Goal: Task Accomplishment & Management: Complete application form

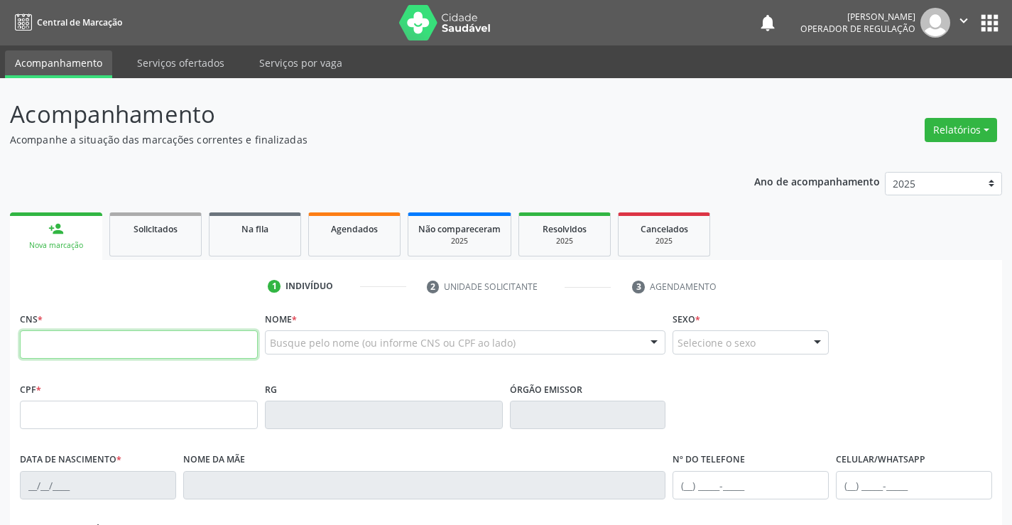
click at [58, 346] on input "text" at bounding box center [139, 344] width 238 height 28
type input "702 7076 9546 7760"
type input "[DATE]"
type input "80"
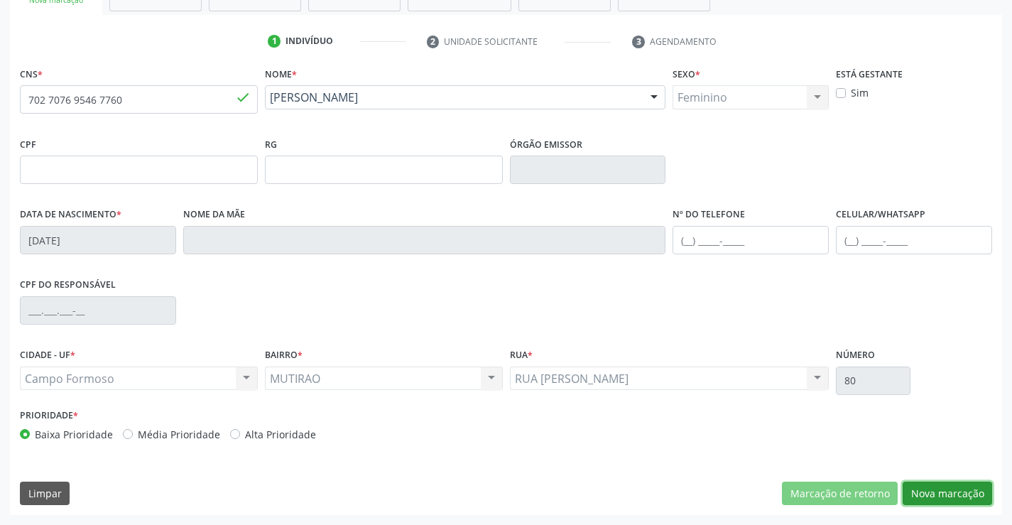
click at [935, 488] on button "Nova marcação" at bounding box center [946, 493] width 89 height 24
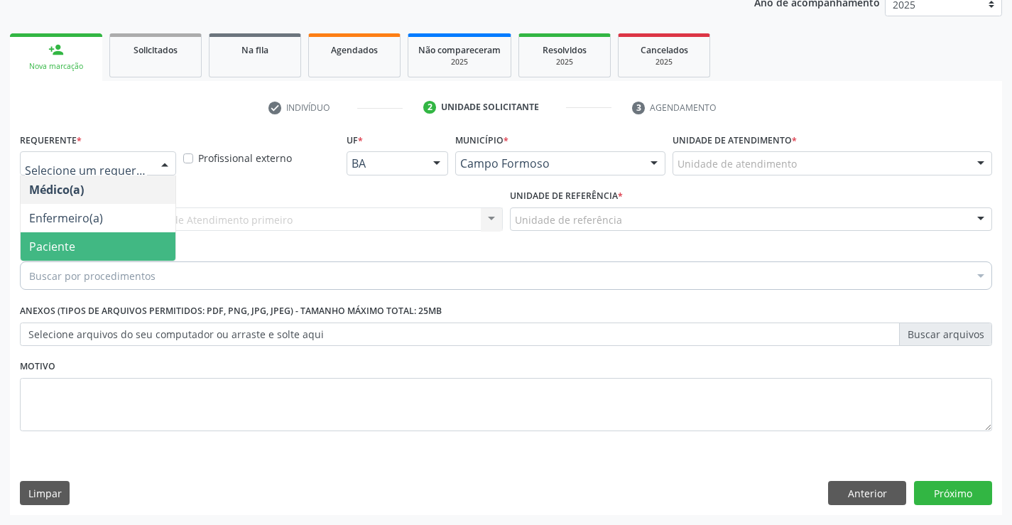
click at [51, 248] on span "Paciente" at bounding box center [52, 247] width 46 height 16
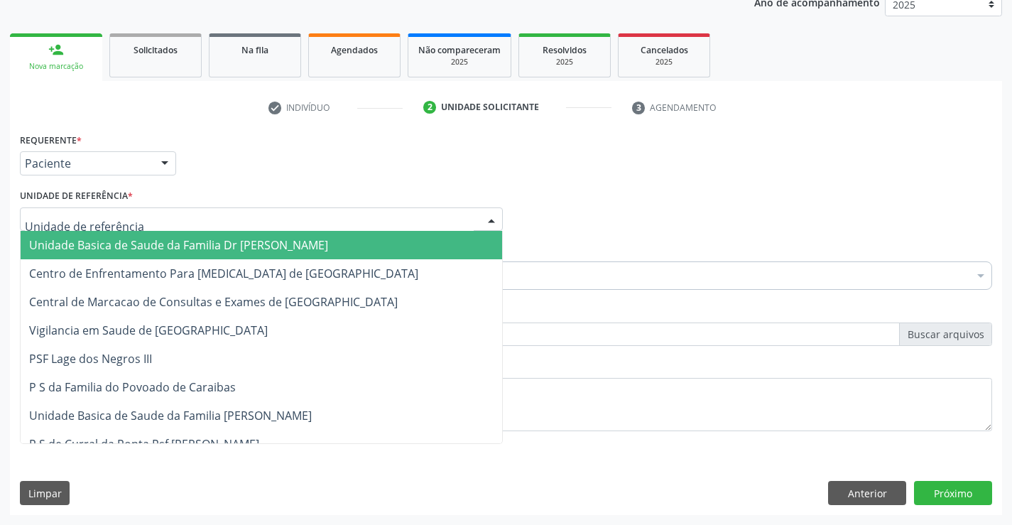
click at [123, 243] on span "Unidade Basica de Saude da Familia Dr [PERSON_NAME]" at bounding box center [178, 245] width 299 height 16
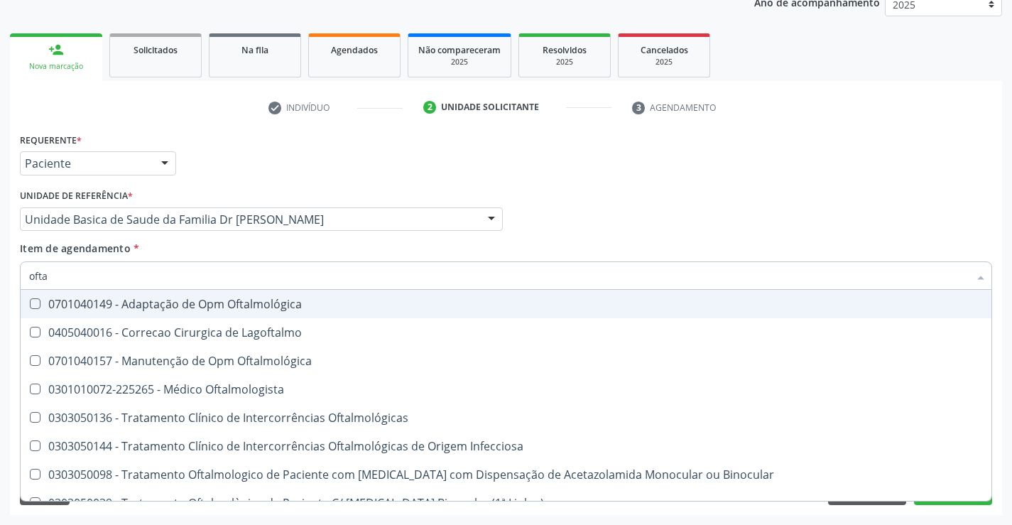
type input "oftal"
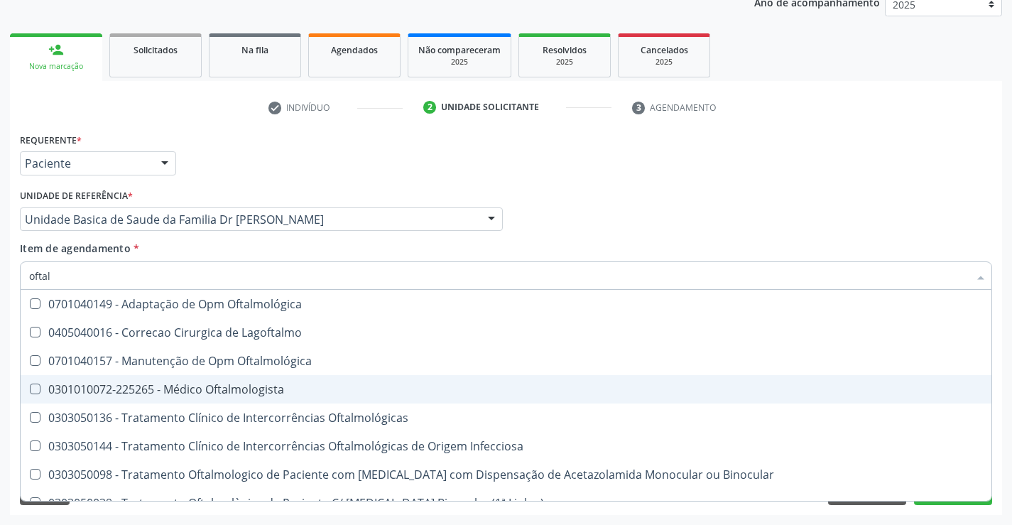
click at [219, 383] on div "0301010072-225265 - Médico Oftalmologista" at bounding box center [506, 388] width 954 height 11
checkbox Oftalmologista "true"
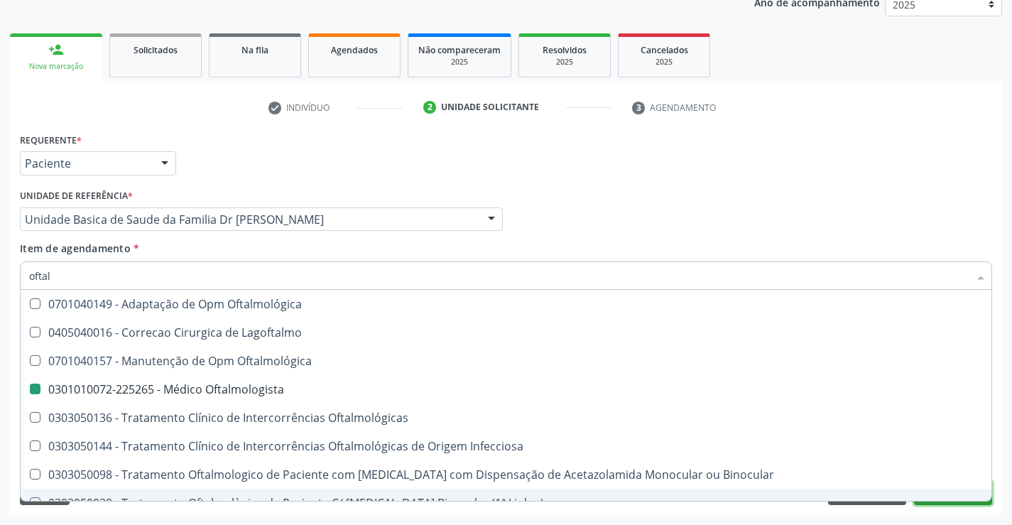
click at [958, 501] on button "Próximo" at bounding box center [953, 493] width 78 height 24
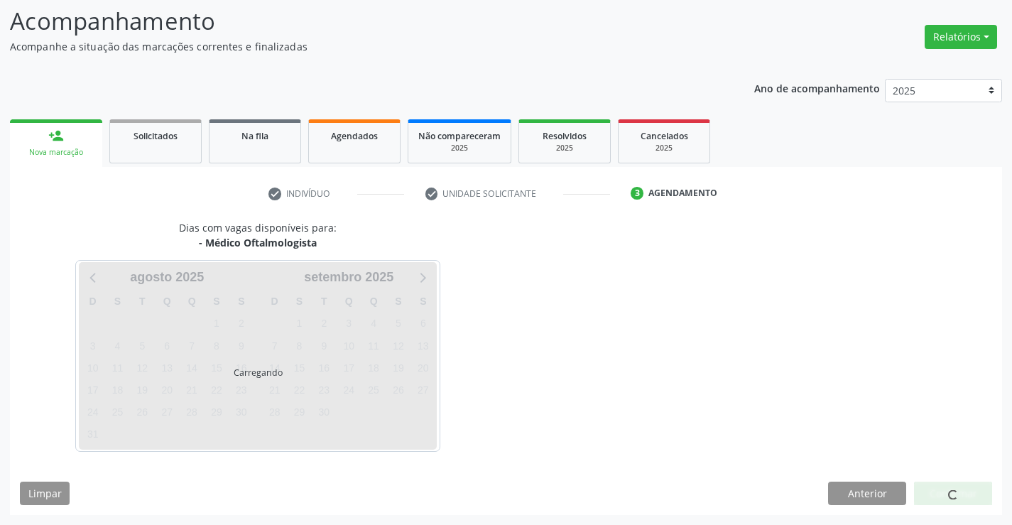
scroll to position [135, 0]
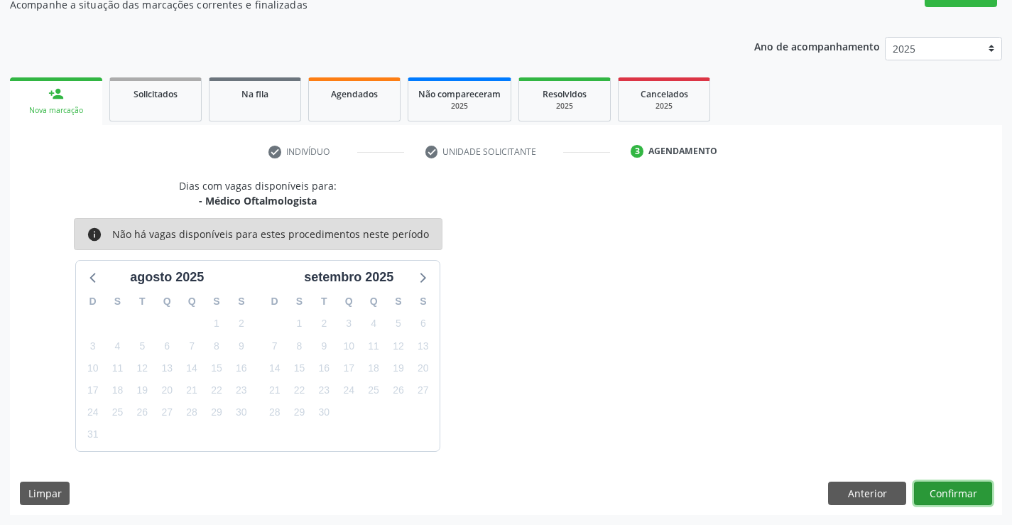
click at [958, 498] on button "Confirmar" at bounding box center [953, 493] width 78 height 24
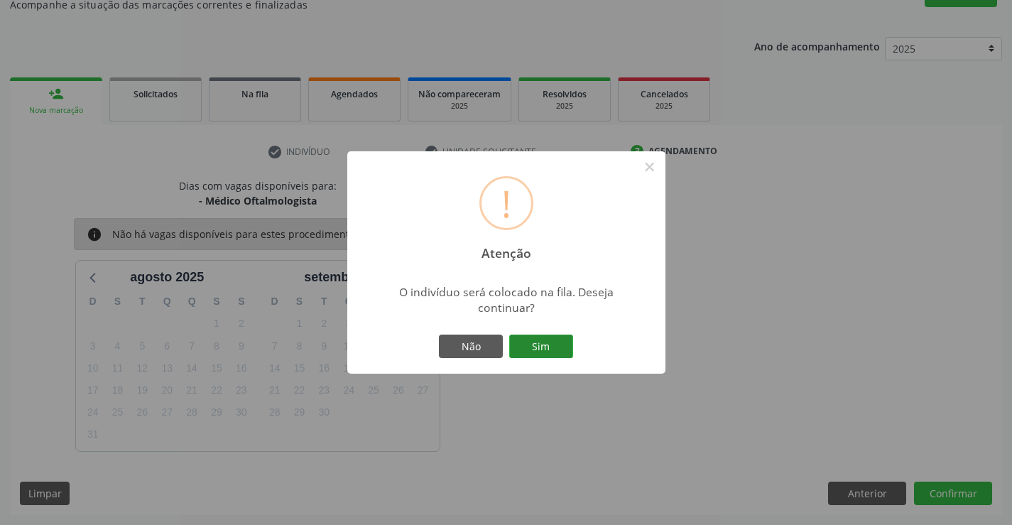
click at [550, 347] on button "Sim" at bounding box center [541, 346] width 64 height 24
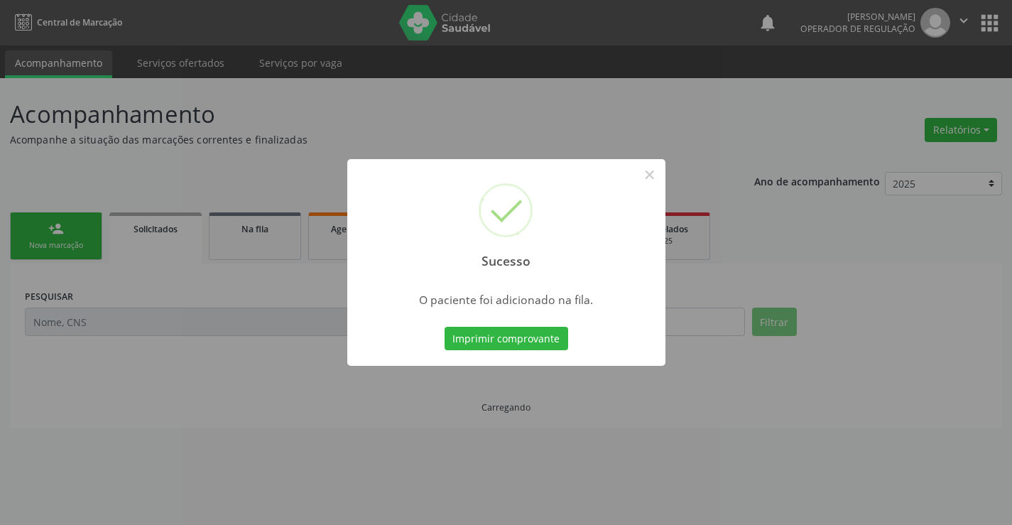
scroll to position [0, 0]
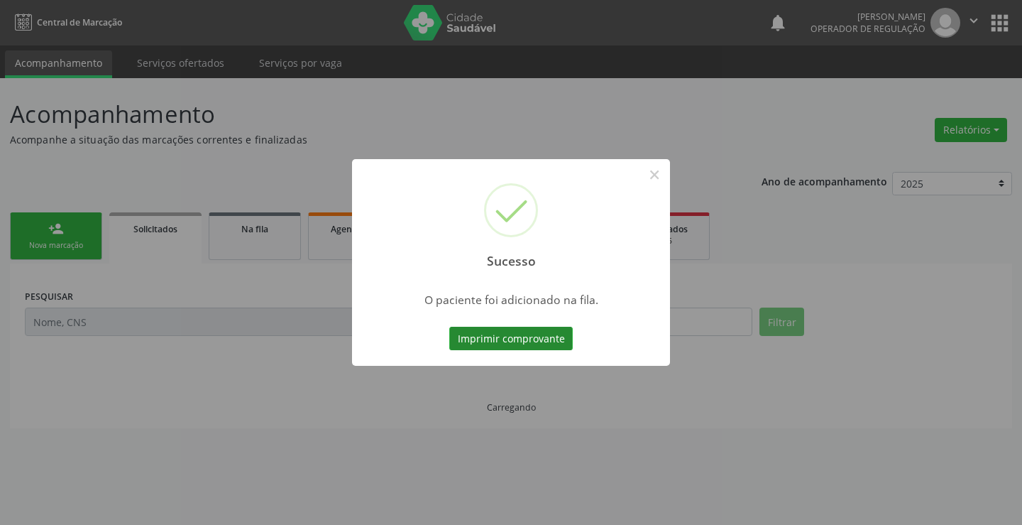
click at [550, 342] on button "Imprimir comprovante" at bounding box center [511, 339] width 124 height 24
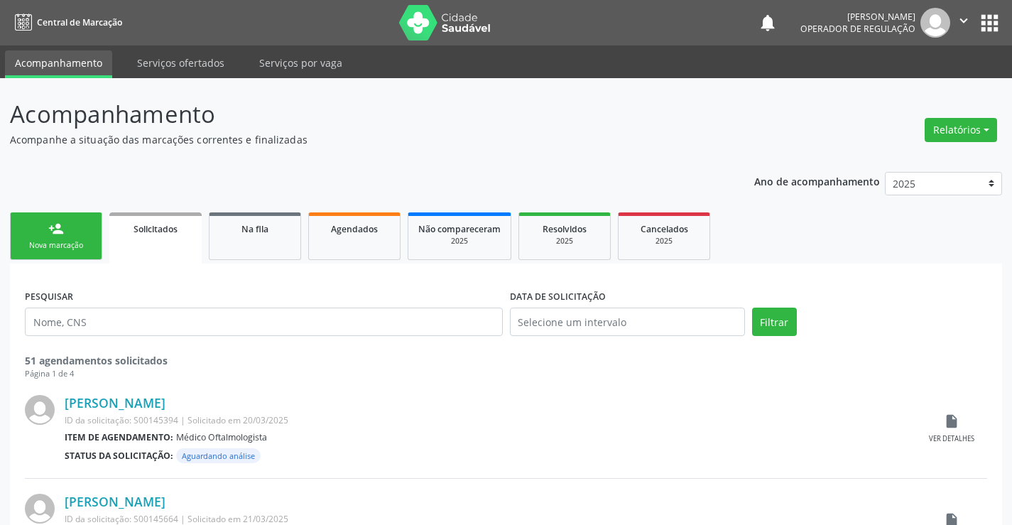
click at [65, 237] on div "Sucesso × O paciente foi adicionado na fila. Imprimir comprovante Cancel" at bounding box center [506, 262] width 1012 height 525
click at [43, 229] on div "Sucesso × O paciente foi adicionado na fila. Imprimir comprovante Cancel" at bounding box center [506, 262] width 1012 height 525
click at [59, 220] on div "Sucesso × O paciente foi adicionado na fila. Imprimir comprovante Cancel" at bounding box center [506, 262] width 1012 height 525
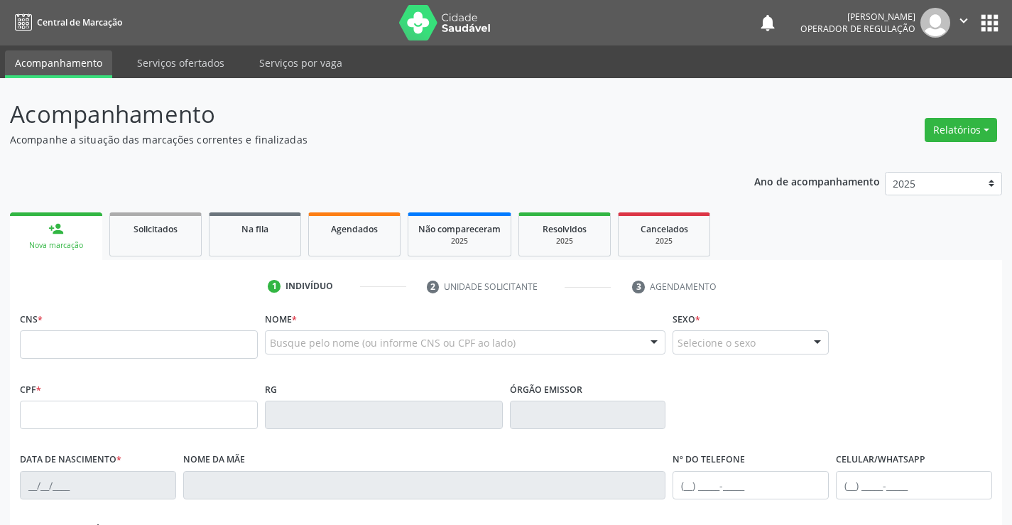
click at [84, 346] on input "text" at bounding box center [139, 344] width 238 height 28
type input "700 5081 7451 2950"
type input "1[DATE]"
type input "[PHONE_NUMBER]"
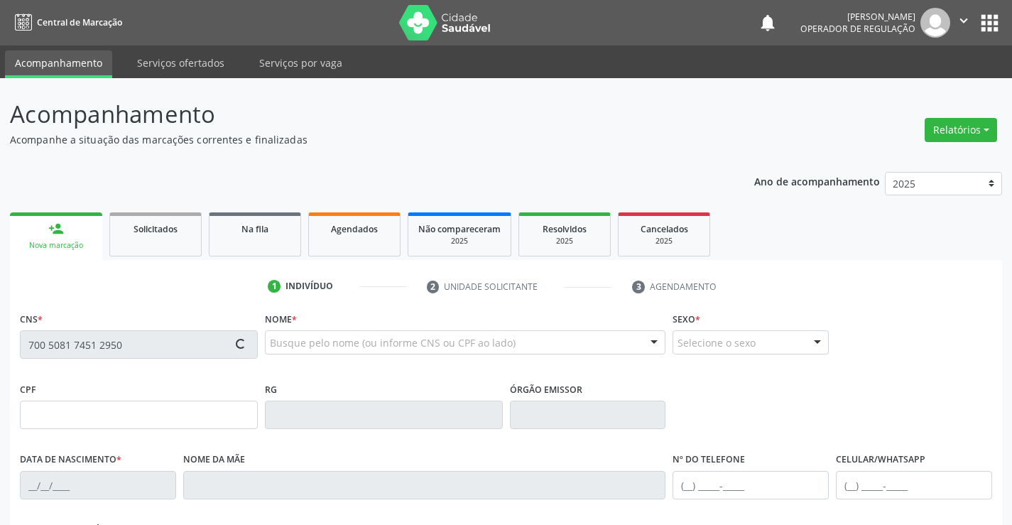
type input "S/N"
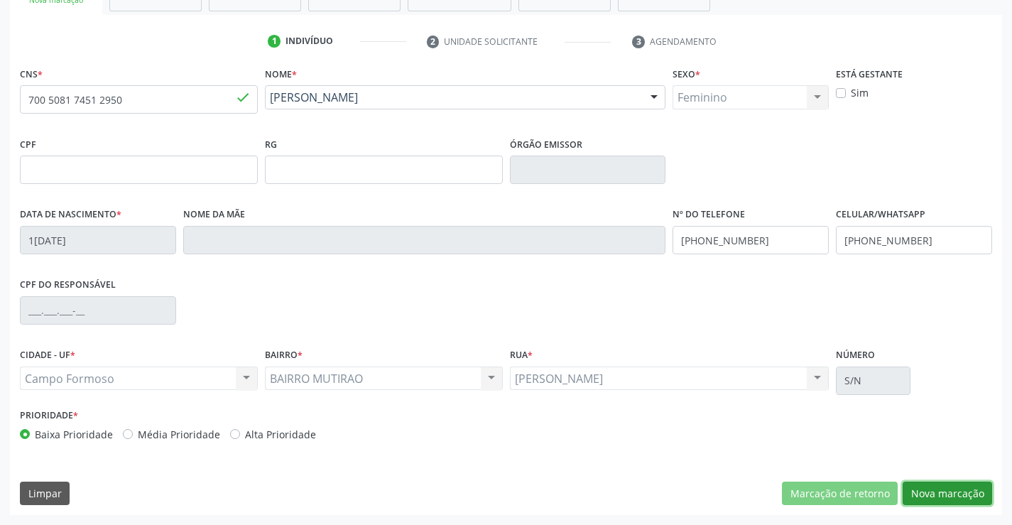
click at [939, 488] on button "Nova marcação" at bounding box center [946, 493] width 89 height 24
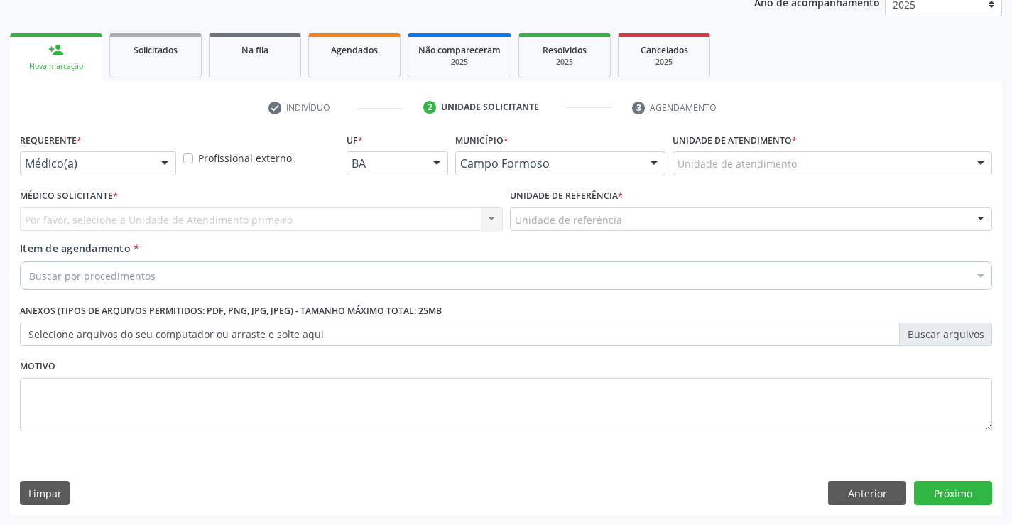
scroll to position [179, 0]
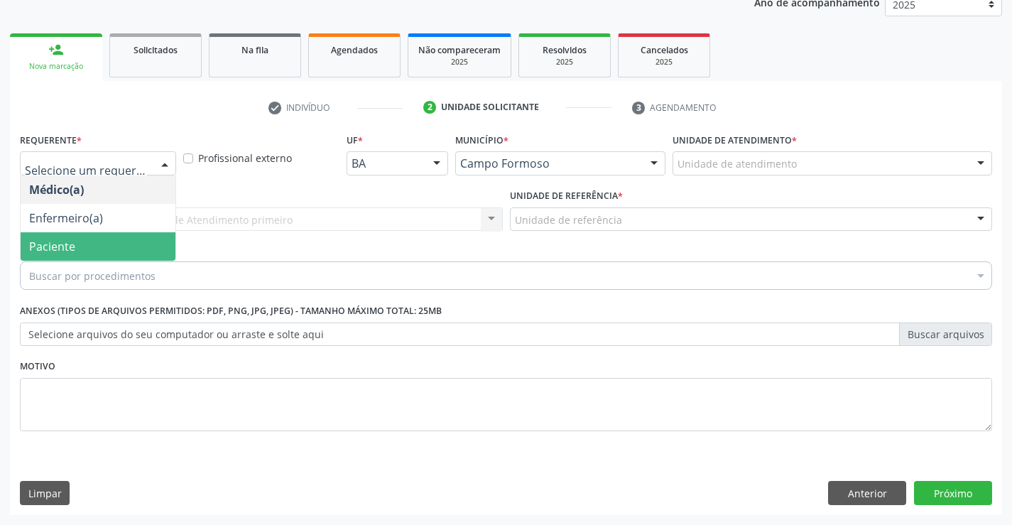
click at [67, 242] on span "Paciente" at bounding box center [52, 247] width 46 height 16
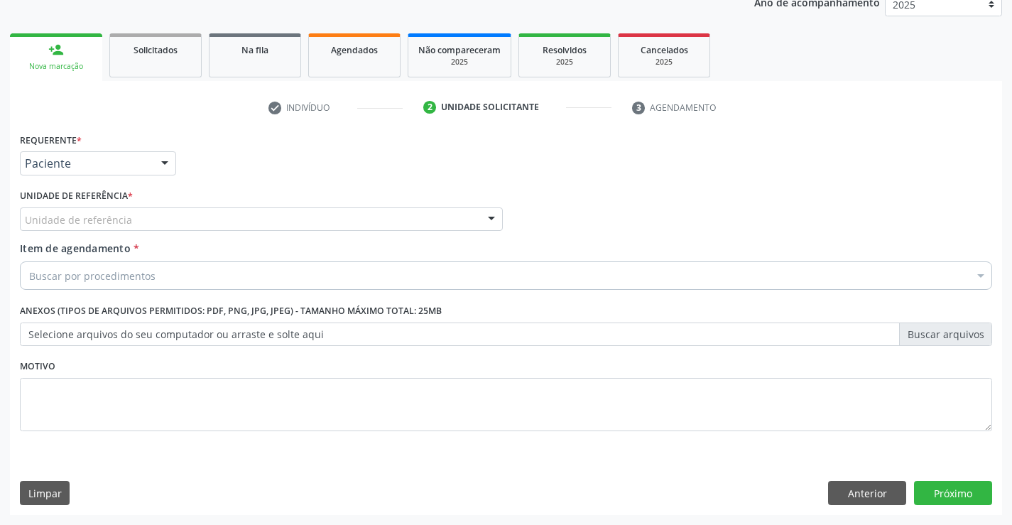
click at [84, 211] on div "Unidade de referência" at bounding box center [261, 219] width 483 height 24
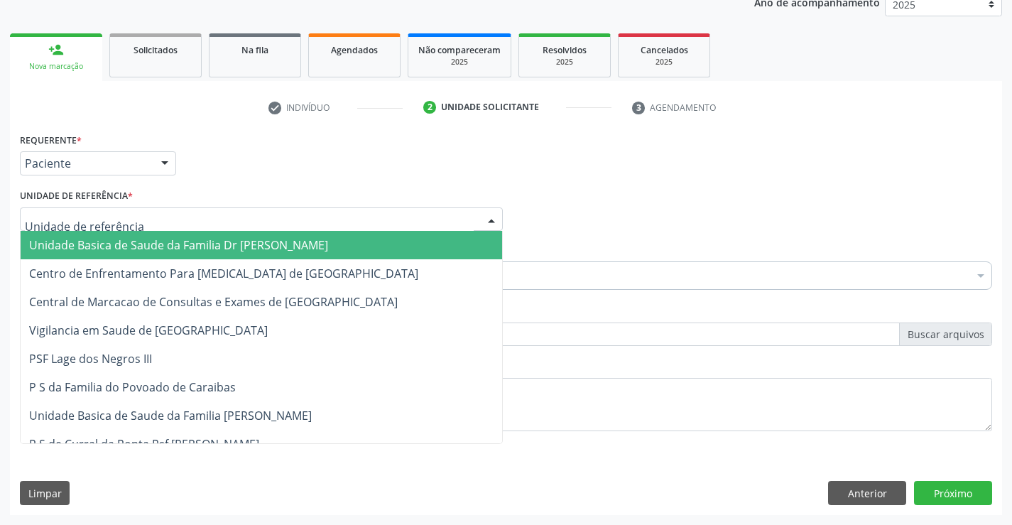
click at [91, 242] on span "Unidade Basica de Saude da Familia Dr [PERSON_NAME]" at bounding box center [178, 245] width 299 height 16
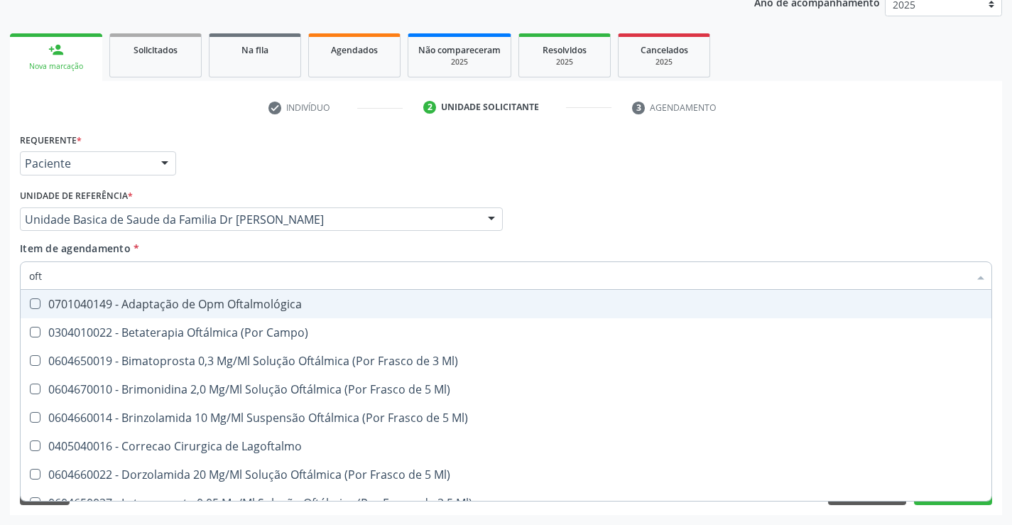
type input "ofta"
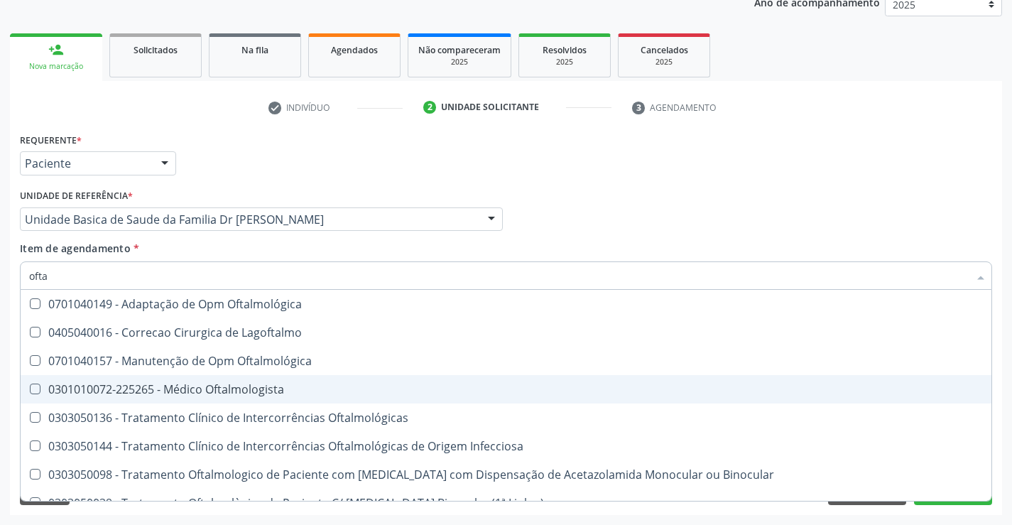
click at [213, 394] on div "0301010072-225265 - Médico Oftalmologista" at bounding box center [506, 388] width 954 height 11
checkbox Oftalmologista "true"
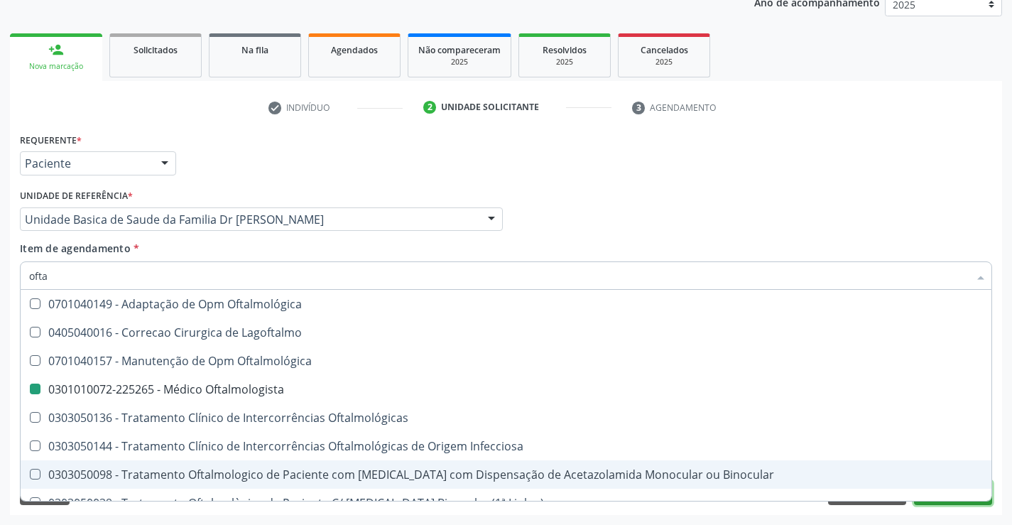
click at [957, 503] on button "Próximo" at bounding box center [953, 493] width 78 height 24
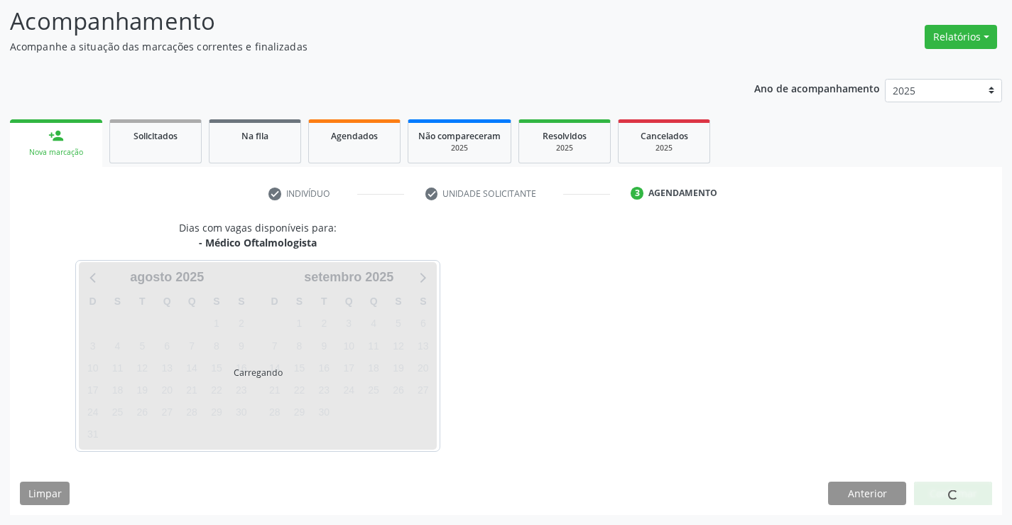
scroll to position [135, 0]
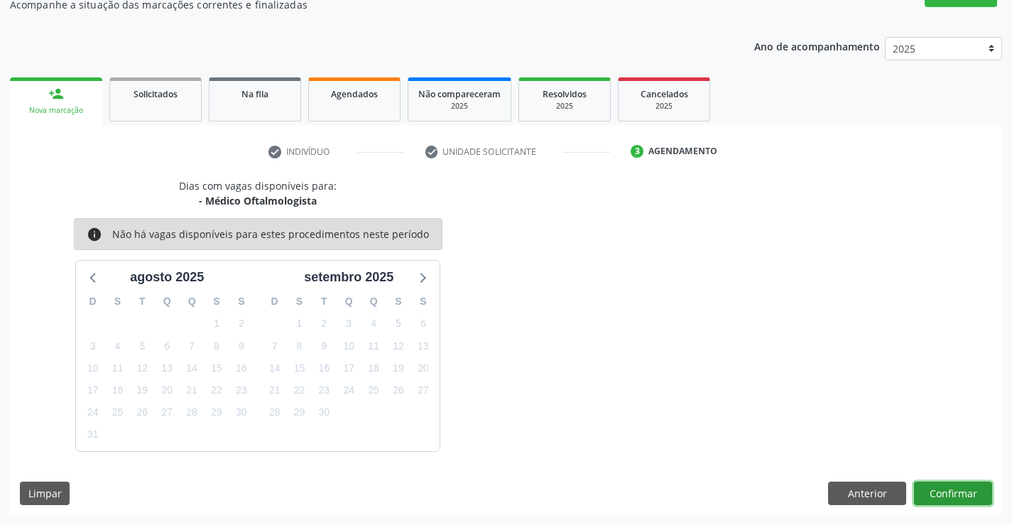
click at [947, 492] on button "Confirmar" at bounding box center [953, 493] width 78 height 24
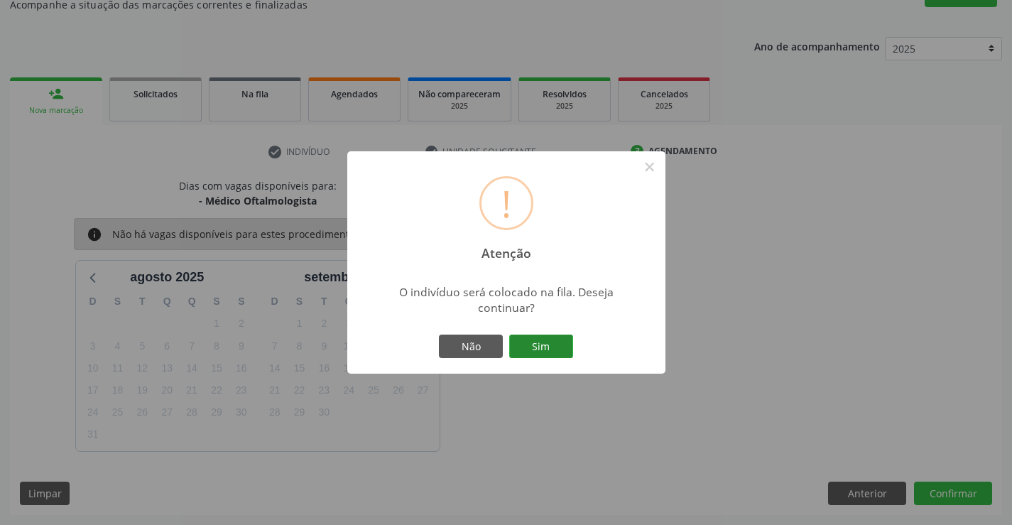
click at [537, 347] on button "Sim" at bounding box center [541, 346] width 64 height 24
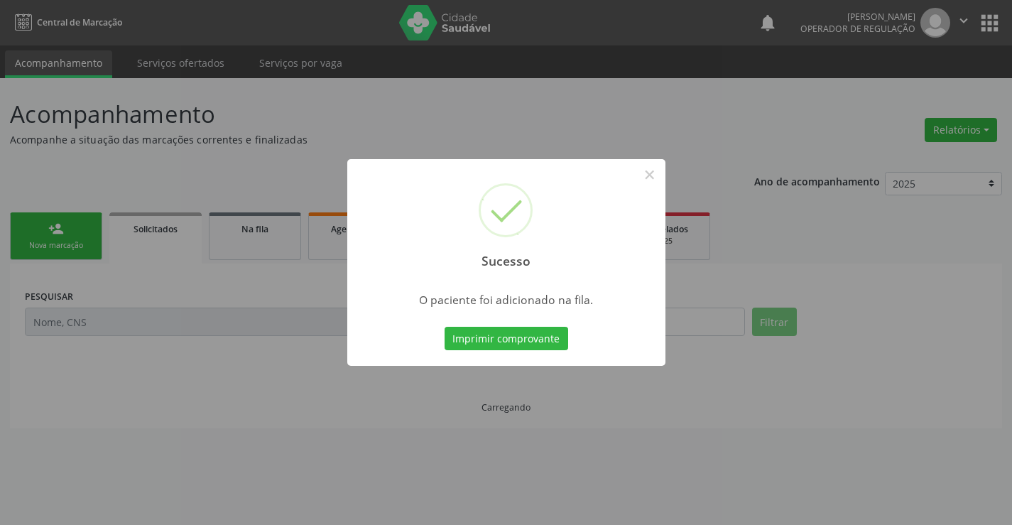
scroll to position [0, 0]
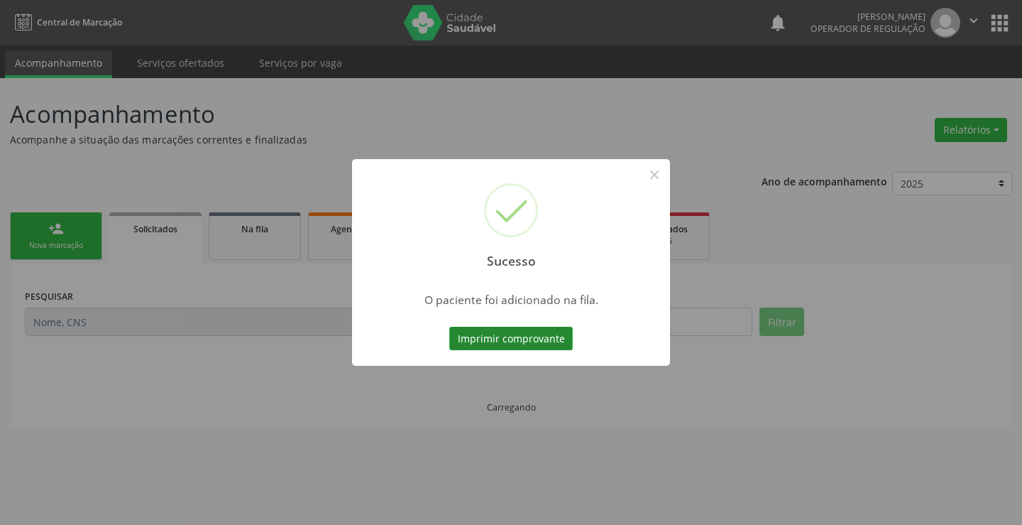
click at [537, 345] on button "Imprimir comprovante" at bounding box center [511, 339] width 124 height 24
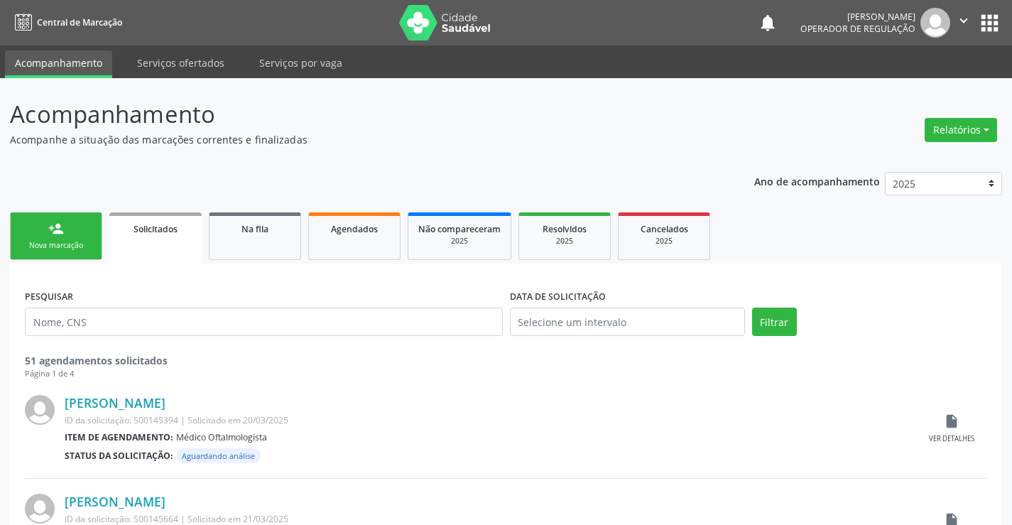
click at [35, 236] on link "person_add Nova marcação" at bounding box center [56, 236] width 92 height 48
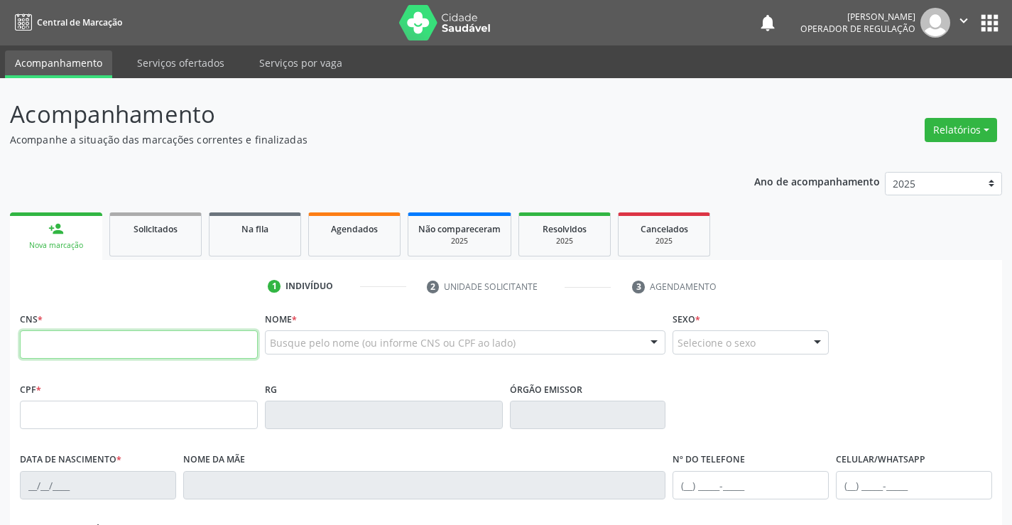
click at [69, 339] on input "text" at bounding box center [139, 344] width 238 height 28
type input "702 7076 9546 7760"
type input "[DATE]"
type input "80"
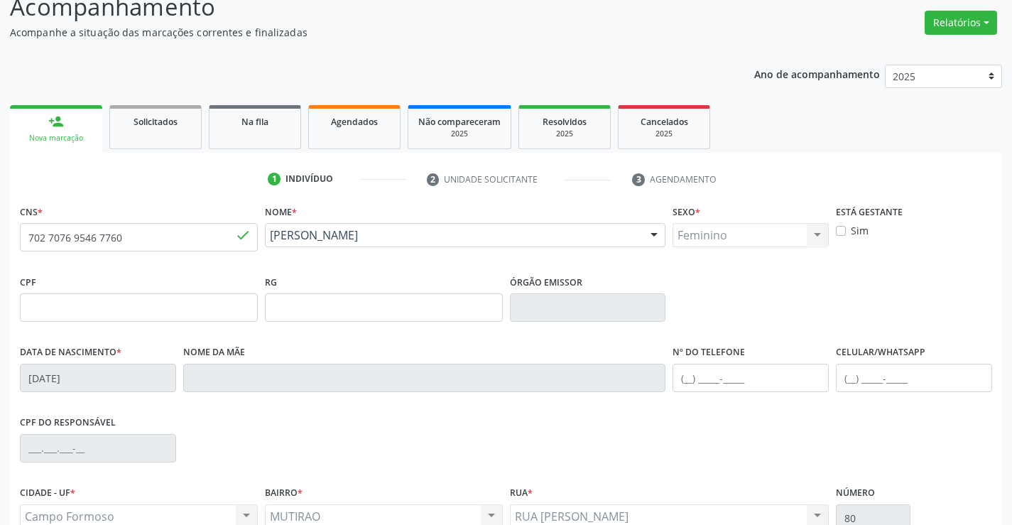
scroll to position [213, 0]
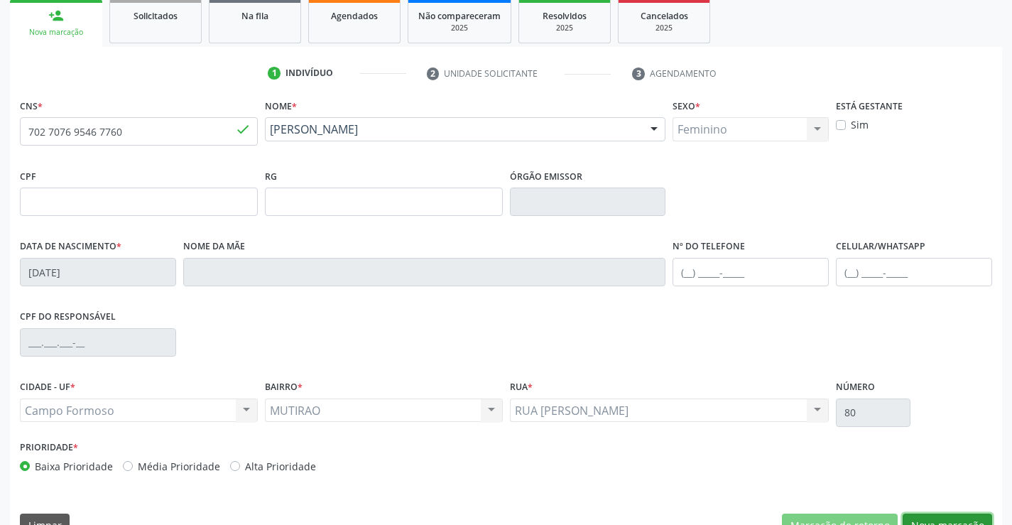
click at [947, 517] on button "Nova marcação" at bounding box center [946, 525] width 89 height 24
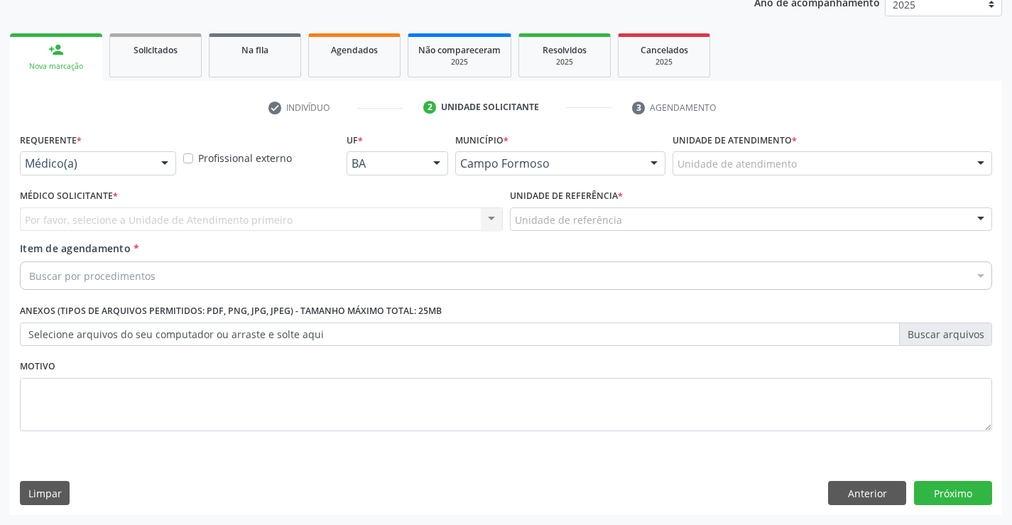
scroll to position [179, 0]
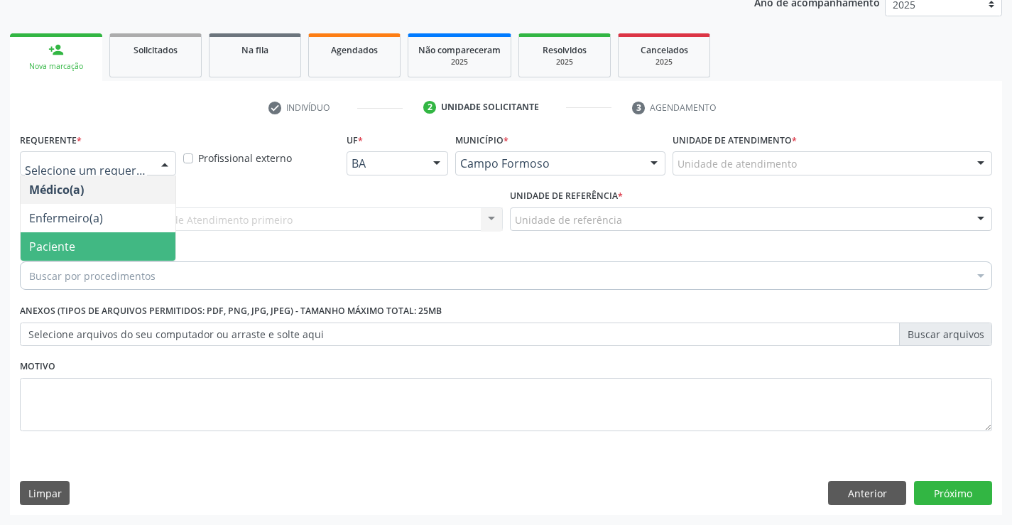
click at [97, 248] on span "Paciente" at bounding box center [98, 246] width 155 height 28
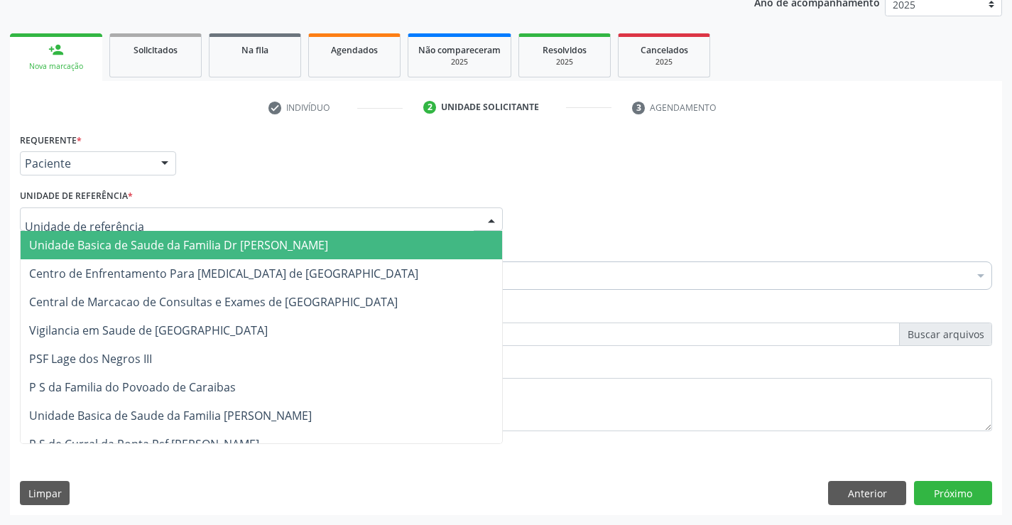
click at [110, 209] on div at bounding box center [261, 219] width 483 height 24
click at [111, 239] on span "Unidade Basica de Saude da Familia Dr [PERSON_NAME]" at bounding box center [178, 245] width 299 height 16
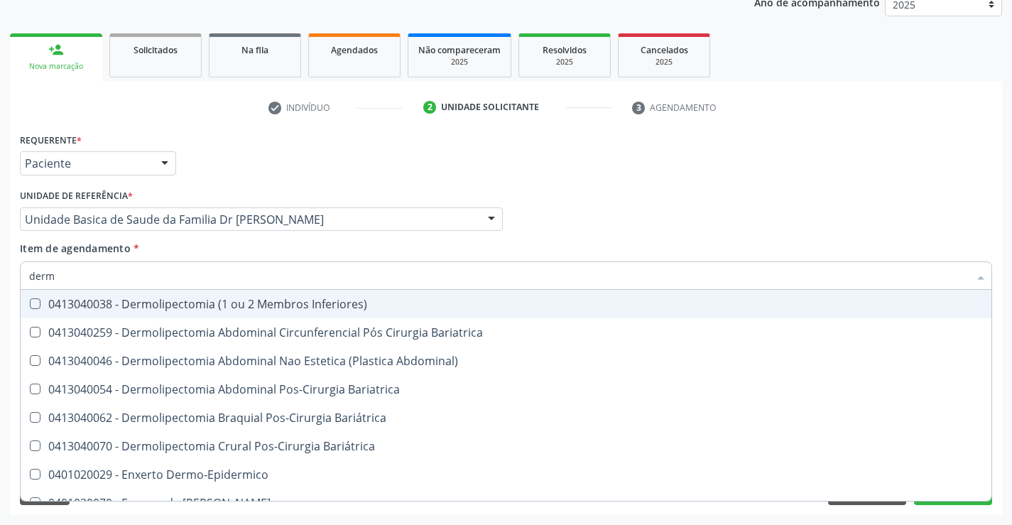
type input "derma"
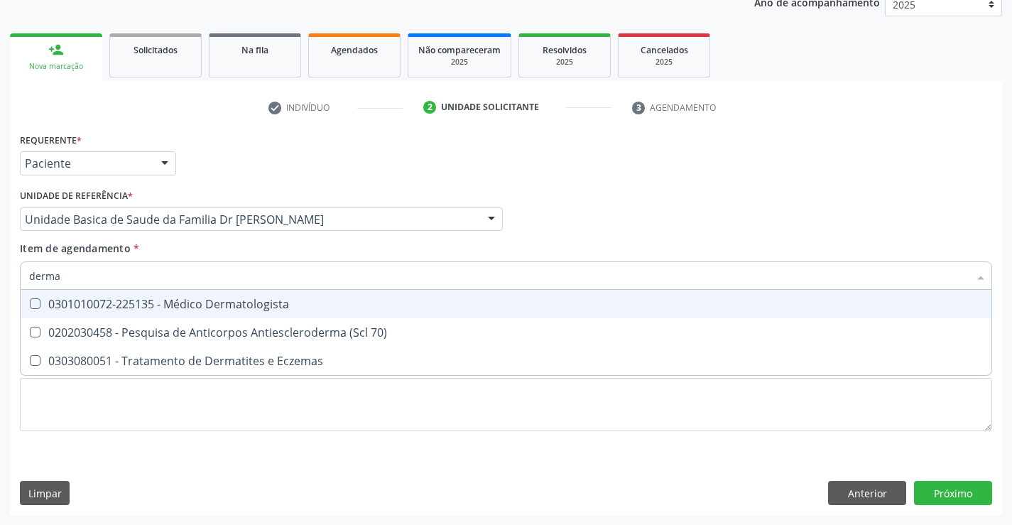
click at [256, 308] on div "0301010072-225135 - Médico Dermatologista" at bounding box center [506, 303] width 954 height 11
checkbox Dermatologista "true"
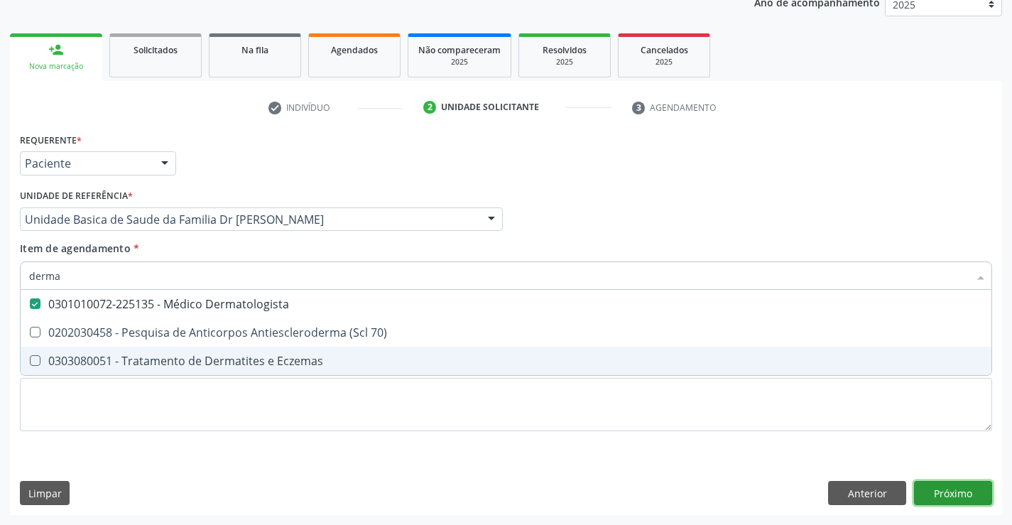
click at [951, 494] on div "Requerente * Paciente Médico(a) Enfermeiro(a) Paciente Nenhum resultado encontr…" at bounding box center [506, 322] width 992 height 386
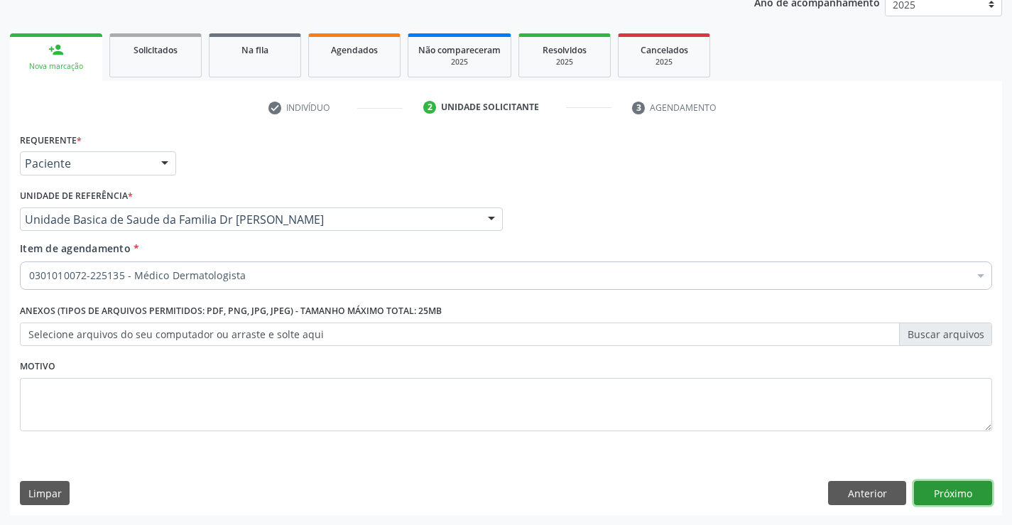
click at [949, 493] on button "Próximo" at bounding box center [953, 493] width 78 height 24
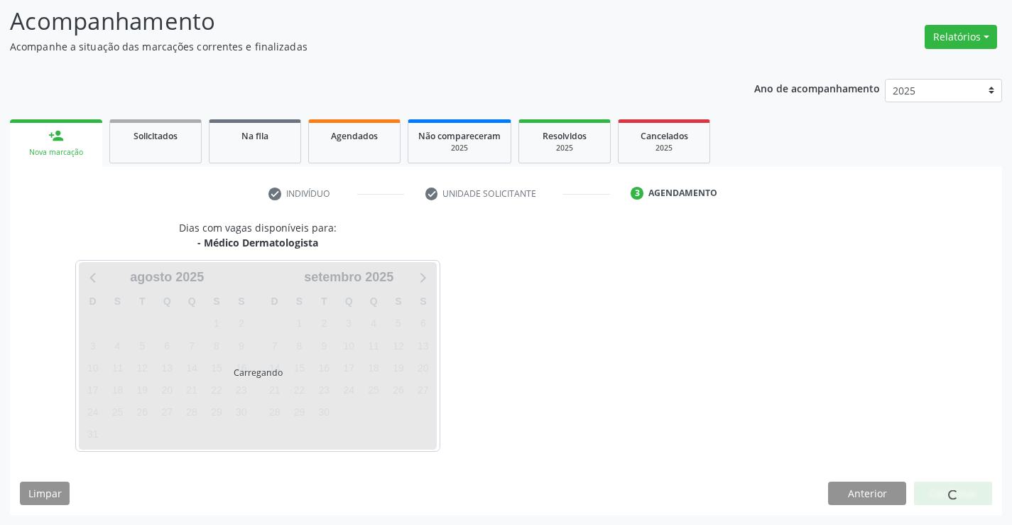
scroll to position [93, 0]
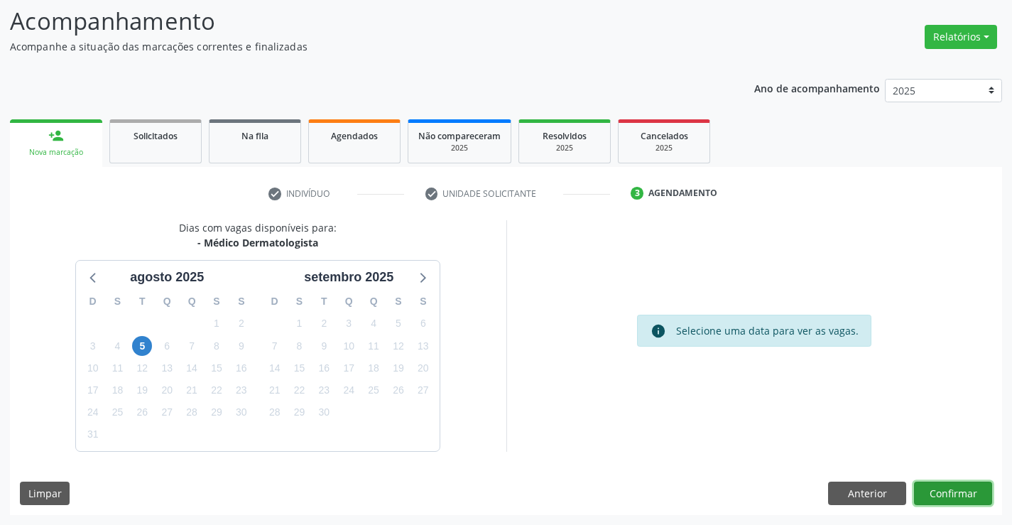
click at [946, 493] on button "Confirmar" at bounding box center [953, 493] width 78 height 24
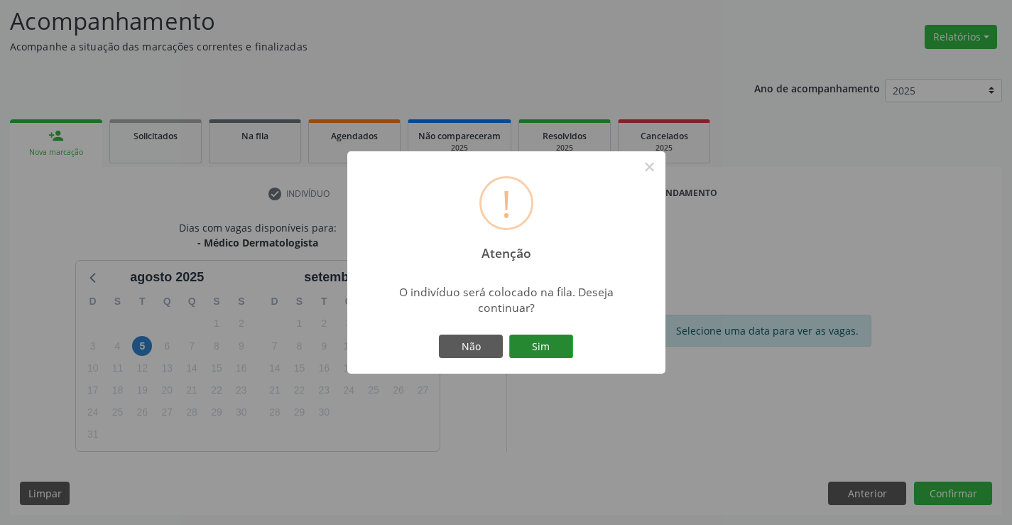
click at [562, 348] on button "Sim" at bounding box center [541, 346] width 64 height 24
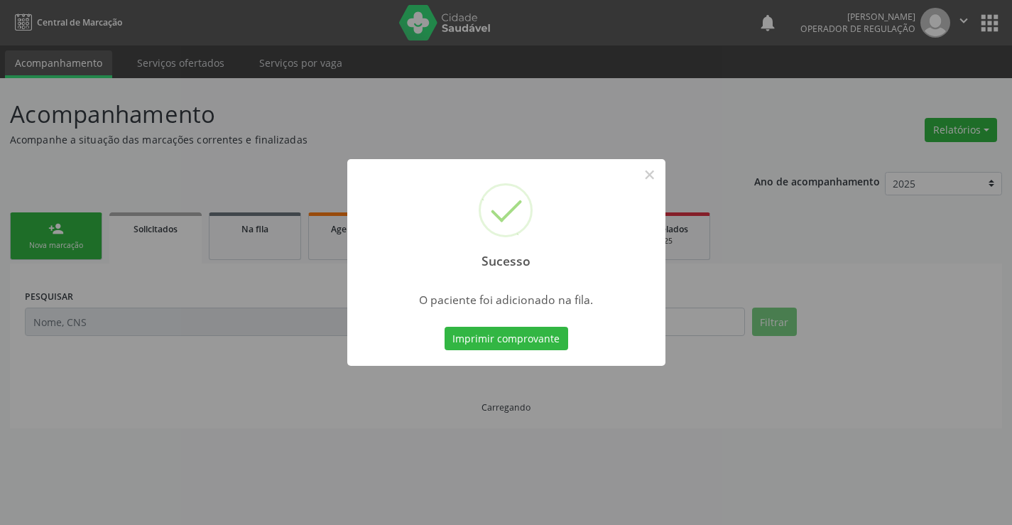
scroll to position [0, 0]
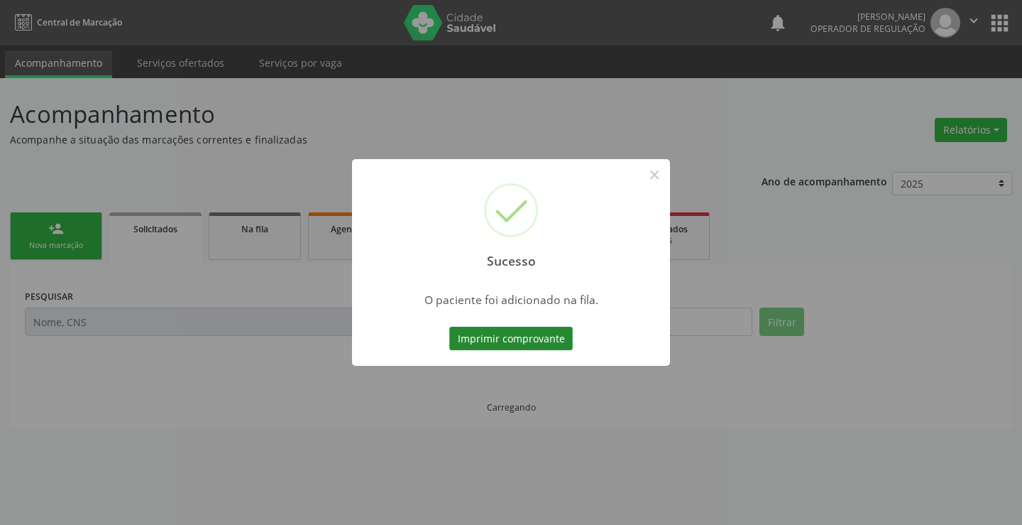
click at [537, 331] on button "Imprimir comprovante" at bounding box center [511, 339] width 124 height 24
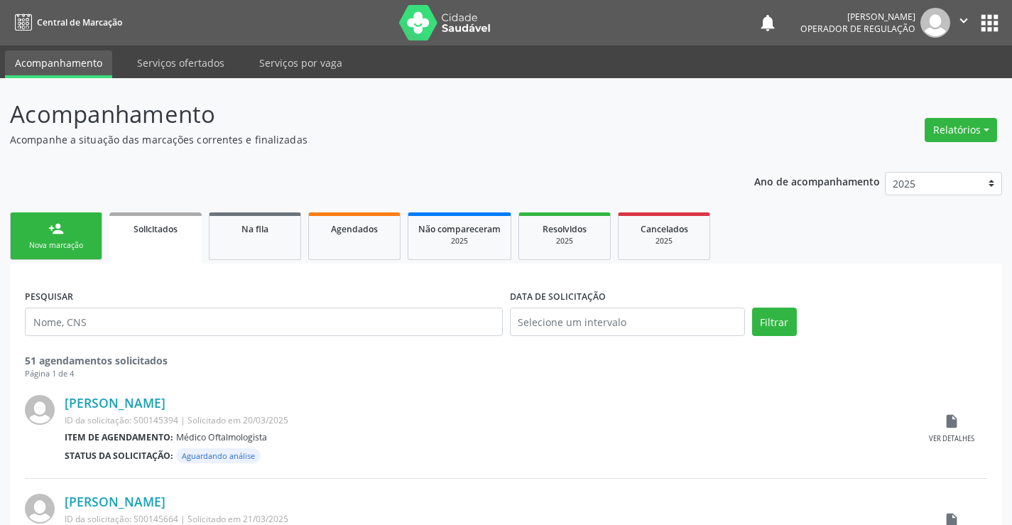
click at [71, 246] on div "Nova marcação" at bounding box center [56, 245] width 71 height 11
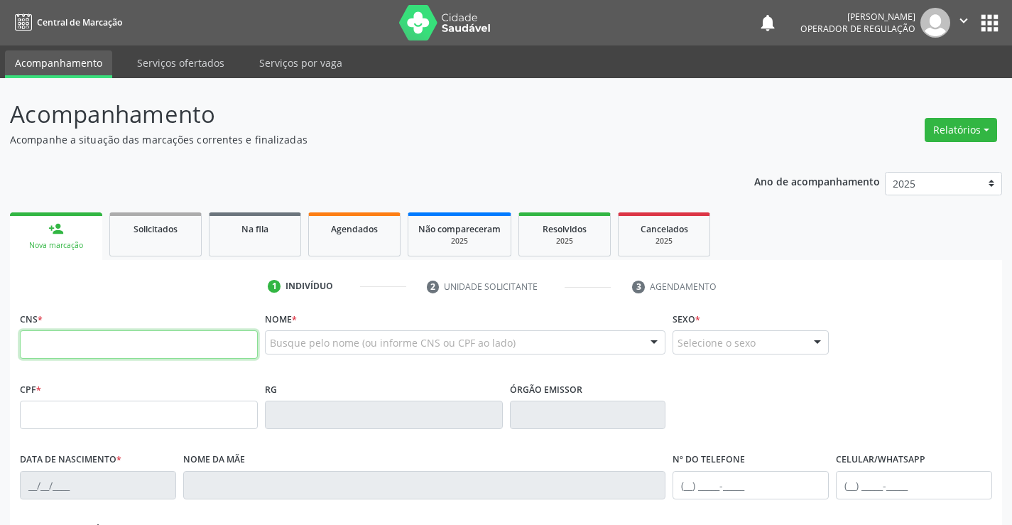
click at [77, 337] on input "text" at bounding box center [139, 344] width 238 height 28
type input "700 4054 6978 3740"
type input "1152987895"
type input "2[DATE]"
type input "[PERSON_NAME]"
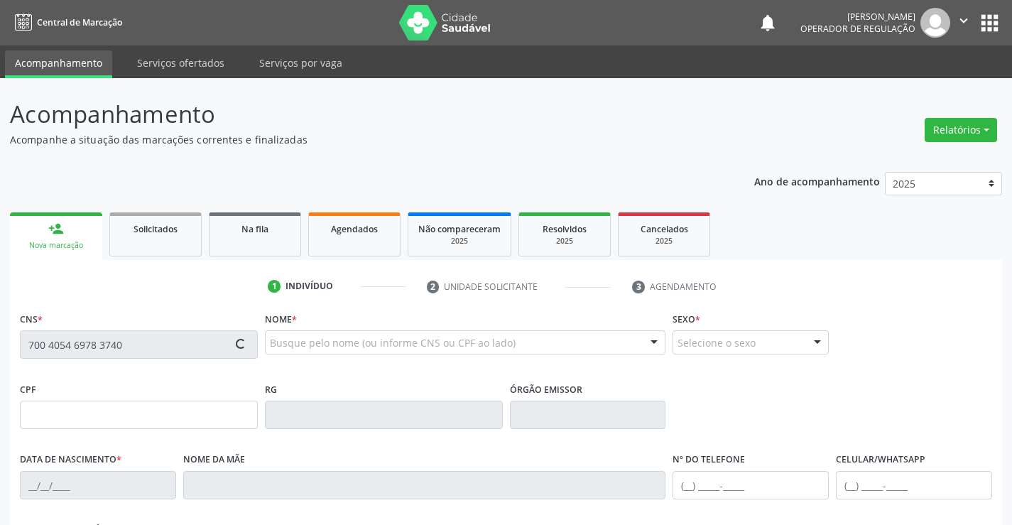
type input "[PHONE_NUMBER]"
type input "015.395.625-90"
type input "S/N"
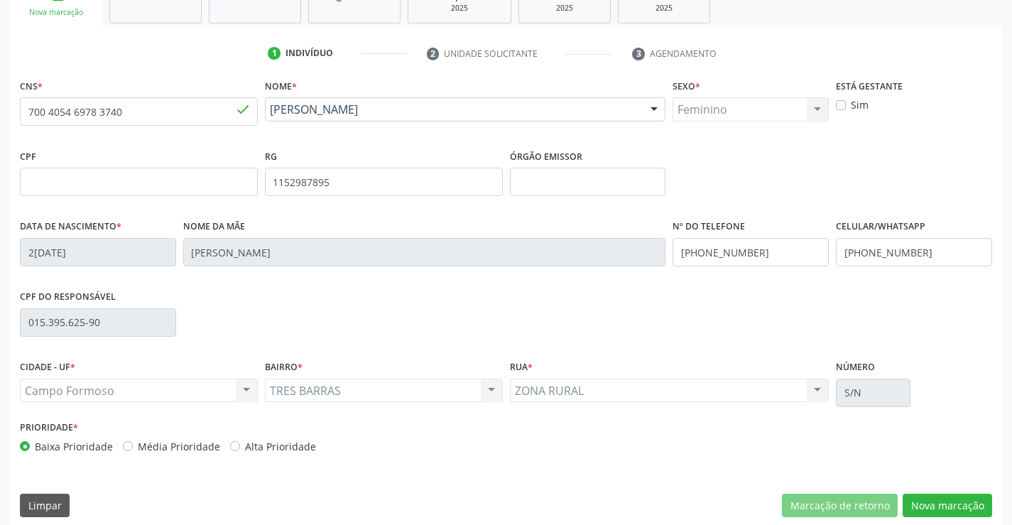
scroll to position [245, 0]
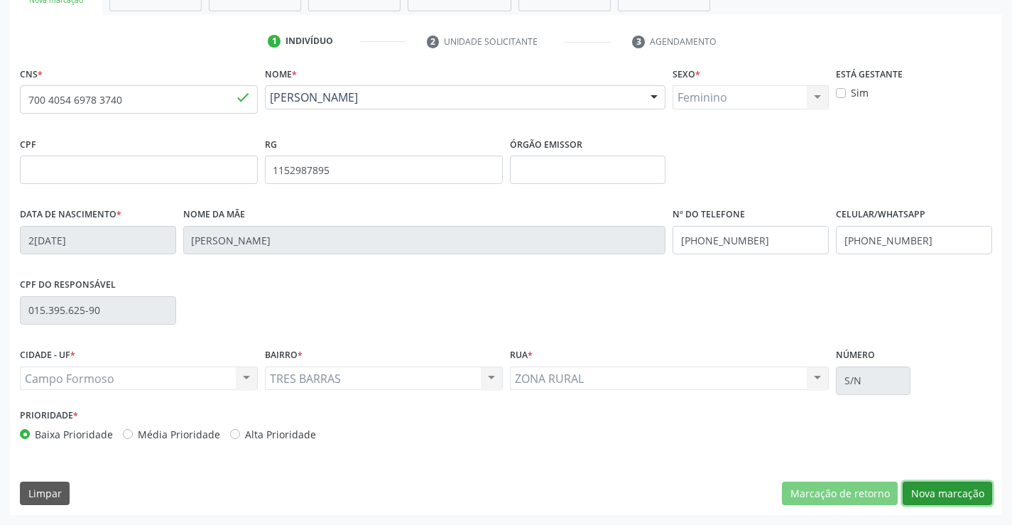
click at [962, 496] on button "Nova marcação" at bounding box center [946, 493] width 89 height 24
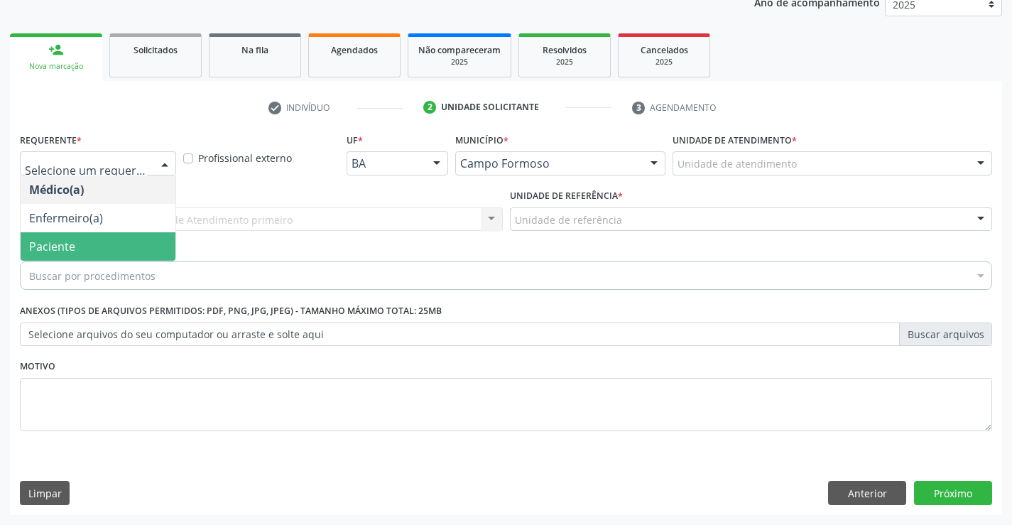
click at [103, 246] on span "Paciente" at bounding box center [98, 246] width 155 height 28
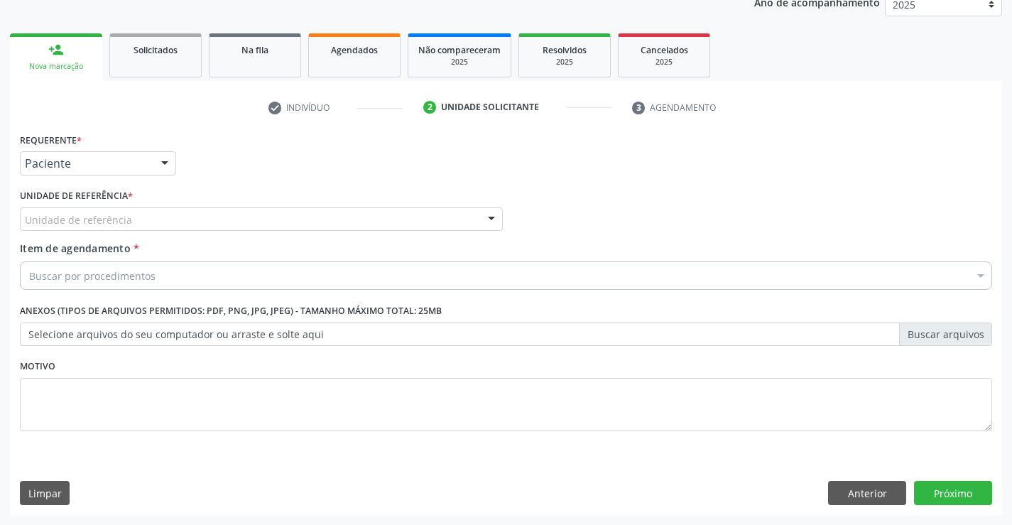
click at [122, 204] on label "Unidade de referência *" at bounding box center [76, 196] width 113 height 22
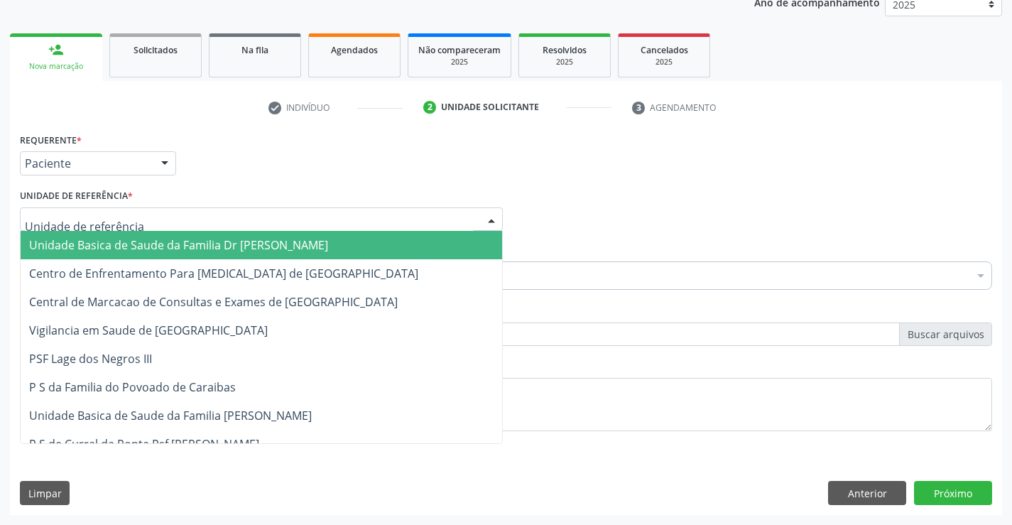
click at [129, 237] on span "Unidade Basica de Saude da Familia Dr [PERSON_NAME]" at bounding box center [178, 245] width 299 height 16
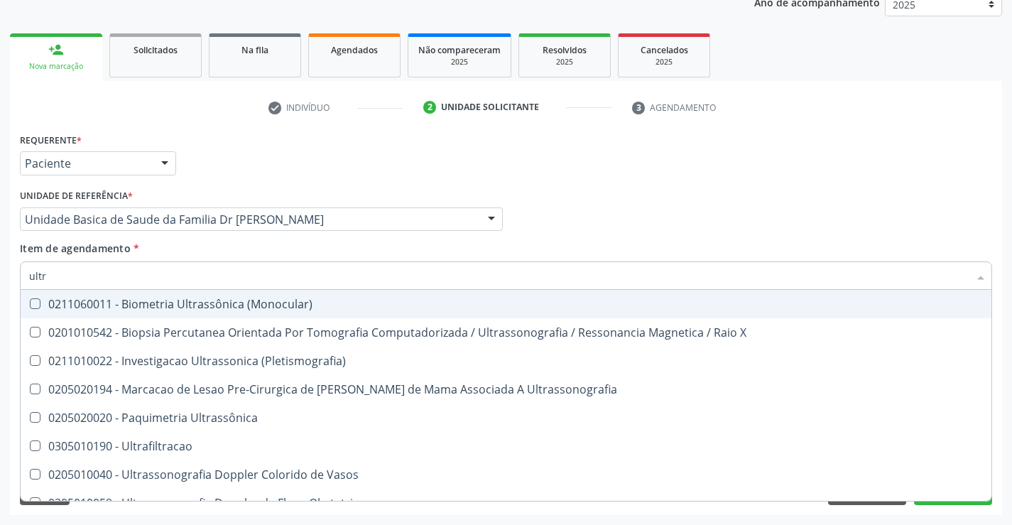
type input "ultra"
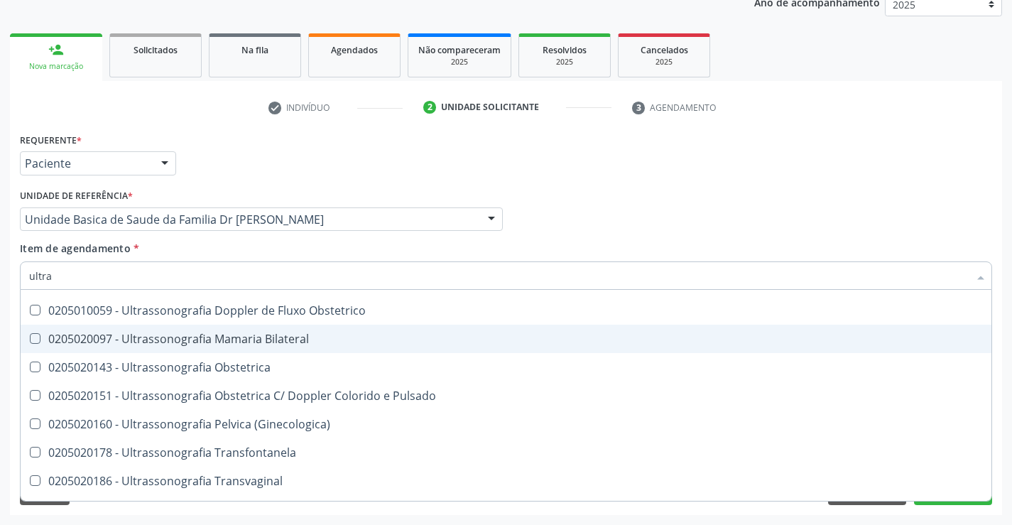
scroll to position [284, 0]
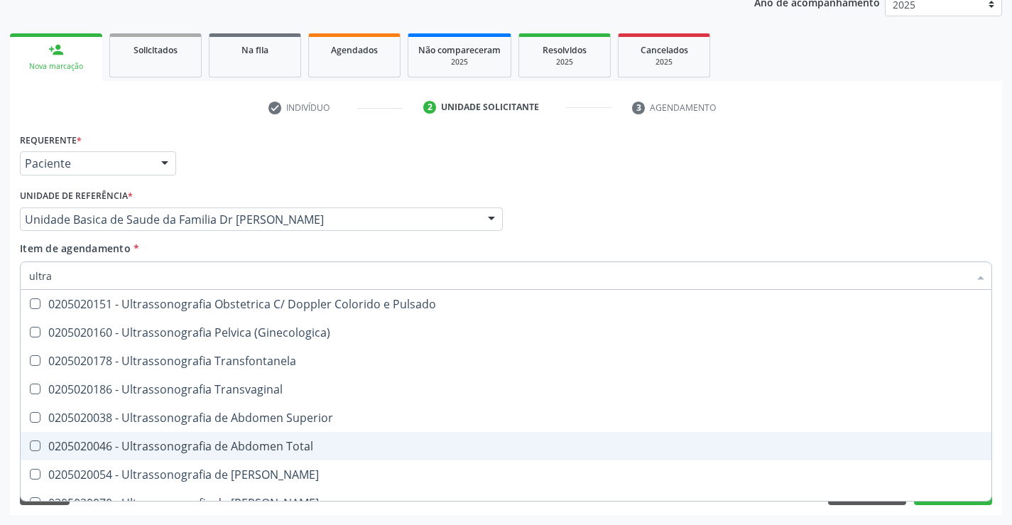
click at [306, 446] on div "0205020046 - Ultrassonografia de Abdomen Total" at bounding box center [506, 445] width 954 height 11
checkbox Total "true"
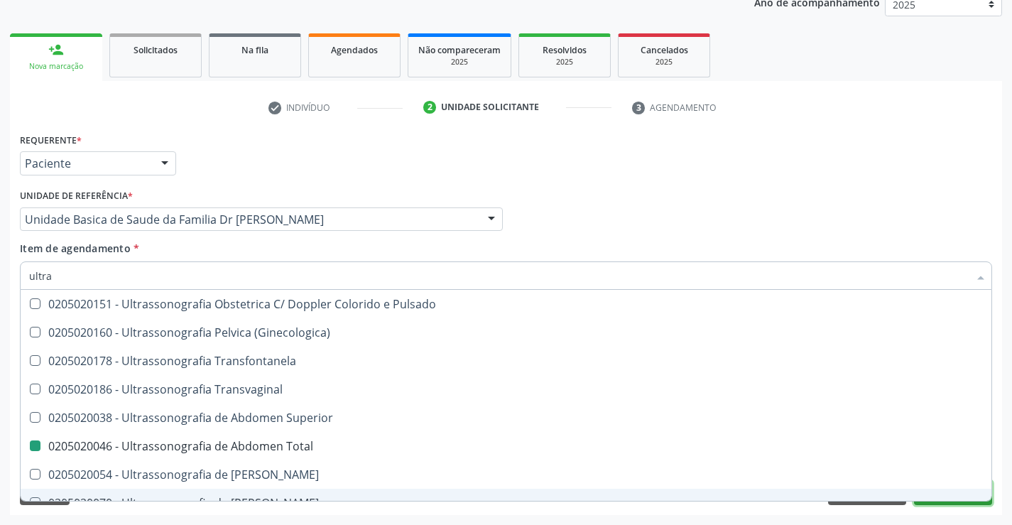
click at [941, 504] on button "Próximo" at bounding box center [953, 493] width 78 height 24
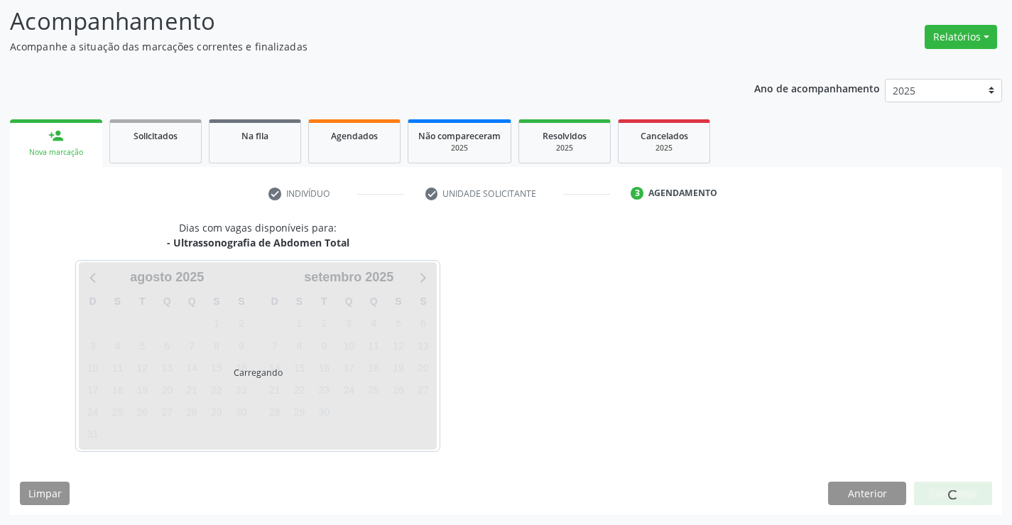
scroll to position [0, 0]
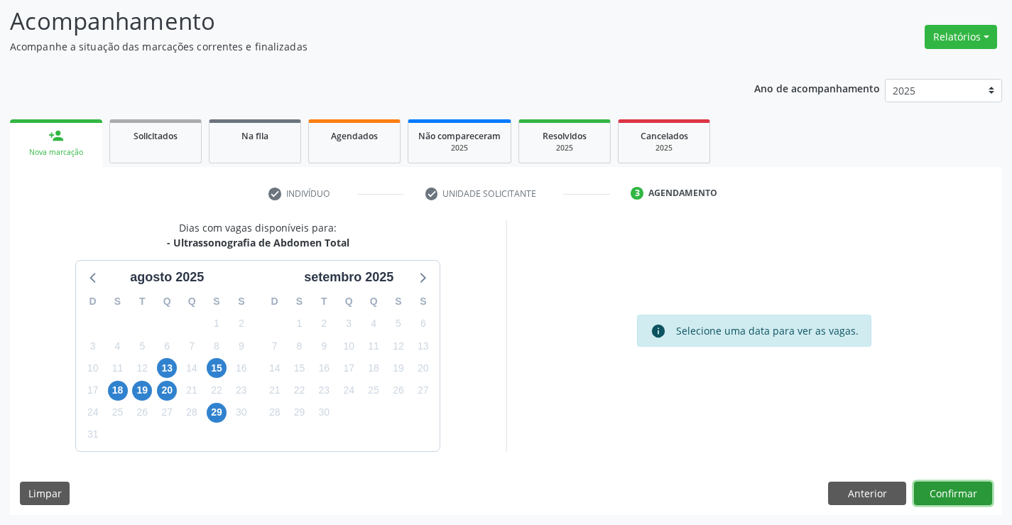
click at [944, 487] on button "Confirmar" at bounding box center [953, 493] width 78 height 24
click at [939, 488] on button "Confirmar" at bounding box center [953, 493] width 78 height 24
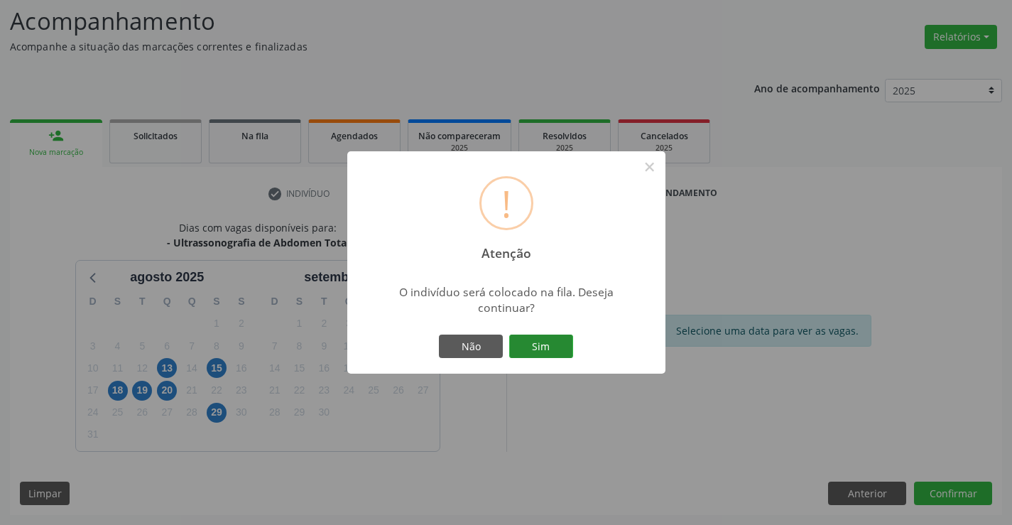
click at [537, 352] on button "Sim" at bounding box center [541, 346] width 64 height 24
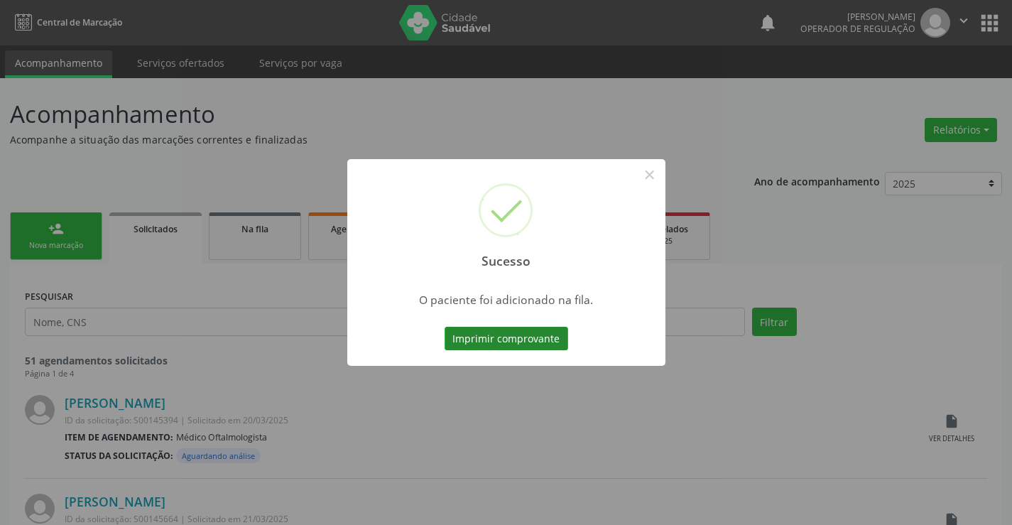
click at [538, 342] on button "Imprimir comprovante" at bounding box center [506, 339] width 124 height 24
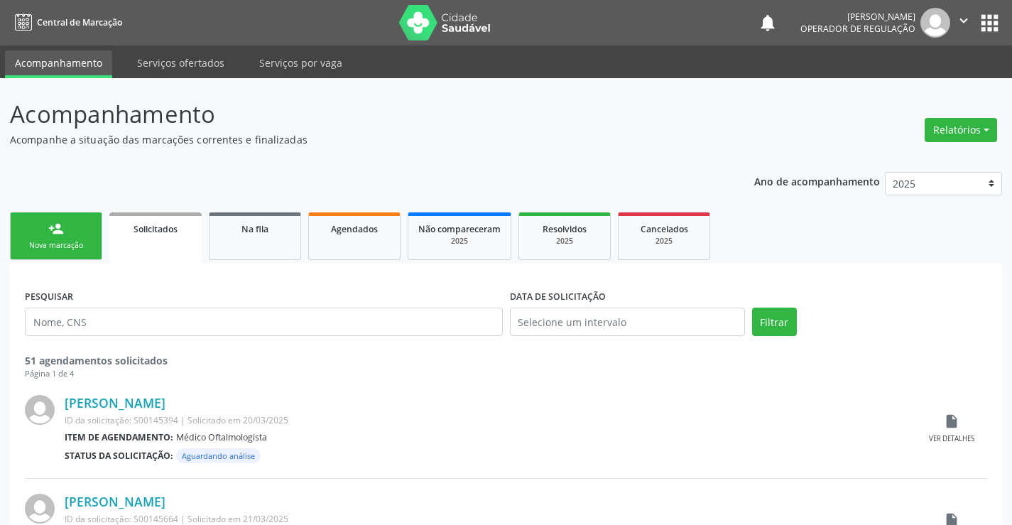
click at [85, 230] on link "person_add Nova marcação" at bounding box center [56, 236] width 92 height 48
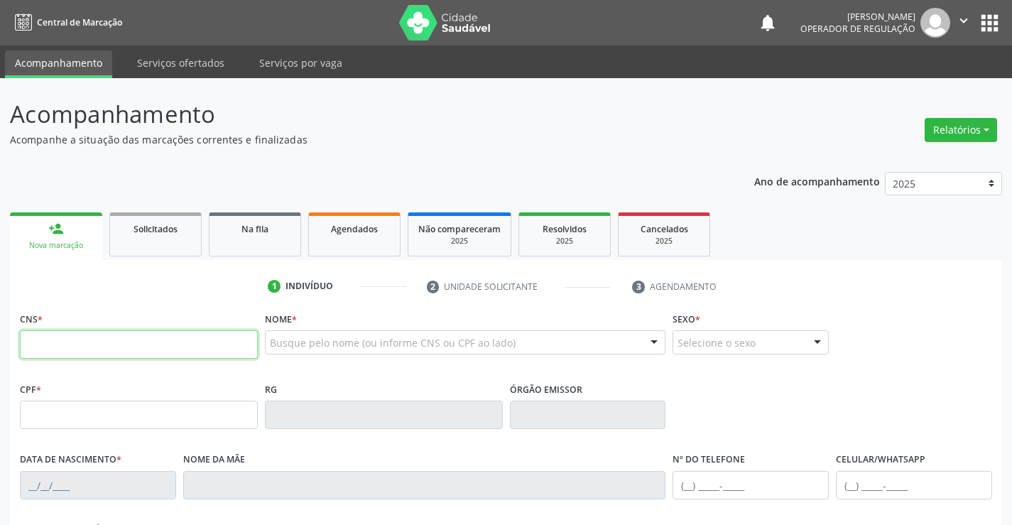
click at [45, 342] on input "text" at bounding box center [139, 344] width 238 height 28
type input "709 6016 4597 6672"
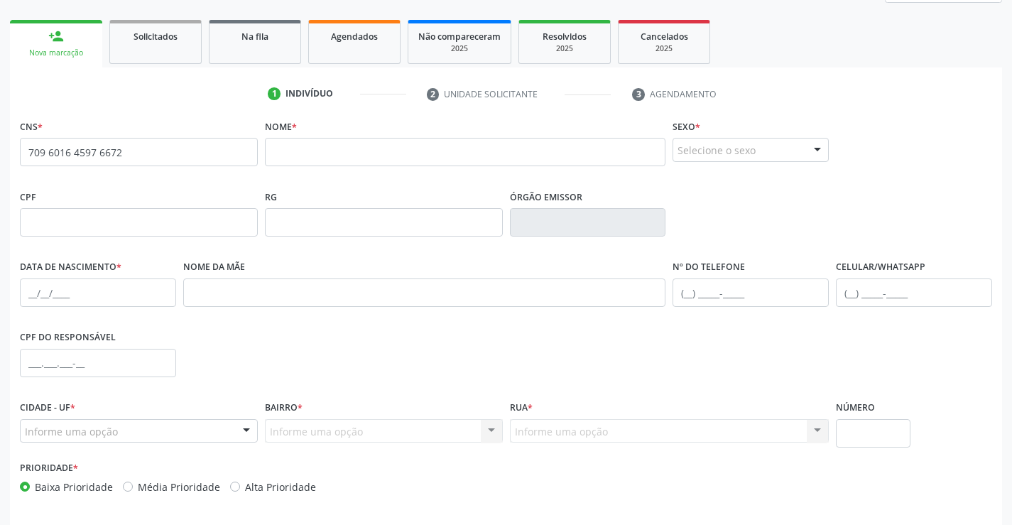
scroll to position [213, 0]
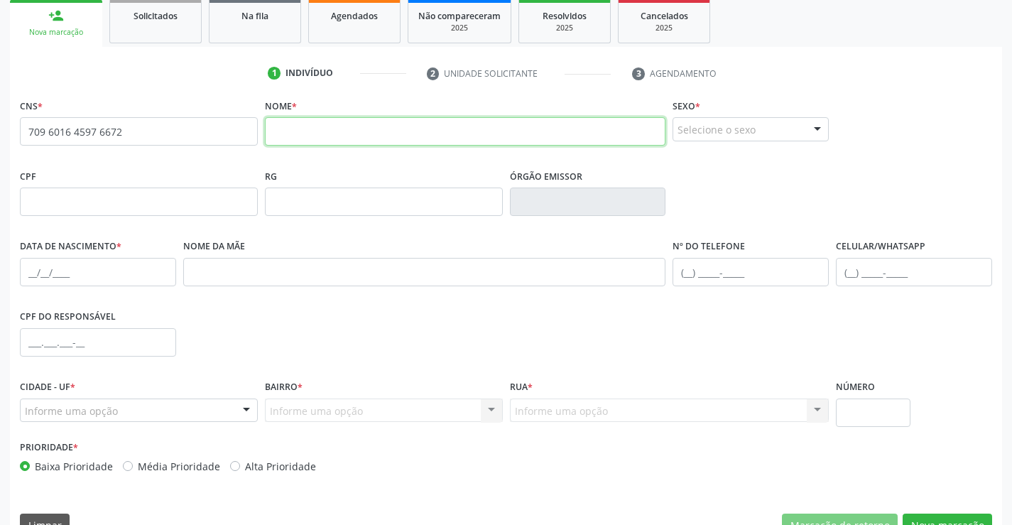
click at [349, 132] on input "text" at bounding box center [465, 131] width 401 height 28
type input "i"
type input "[PERSON_NAME]"
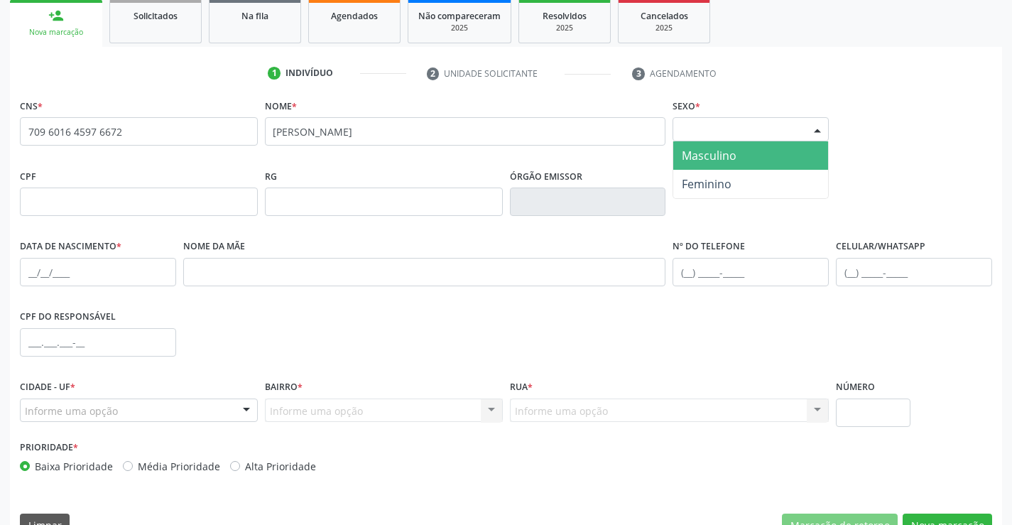
click at [784, 133] on div "Selecione o sexo" at bounding box center [750, 129] width 156 height 24
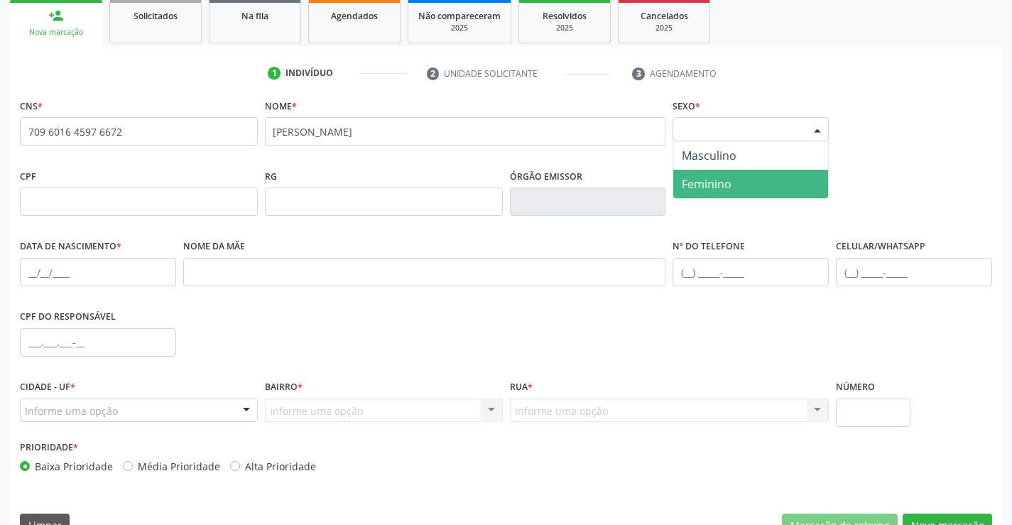
click at [745, 180] on span "Feminino" at bounding box center [750, 184] width 155 height 28
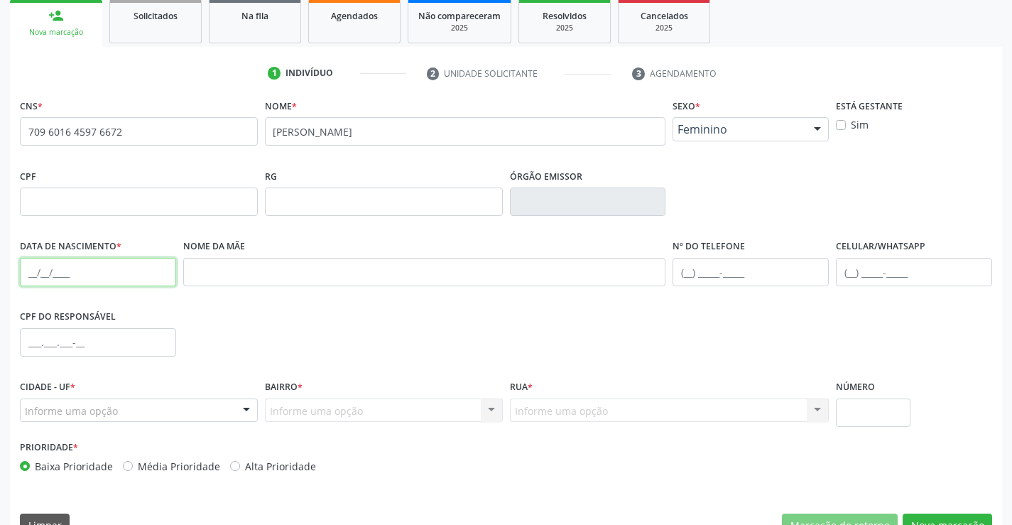
click at [84, 270] on input "text" at bounding box center [98, 272] width 156 height 28
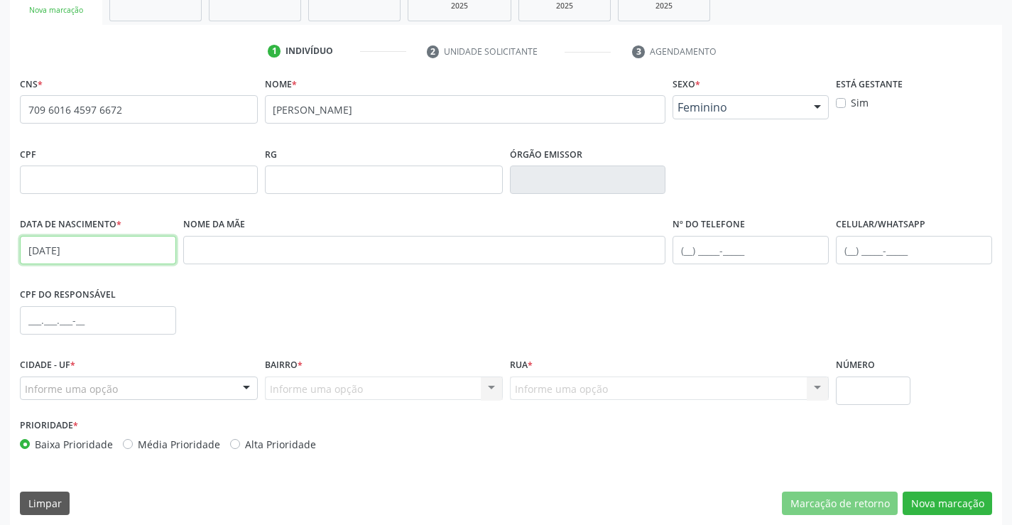
scroll to position [245, 0]
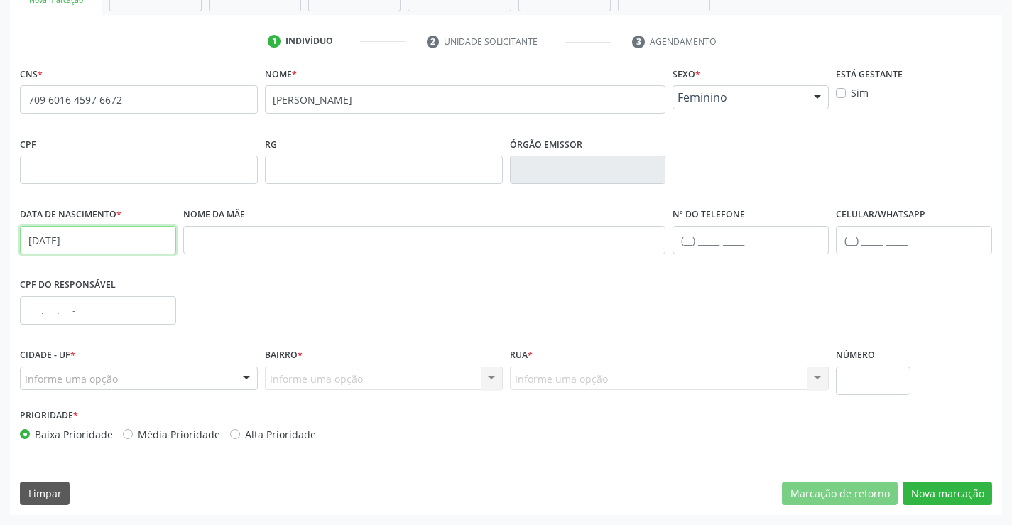
type input "[DATE]"
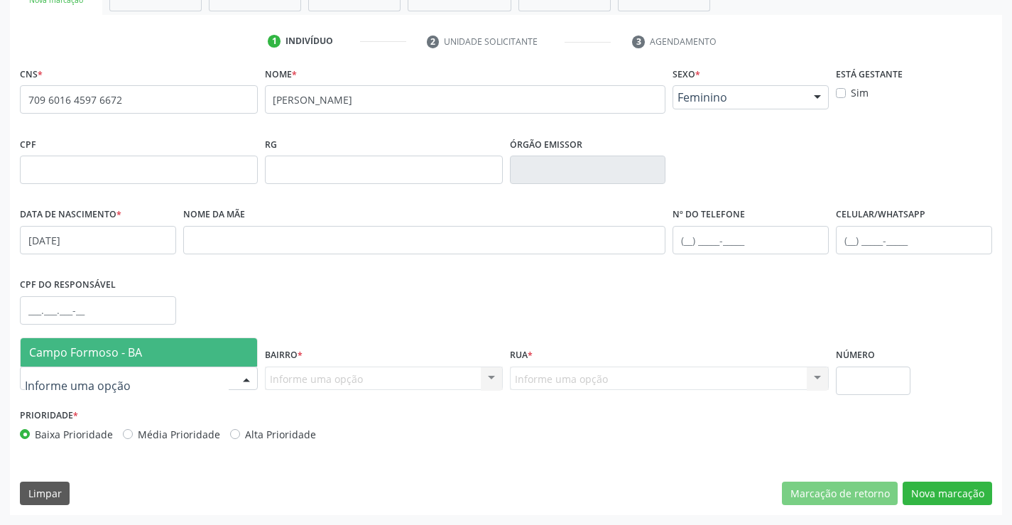
click at [187, 368] on div at bounding box center [139, 378] width 238 height 24
click at [187, 355] on span "Campo Formoso - BA" at bounding box center [139, 352] width 236 height 28
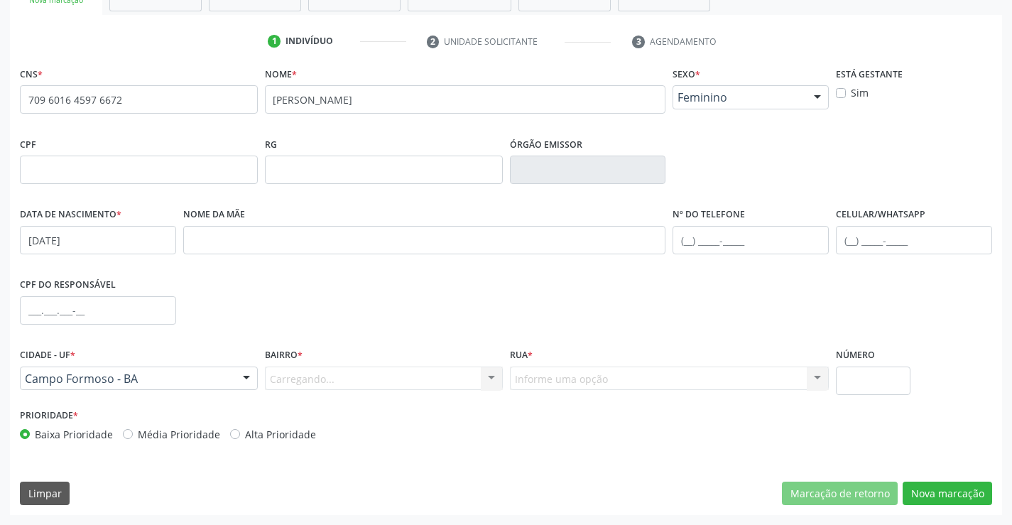
click at [312, 371] on div "Carregando... Nenhum resultado encontrado para: " " Nenhuma opção encontrada. D…" at bounding box center [384, 378] width 238 height 24
click at [322, 377] on div "Carregando... Nenhum resultado encontrado para: " " Nenhuma opção encontrada. D…" at bounding box center [384, 378] width 238 height 24
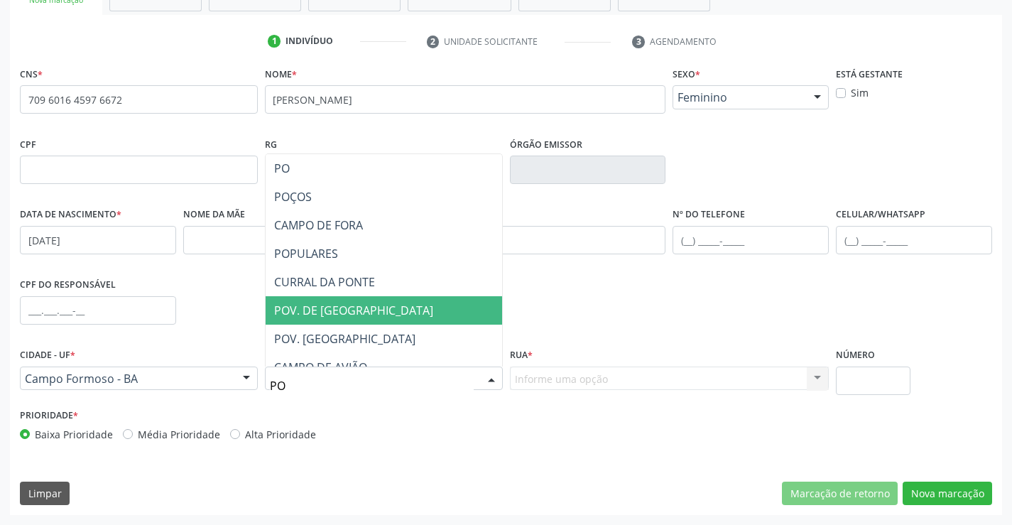
type input "POP"
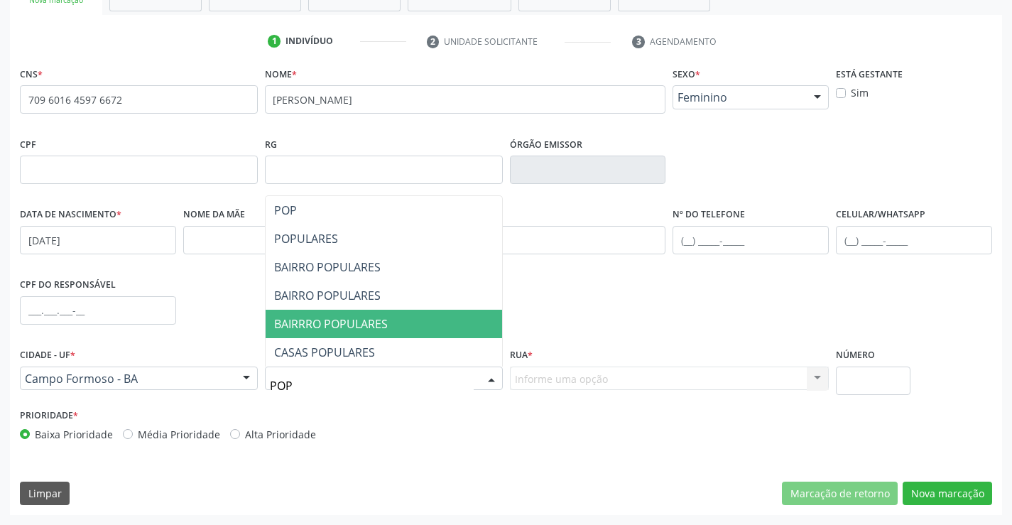
click at [397, 323] on span "BAIRRRO POPULARES" at bounding box center [384, 324] width 236 height 28
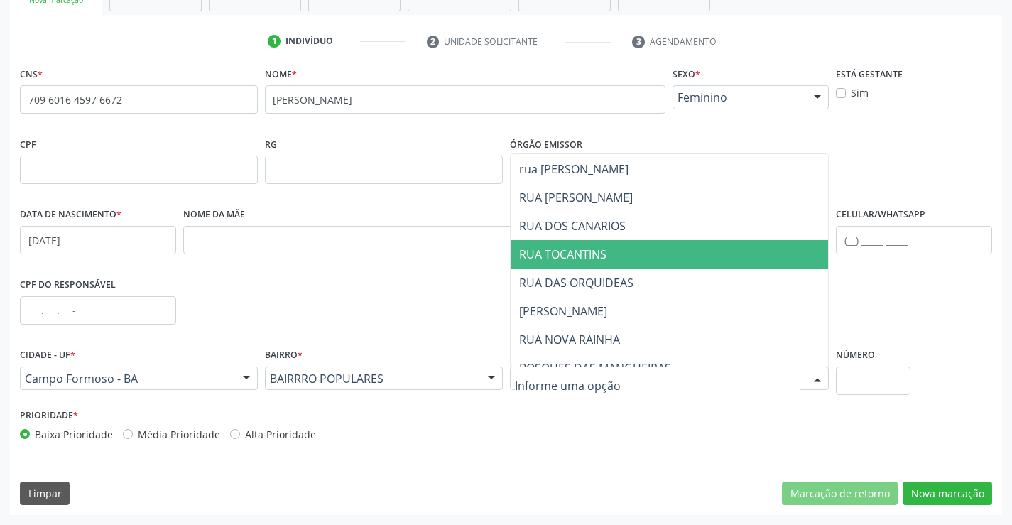
scroll to position [142, 0]
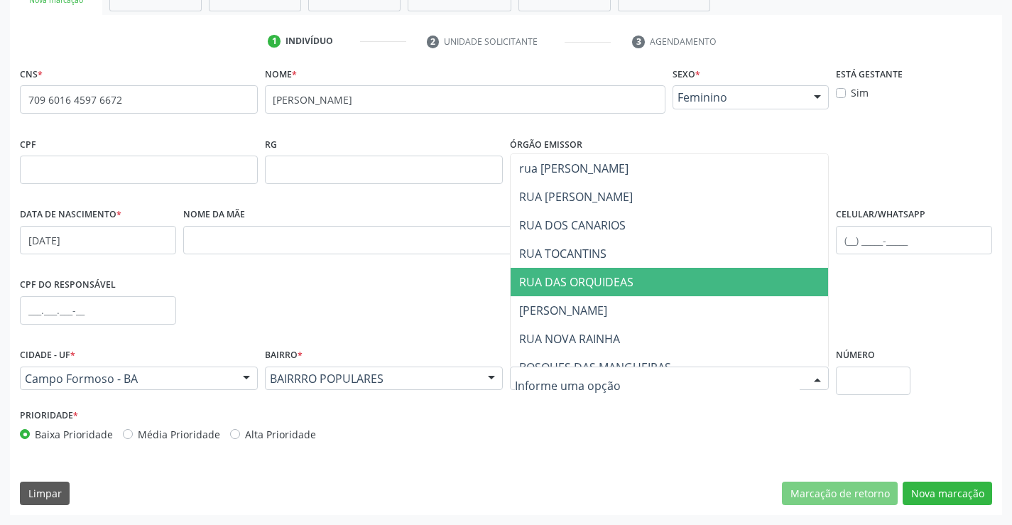
click at [639, 290] on span "RUA DAS ORQUIDEAS" at bounding box center [669, 282] width 318 height 28
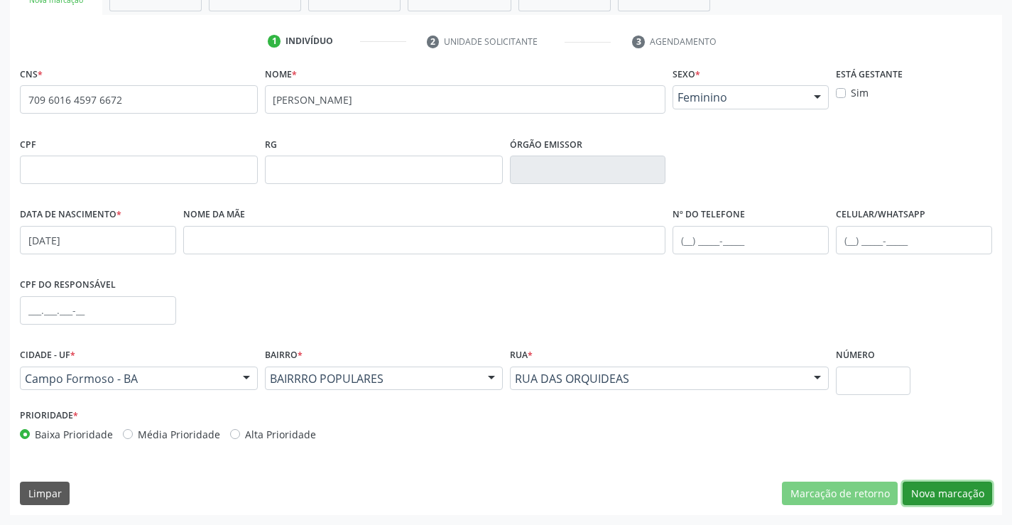
click at [949, 496] on button "Nova marcação" at bounding box center [946, 493] width 89 height 24
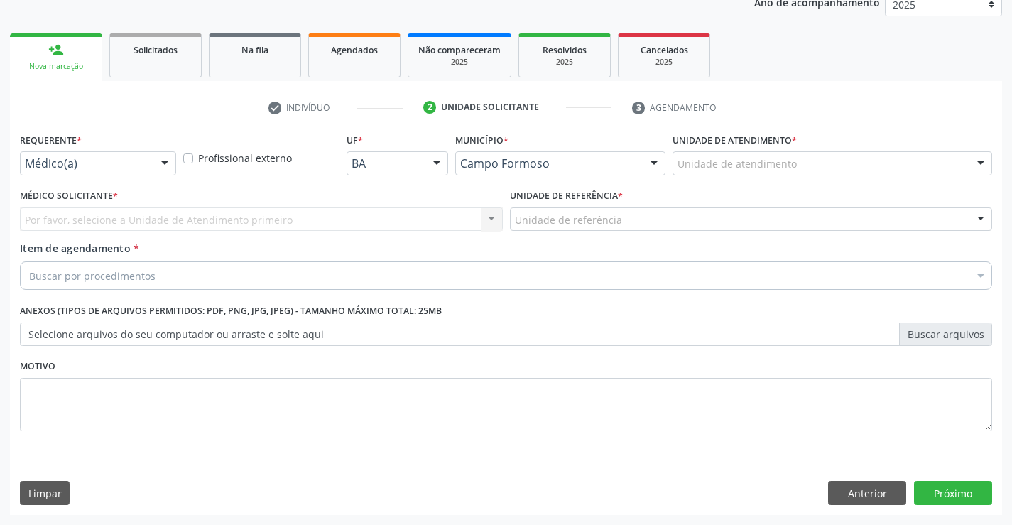
scroll to position [179, 0]
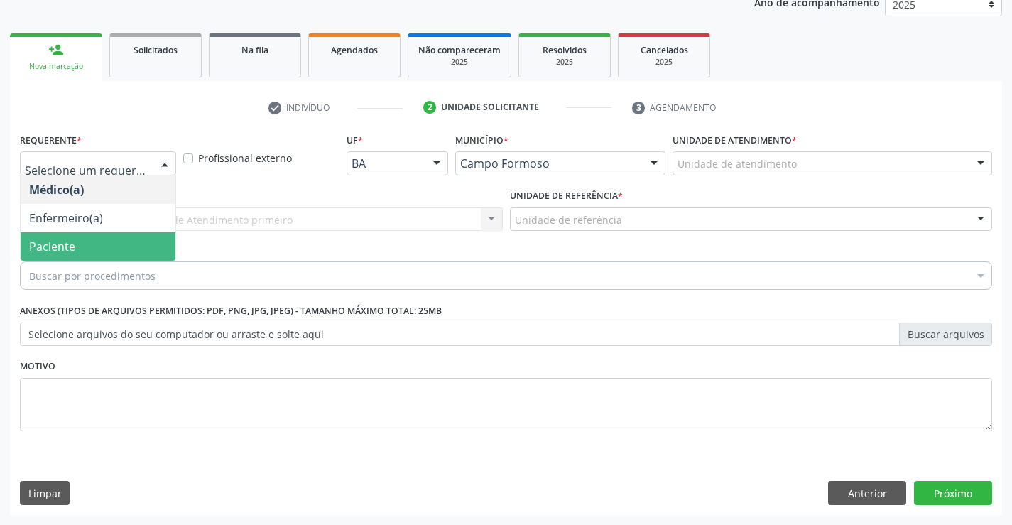
click at [66, 242] on span "Paciente" at bounding box center [52, 247] width 46 height 16
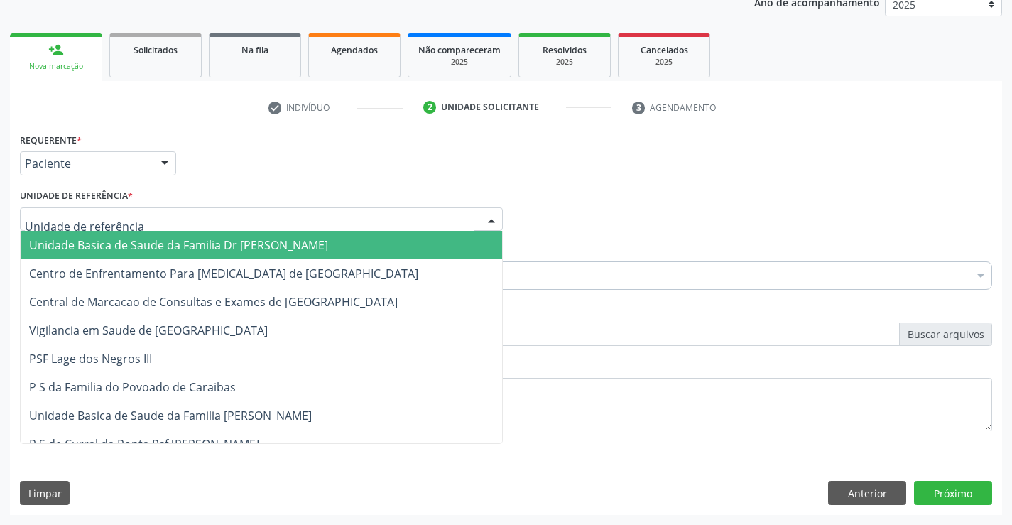
click at [110, 236] on span "Unidade Basica de Saude da Familia Dr [PERSON_NAME]" at bounding box center [261, 245] width 481 height 28
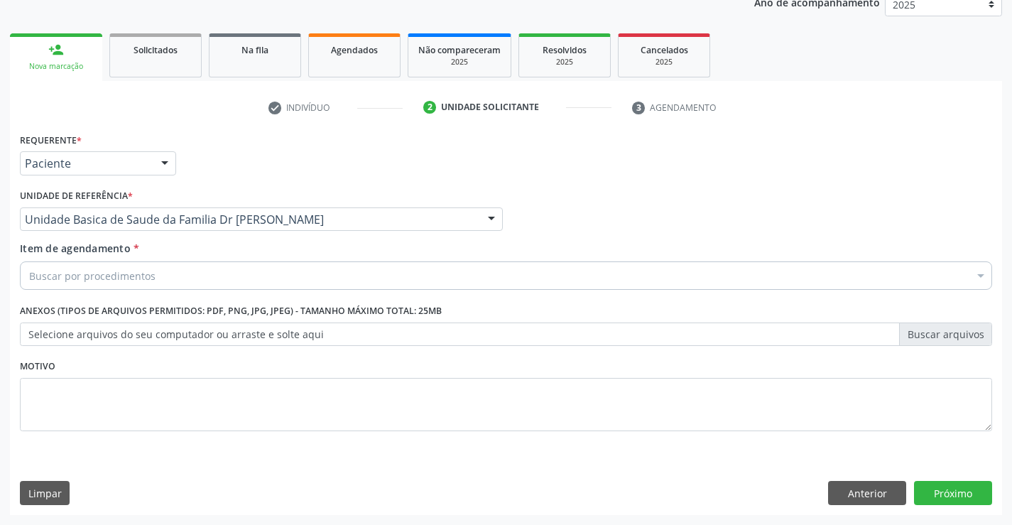
click at [108, 267] on div "Buscar por procedimentos" at bounding box center [506, 275] width 972 height 28
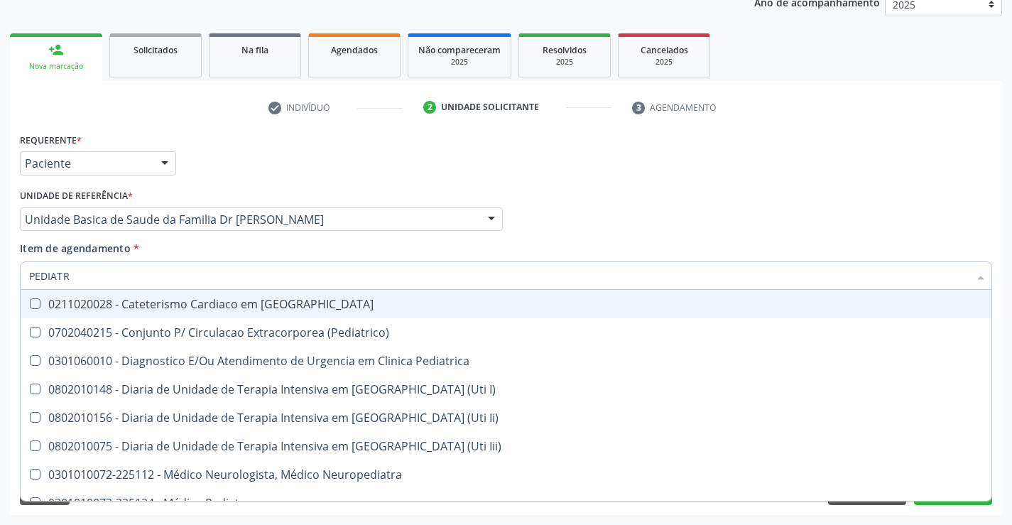
type input "PEDIATRA"
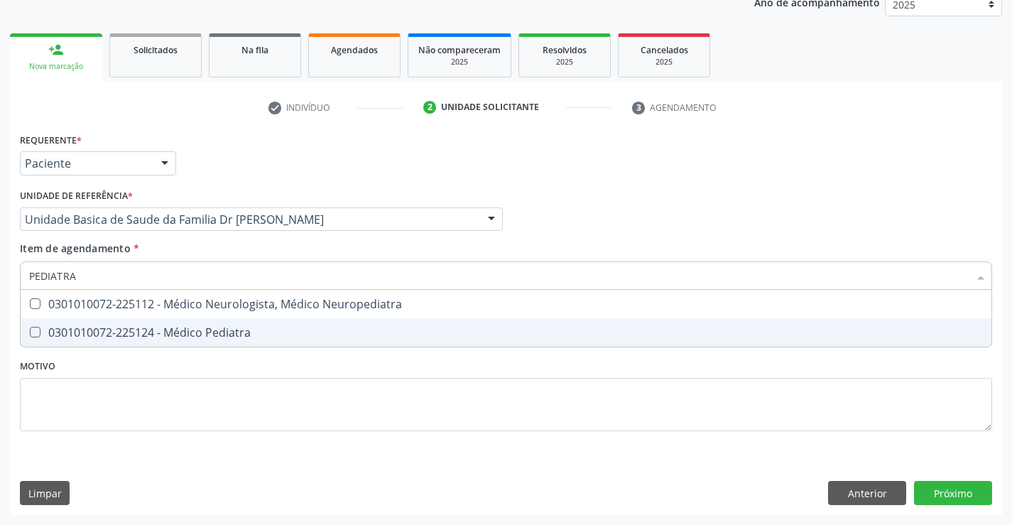
click at [207, 333] on div "0301010072-225124 - Médico Pediatra" at bounding box center [506, 332] width 954 height 11
checkbox Pediatra "true"
click at [965, 498] on div "Requerente * Paciente Médico(a) Enfermeiro(a) Paciente Nenhum resultado encontr…" at bounding box center [506, 322] width 992 height 386
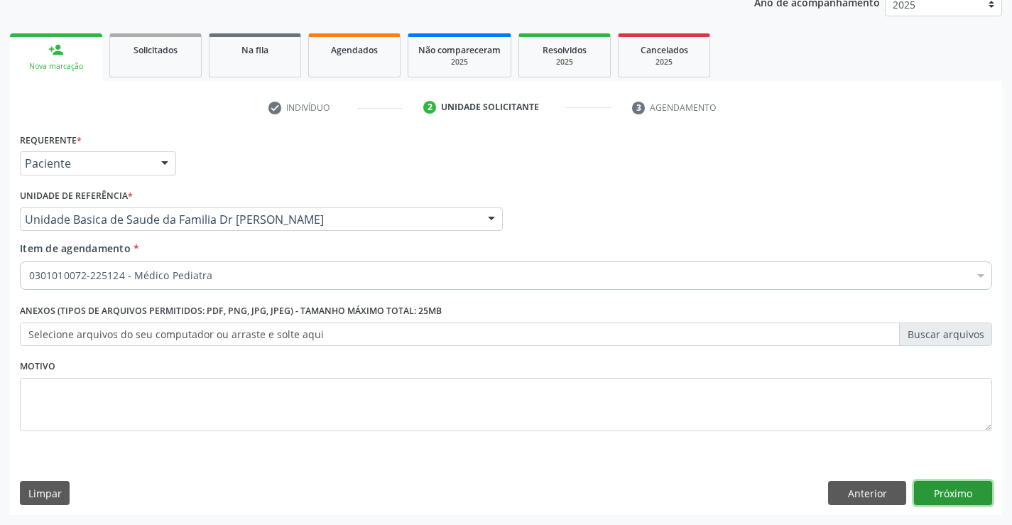
click at [959, 488] on button "Próximo" at bounding box center [953, 493] width 78 height 24
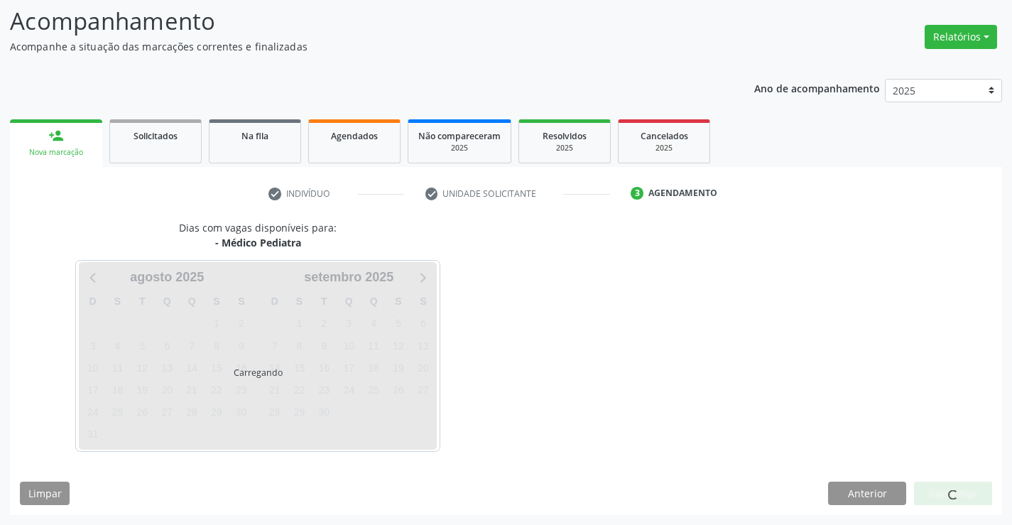
scroll to position [93, 0]
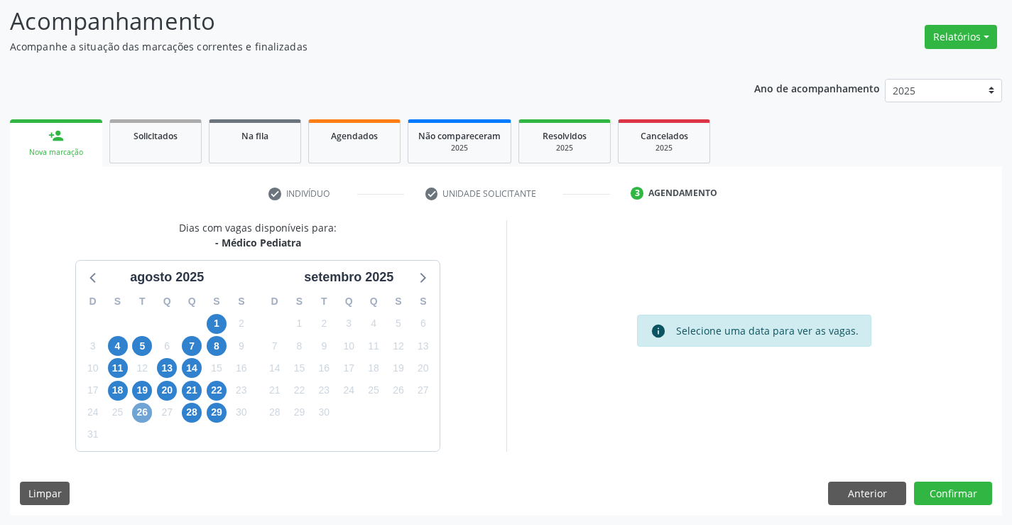
click at [141, 415] on span "26" at bounding box center [142, 413] width 20 height 20
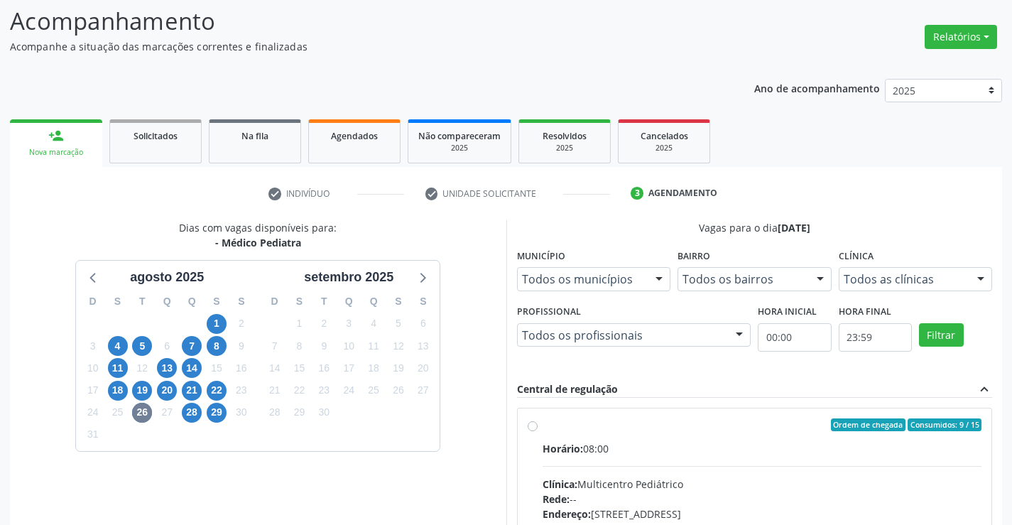
click at [542, 423] on label "Ordem de chegada Consumidos: 9 / 15 Horário: 08:00 Clínica: Multicentro Pediátr…" at bounding box center [761, 527] width 439 height 218
click at [532, 423] on input "Ordem de chegada Consumidos: 9 / 15 Horário: 08:00 Clínica: Multicentro Pediátr…" at bounding box center [533, 424] width 10 height 13
radio input "true"
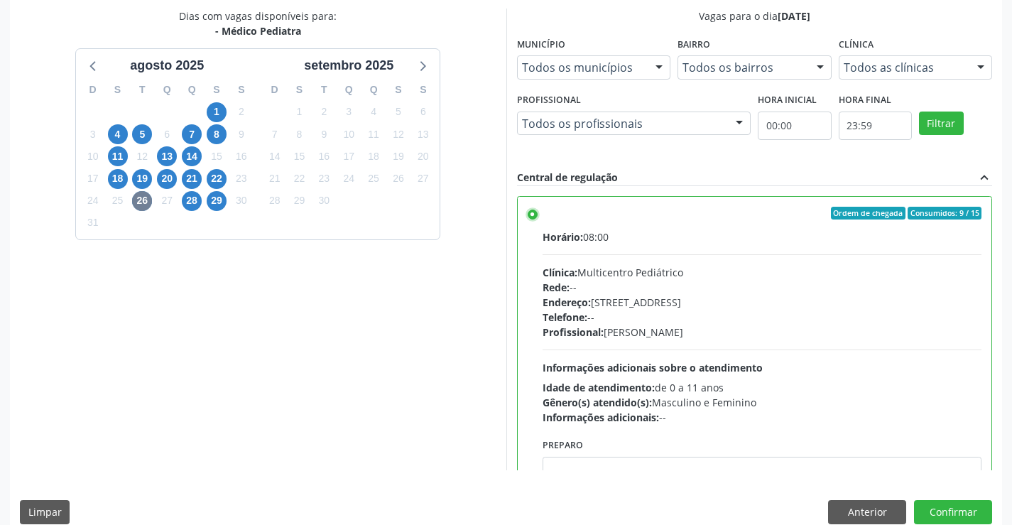
scroll to position [322, 0]
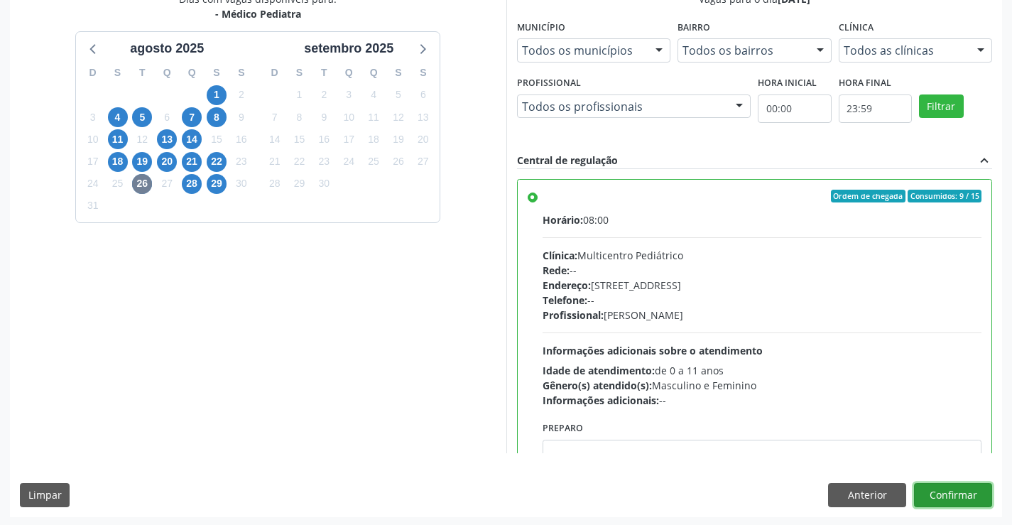
click at [956, 493] on button "Confirmar" at bounding box center [953, 495] width 78 height 24
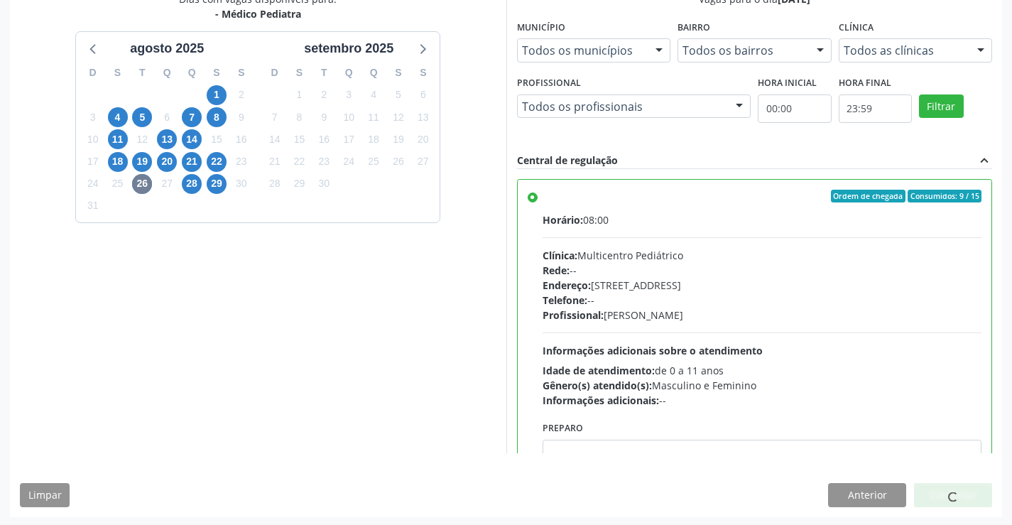
scroll to position [0, 0]
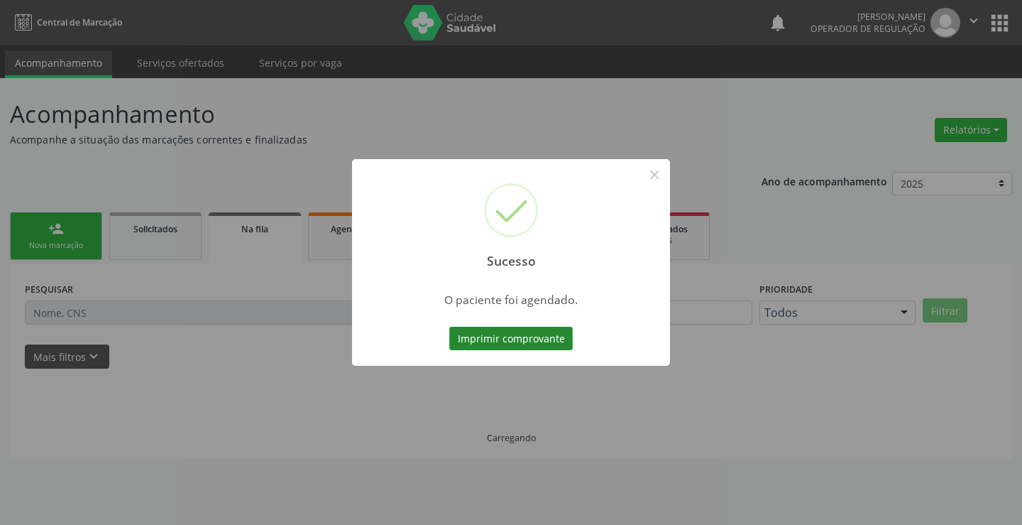
click at [553, 341] on button "Imprimir comprovante" at bounding box center [511, 339] width 124 height 24
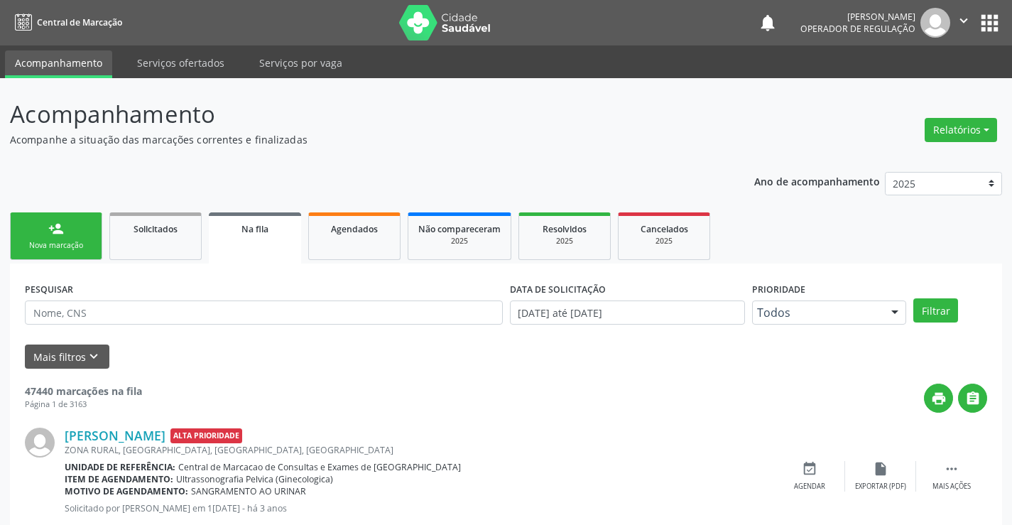
click at [53, 230] on div "person_add" at bounding box center [56, 229] width 16 height 16
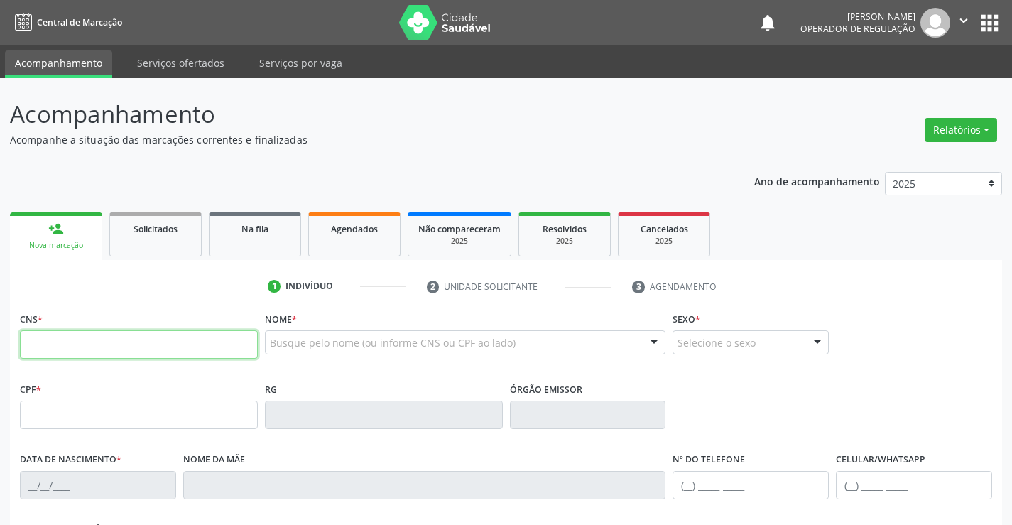
click at [76, 340] on input "text" at bounding box center [139, 344] width 238 height 28
type input "702 0043 3128 9282"
type input "2130201148"
type input "[DATE]"
type input "SN"
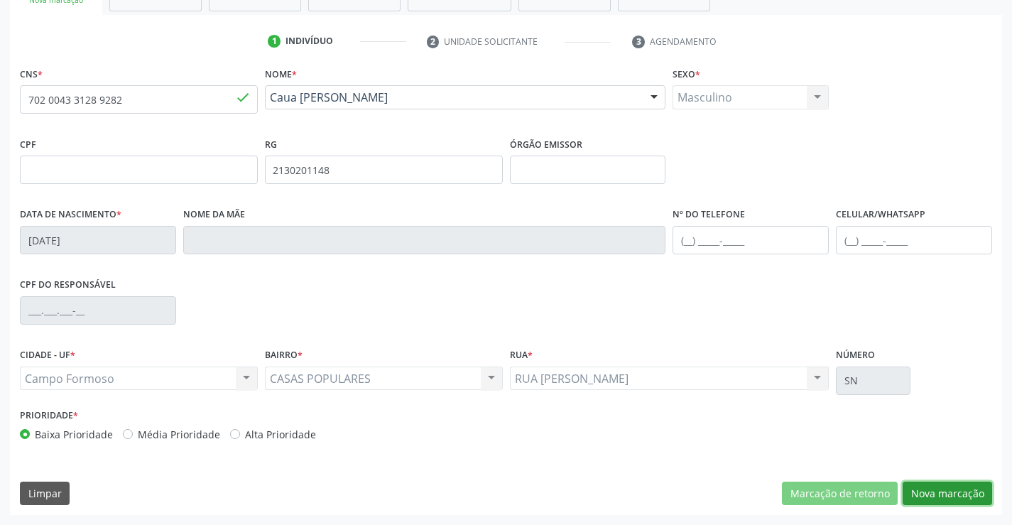
click at [955, 488] on button "Nova marcação" at bounding box center [946, 493] width 89 height 24
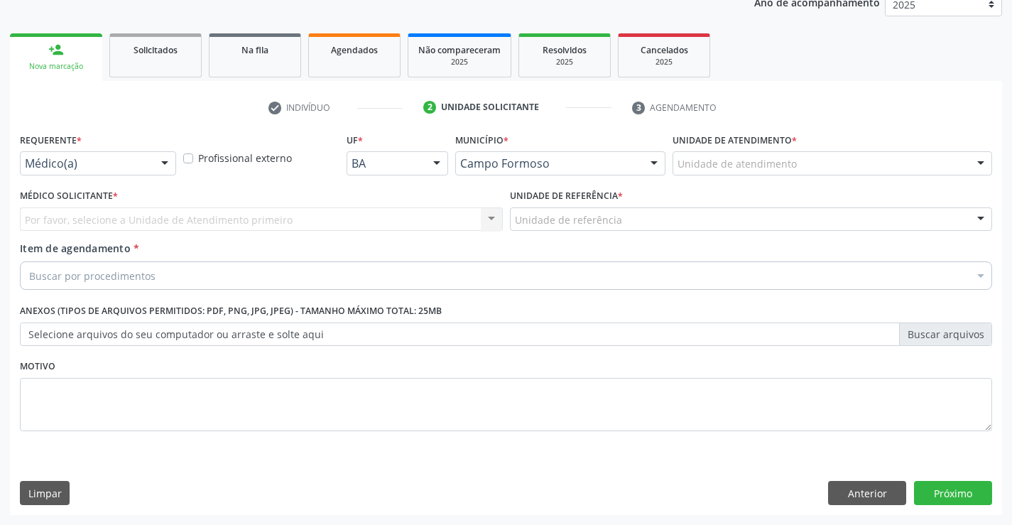
scroll to position [179, 0]
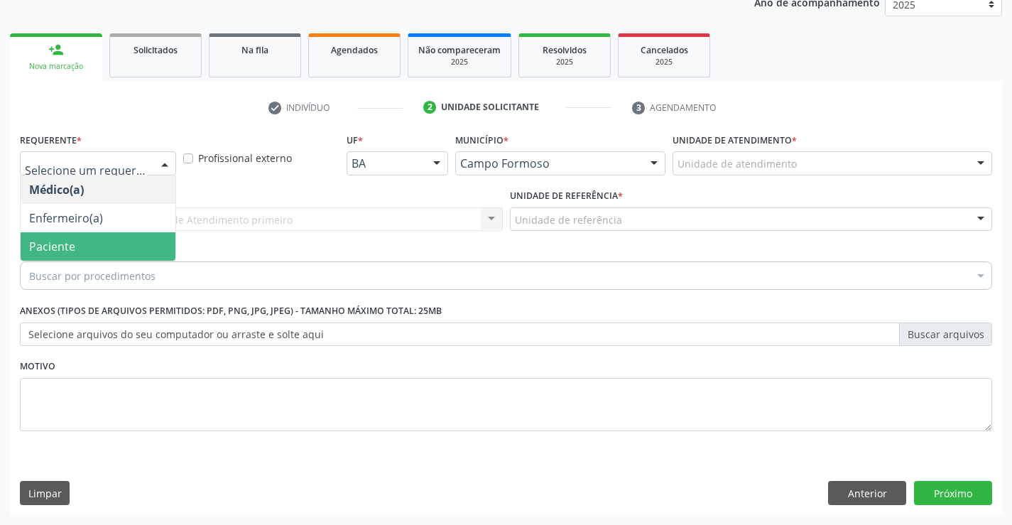
click at [97, 248] on span "Paciente" at bounding box center [98, 246] width 155 height 28
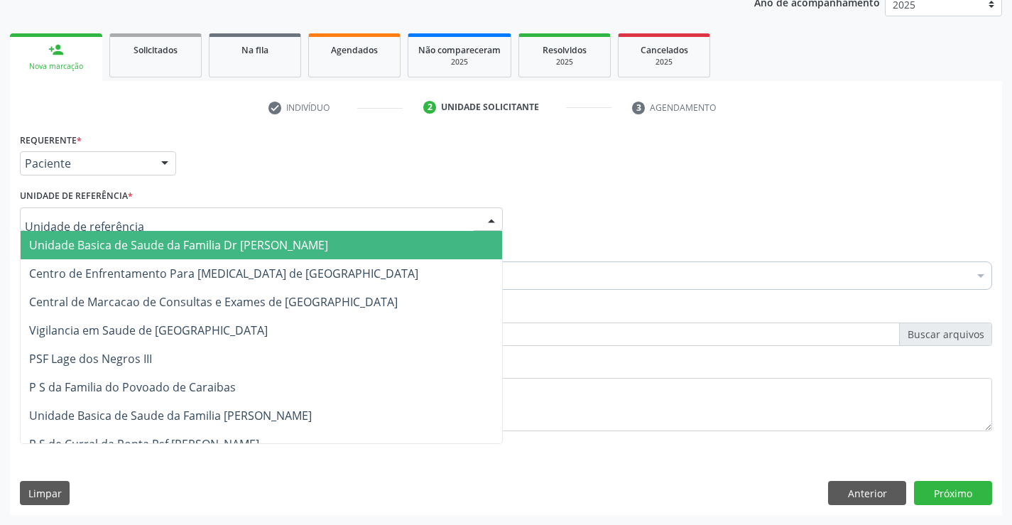
click at [119, 233] on span "Unidade Basica de Saude da Familia Dr [PERSON_NAME]" at bounding box center [261, 245] width 481 height 28
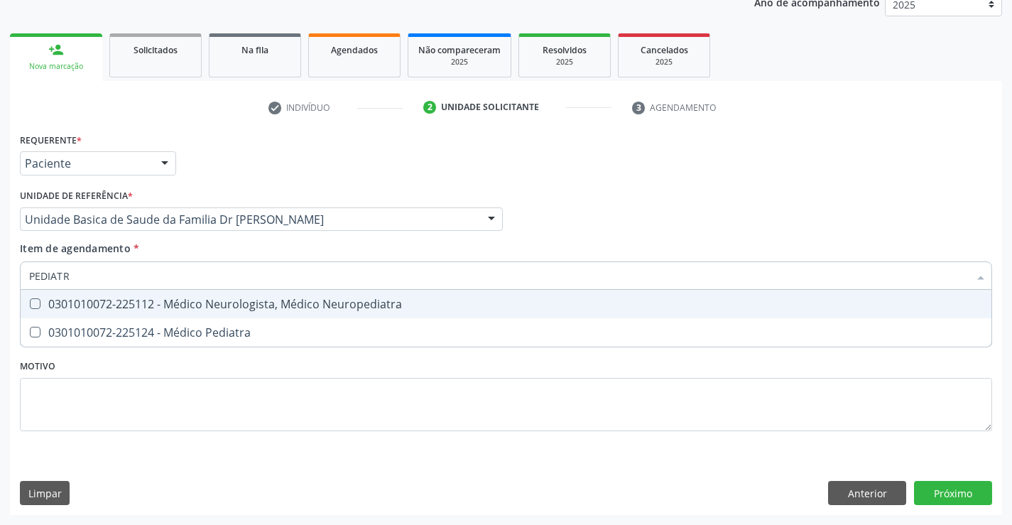
type input "PEDIATRA"
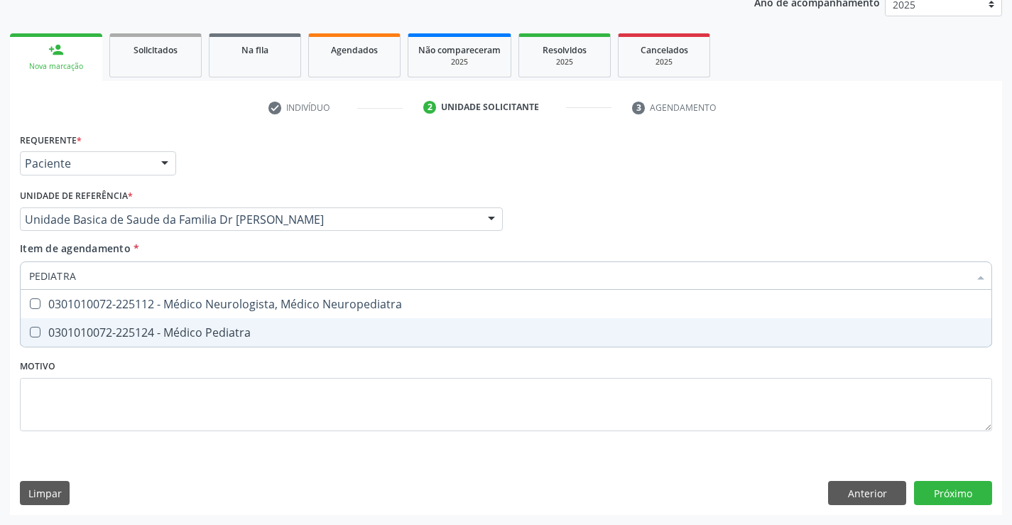
click at [168, 333] on div "0301010072-225124 - Médico Pediatra" at bounding box center [506, 332] width 954 height 11
click at [965, 493] on div "Requerente * Paciente Médico(a) Enfermeiro(a) Paciente Nenhum resultado encontr…" at bounding box center [506, 322] width 992 height 386
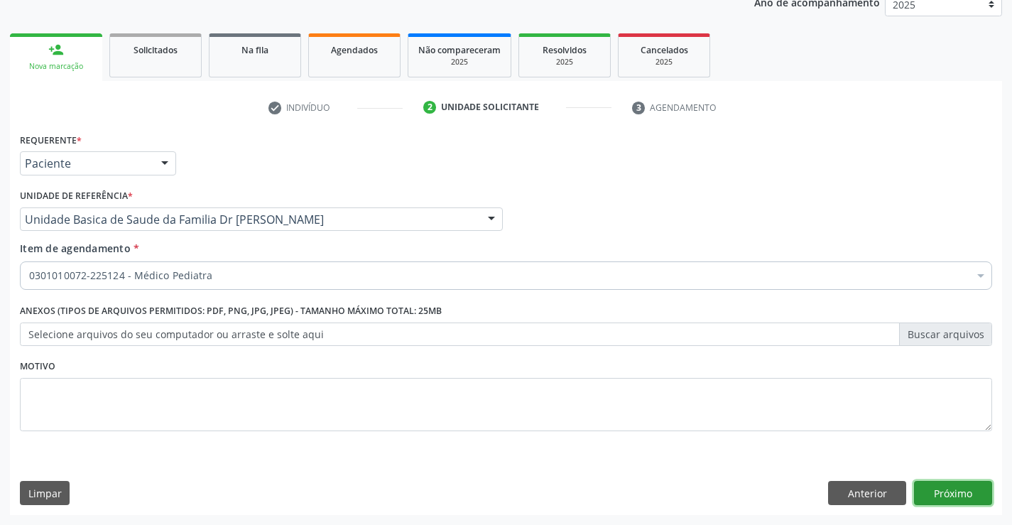
click at [963, 493] on button "Próximo" at bounding box center [953, 493] width 78 height 24
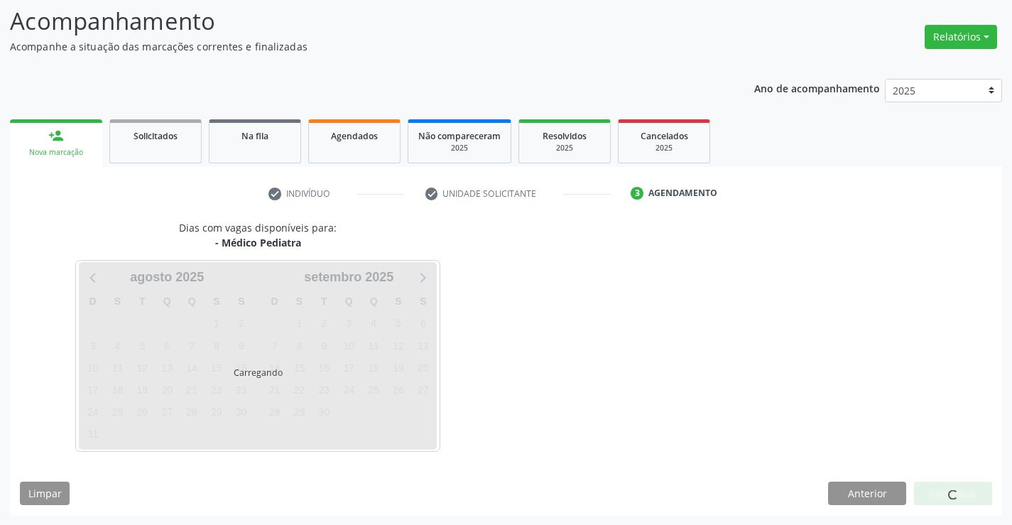
scroll to position [93, 0]
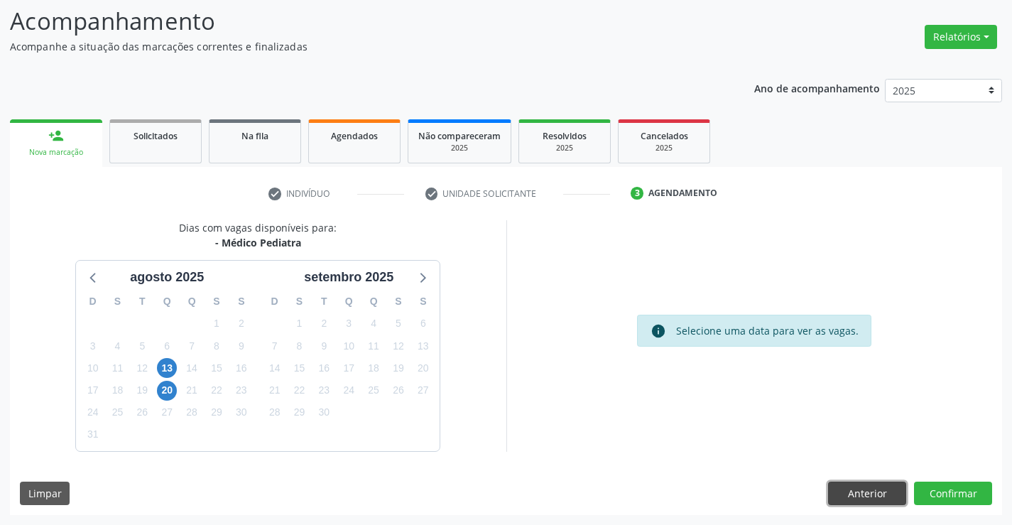
click at [862, 492] on button "Anterior" at bounding box center [867, 493] width 78 height 24
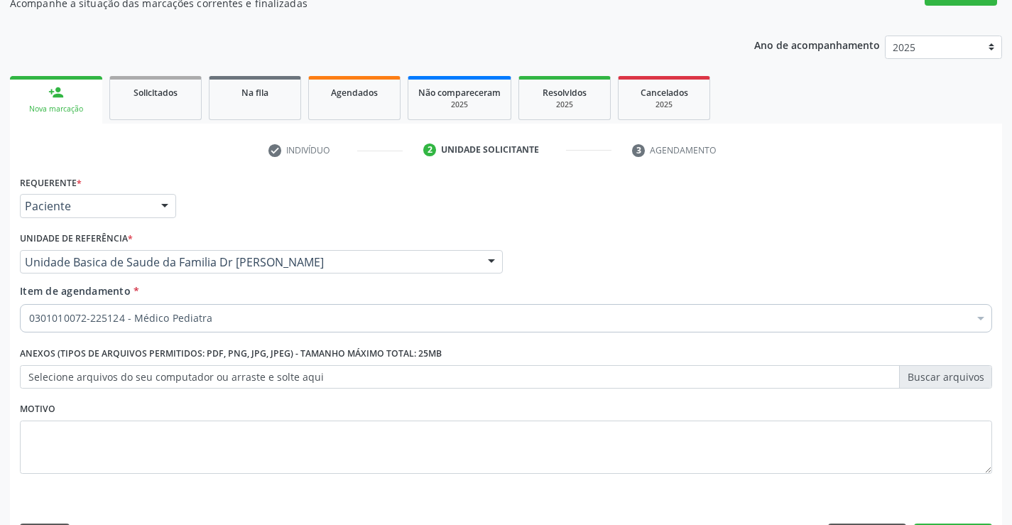
scroll to position [179, 0]
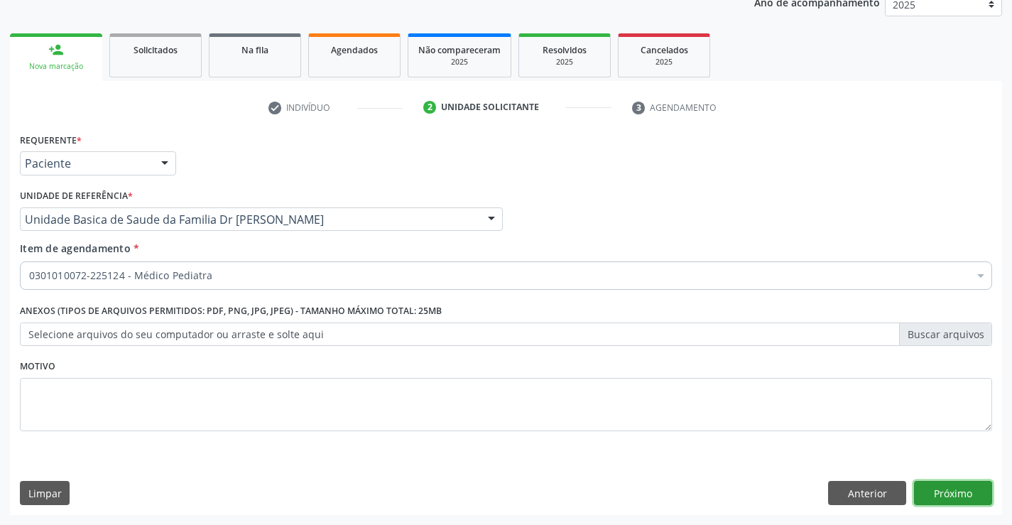
click at [953, 492] on button "Próximo" at bounding box center [953, 493] width 78 height 24
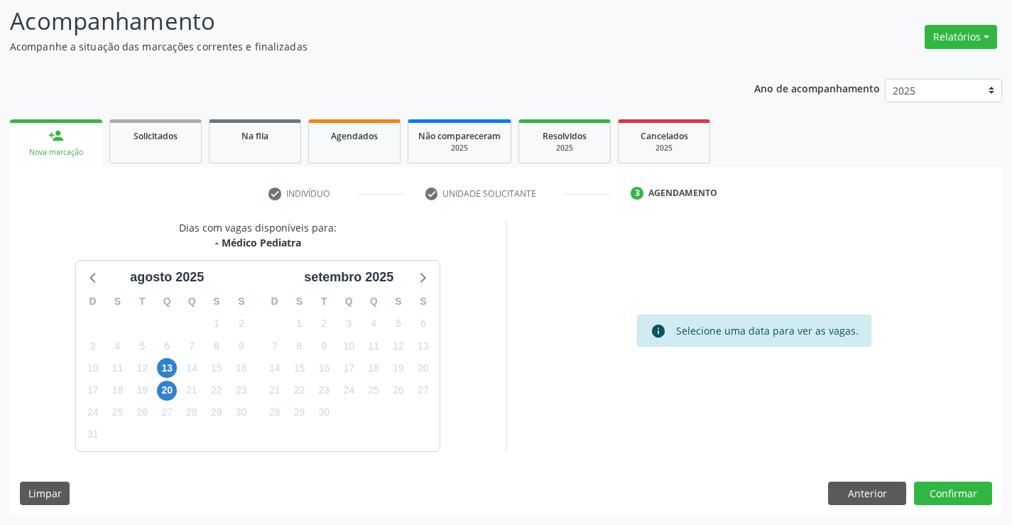
scroll to position [93, 0]
click at [879, 500] on button "Anterior" at bounding box center [867, 493] width 78 height 24
click at [0, 0] on textarea at bounding box center [0, 0] width 0 height 0
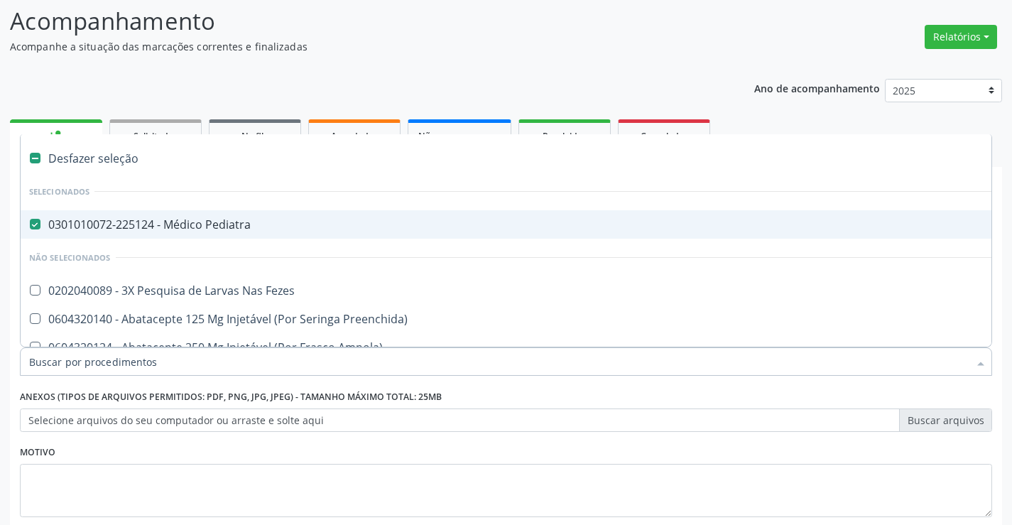
click at [248, 229] on div "0301010072-225124 - Médico Pediatra" at bounding box center [581, 224] width 1105 height 11
checkbox Pediatra "false"
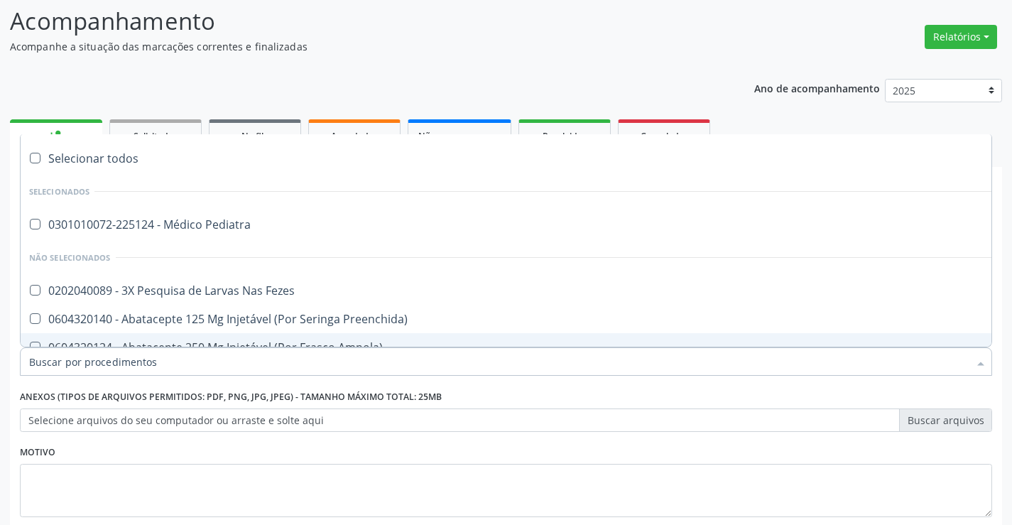
click at [191, 359] on input "Item de agendamento *" at bounding box center [498, 361] width 939 height 28
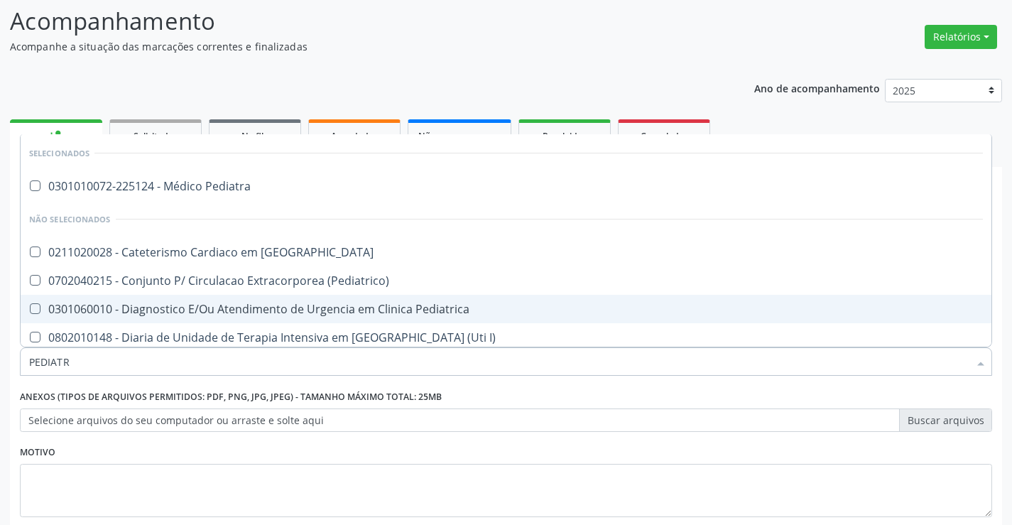
type input "PEDIATRA"
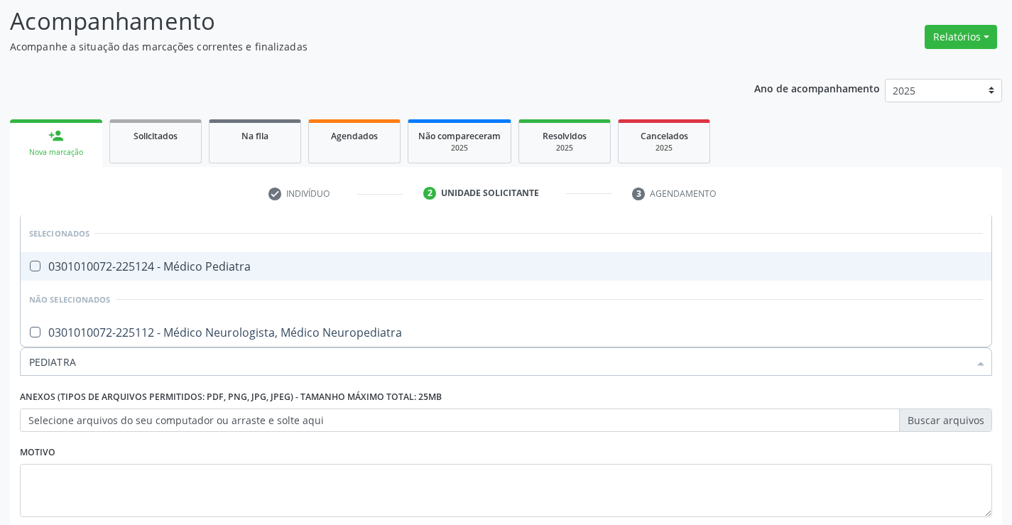
click at [244, 267] on div "0301010072-225124 - Médico Pediatra" at bounding box center [506, 266] width 954 height 11
checkbox Pediatra "true"
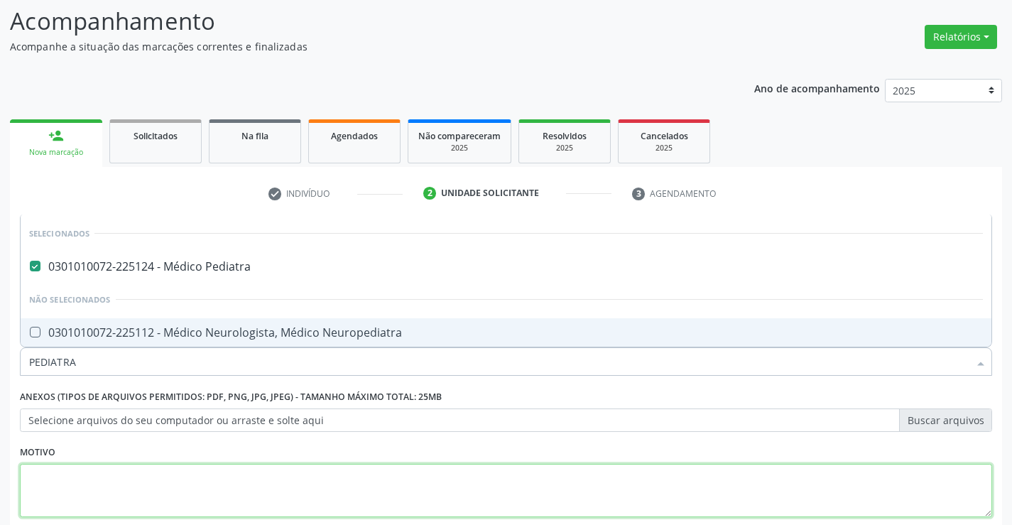
click at [895, 496] on textarea at bounding box center [506, 491] width 972 height 54
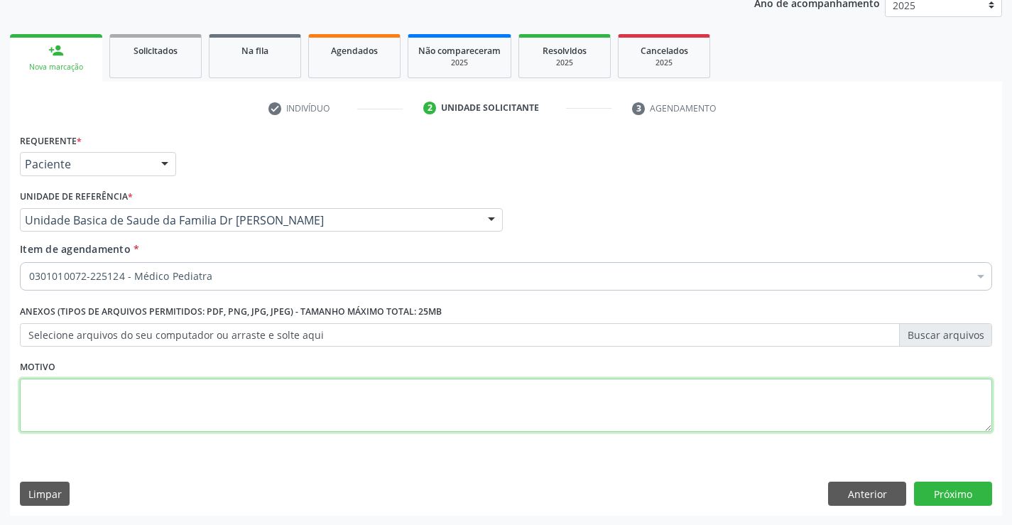
scroll to position [179, 0]
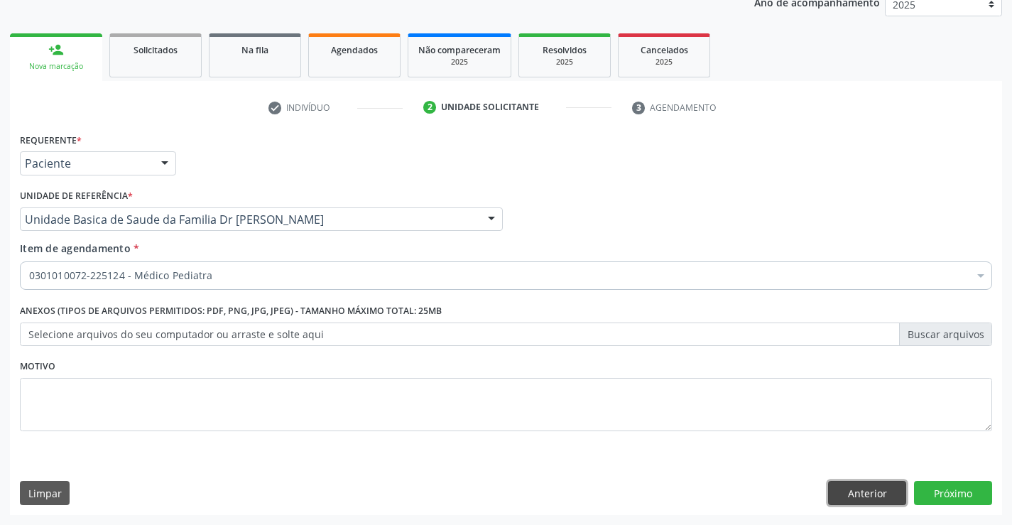
click at [859, 488] on button "Anterior" at bounding box center [867, 493] width 78 height 24
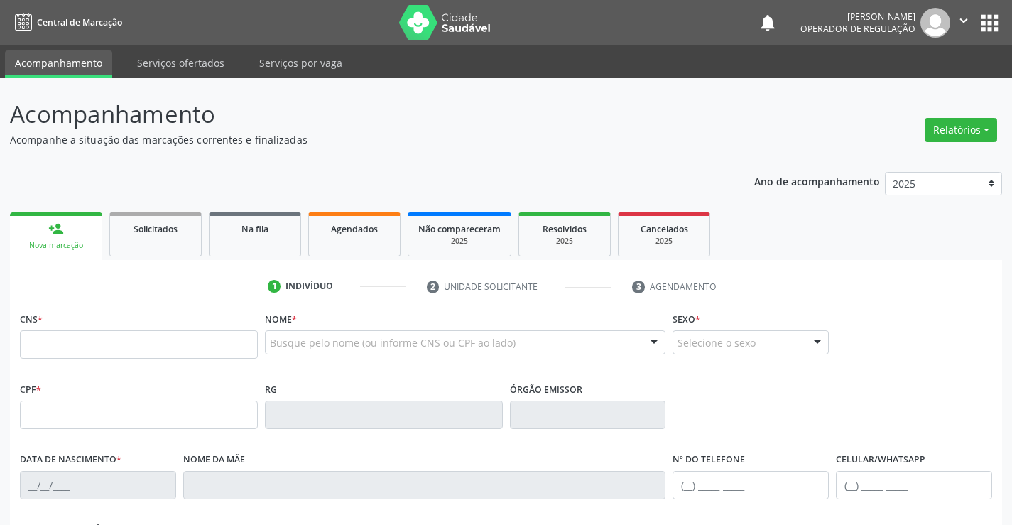
scroll to position [226, 0]
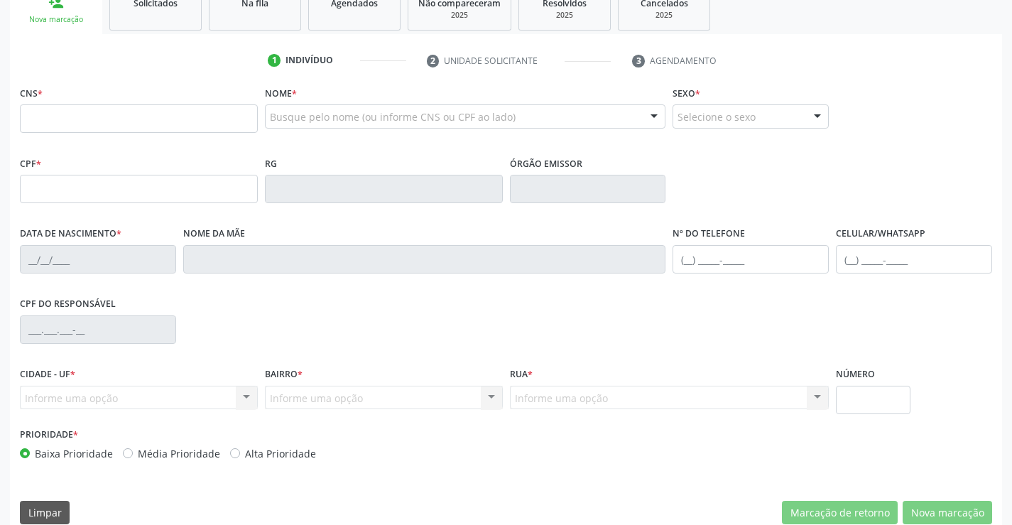
click at [209, 112] on input "text" at bounding box center [139, 118] width 238 height 28
type input "706 2015 1160 1266"
type input "094.148.455-69"
type input "08/10/2015"
type input "Patricia Miranda"
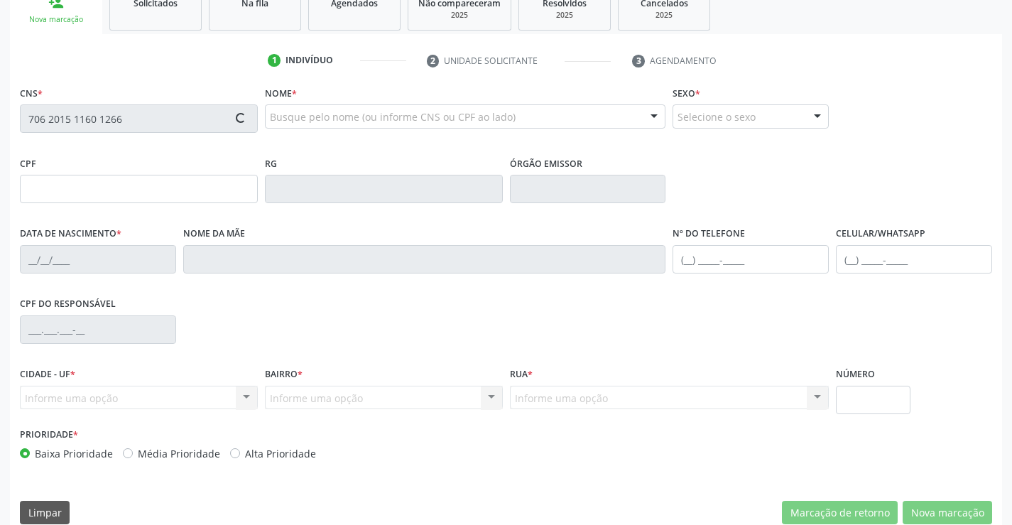
type input "(74) 9939-7118"
type input "S/N"
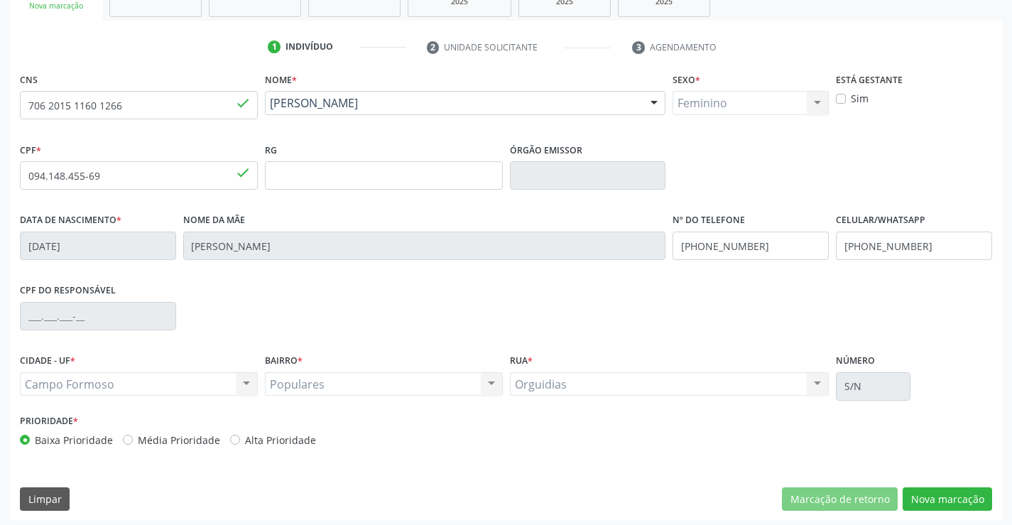
scroll to position [245, 0]
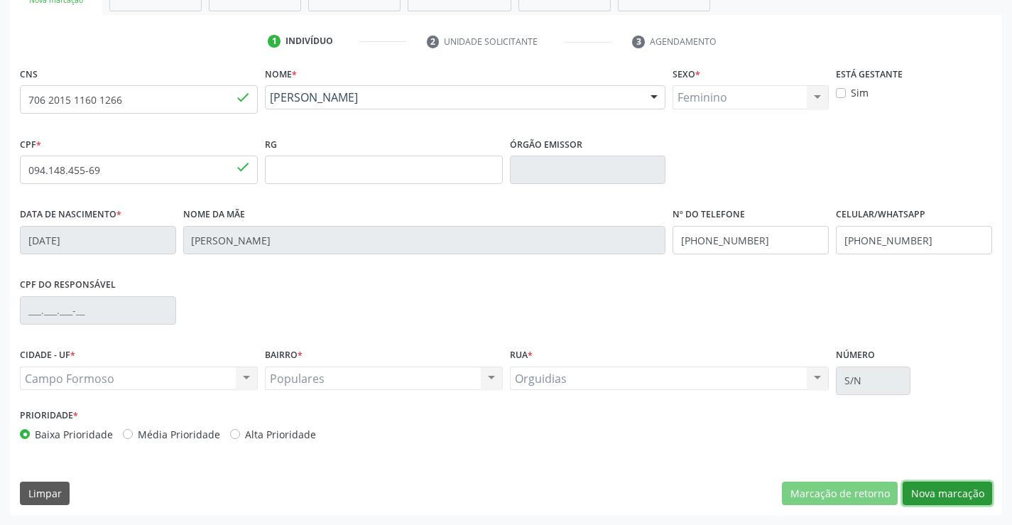
click at [949, 484] on button "Nova marcação" at bounding box center [946, 493] width 89 height 24
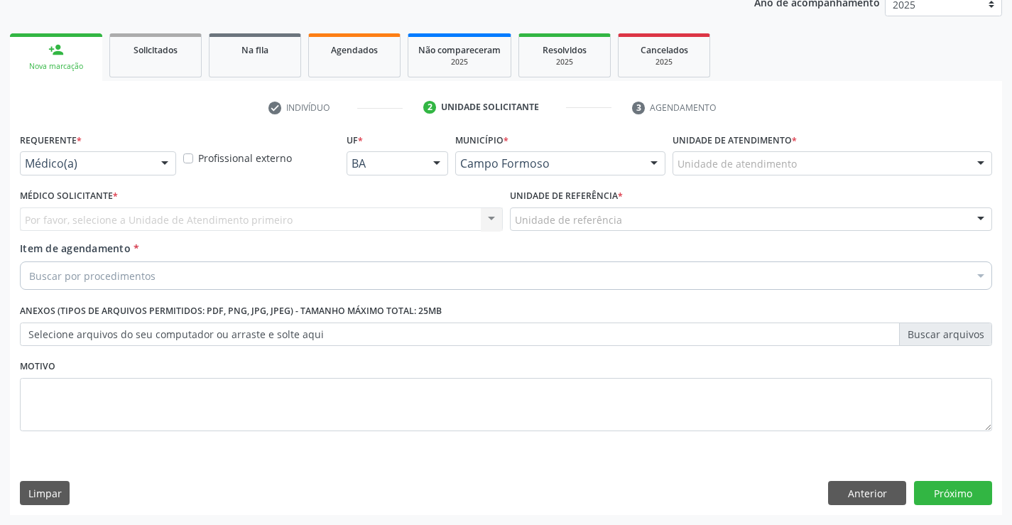
scroll to position [179, 0]
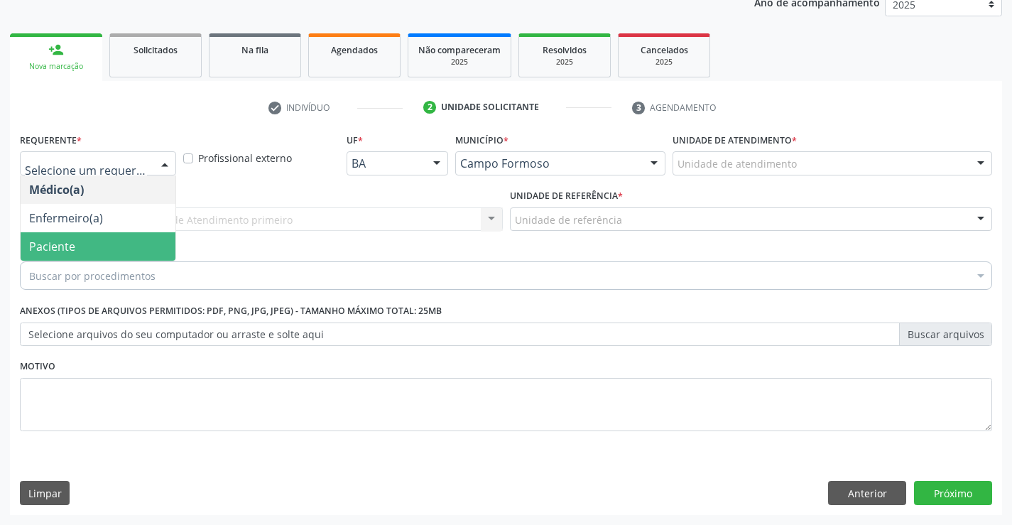
click at [105, 248] on span "Paciente" at bounding box center [98, 246] width 155 height 28
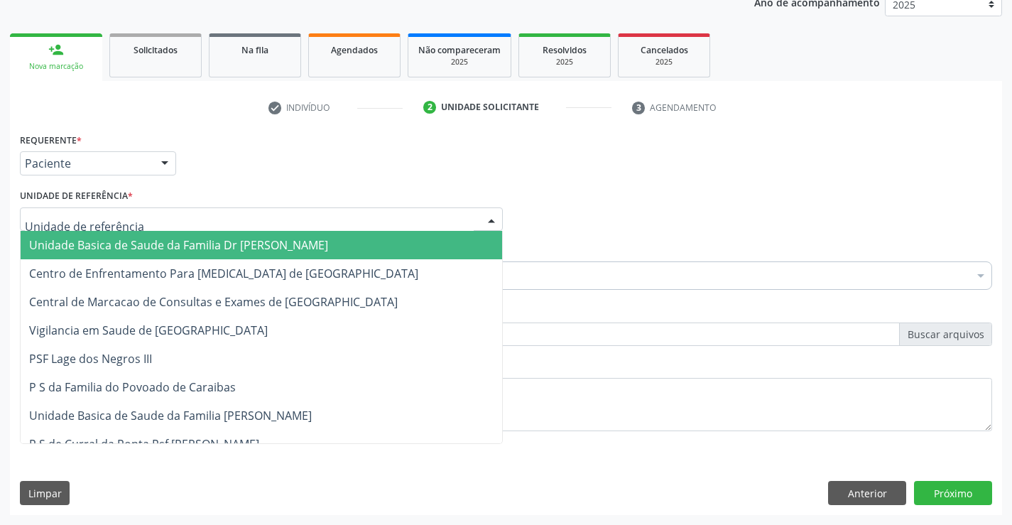
click at [133, 220] on div at bounding box center [261, 219] width 483 height 24
click at [138, 234] on span "Unidade Basica de Saude da Familia Dr [PERSON_NAME]" at bounding box center [261, 245] width 481 height 28
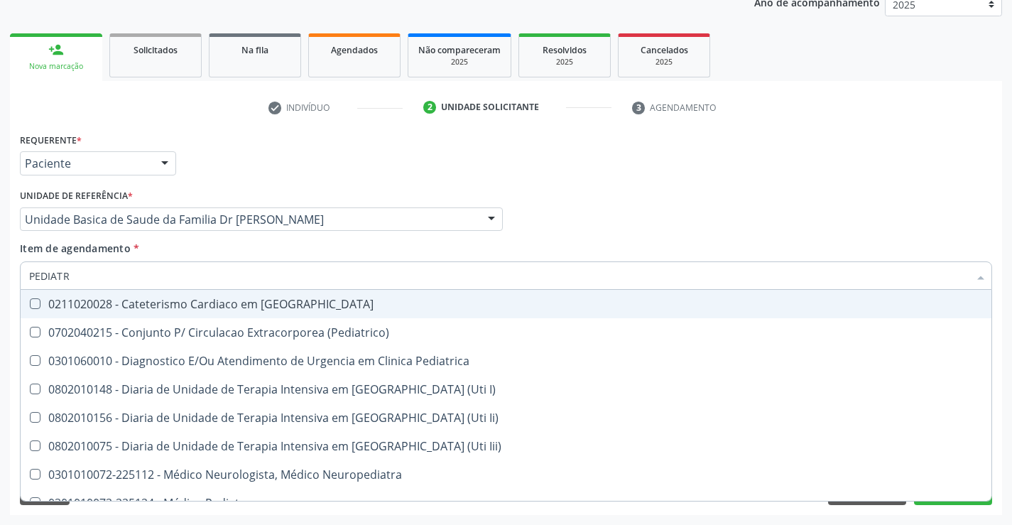
type input "PEDIATRA"
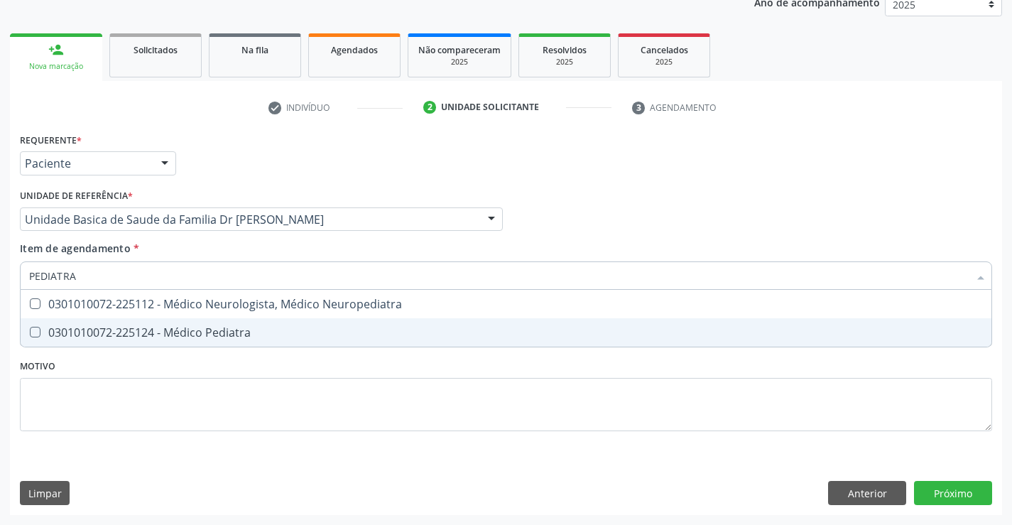
click at [186, 332] on div "0301010072-225124 - Médico Pediatra" at bounding box center [506, 332] width 954 height 11
checkbox Pediatra "true"
click at [956, 493] on div "Requerente * Paciente Médico(a) Enfermeiro(a) Paciente Nenhum resultado encontr…" at bounding box center [506, 322] width 992 height 386
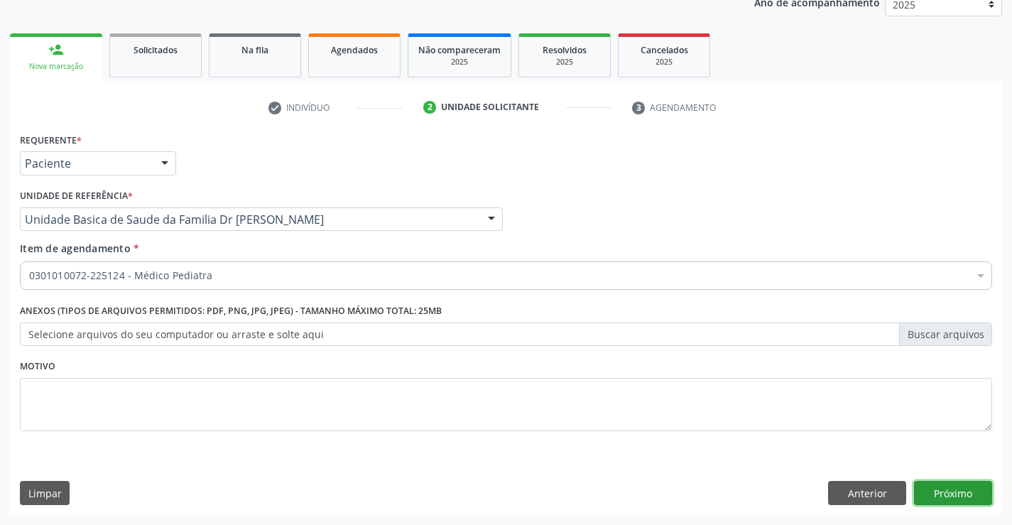
click at [952, 486] on button "Próximo" at bounding box center [953, 493] width 78 height 24
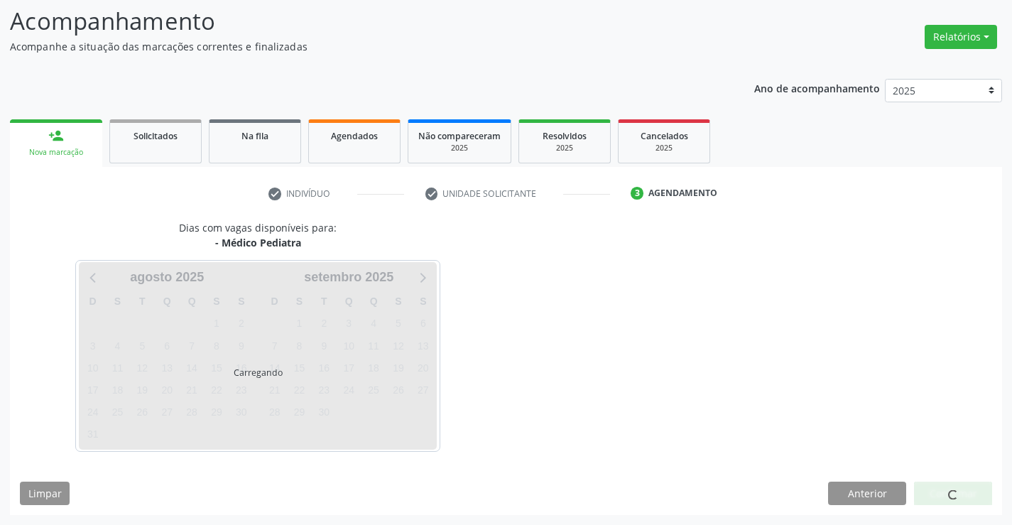
scroll to position [93, 0]
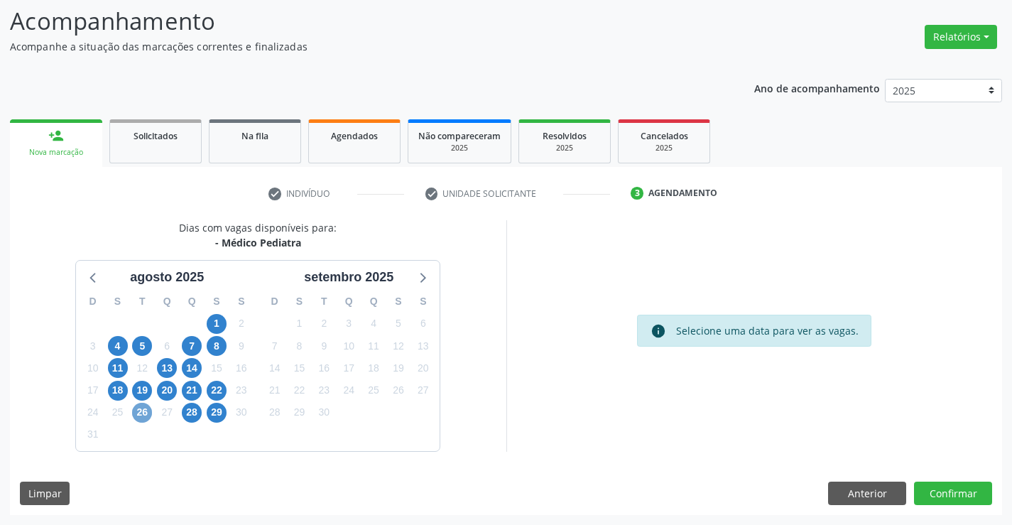
click at [143, 416] on span "26" at bounding box center [142, 413] width 20 height 20
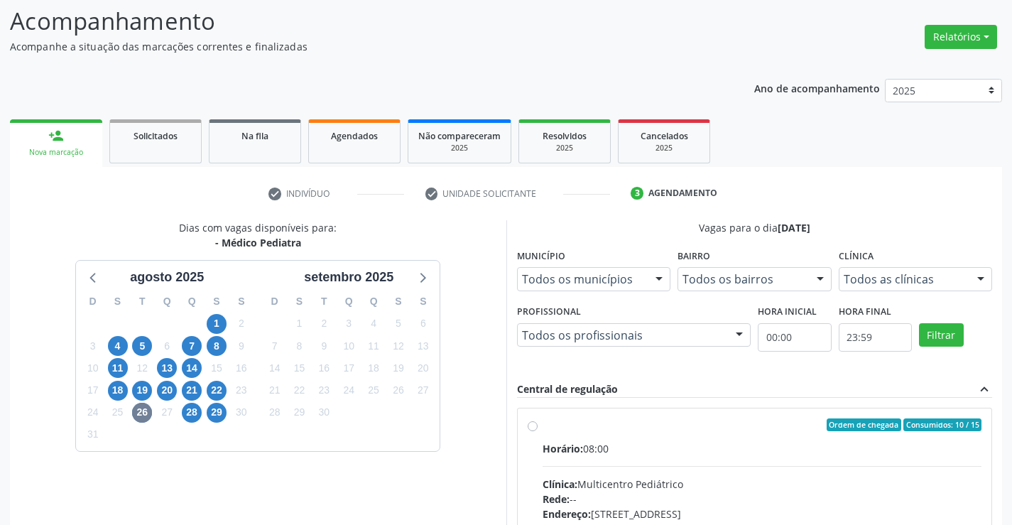
click at [542, 425] on label "Ordem de chegada Consumidos: 10 / 15 Horário: 08:00 Clínica: Multicentro Pediát…" at bounding box center [761, 527] width 439 height 218
click at [529, 425] on input "Ordem de chegada Consumidos: 10 / 15 Horário: 08:00 Clínica: Multicentro Pediát…" at bounding box center [533, 424] width 10 height 13
radio input "true"
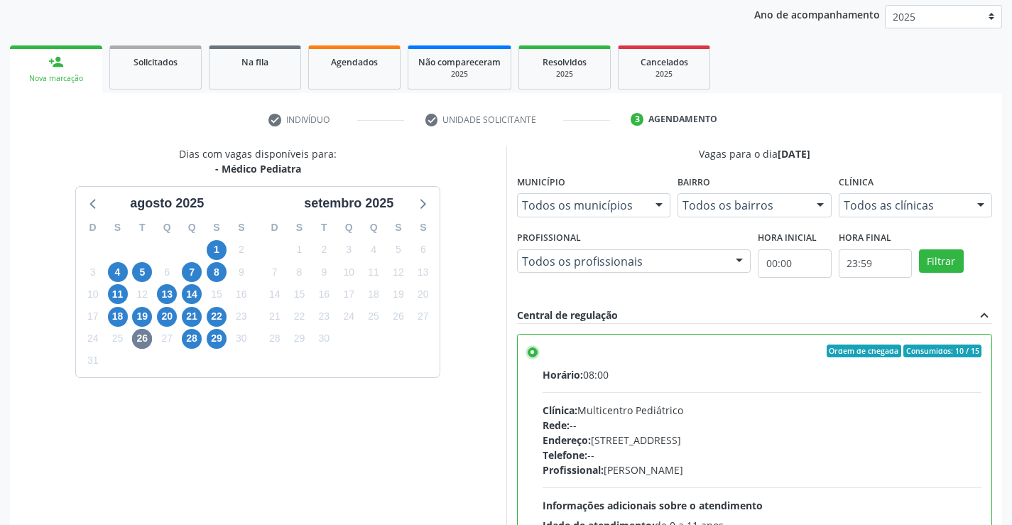
scroll to position [324, 0]
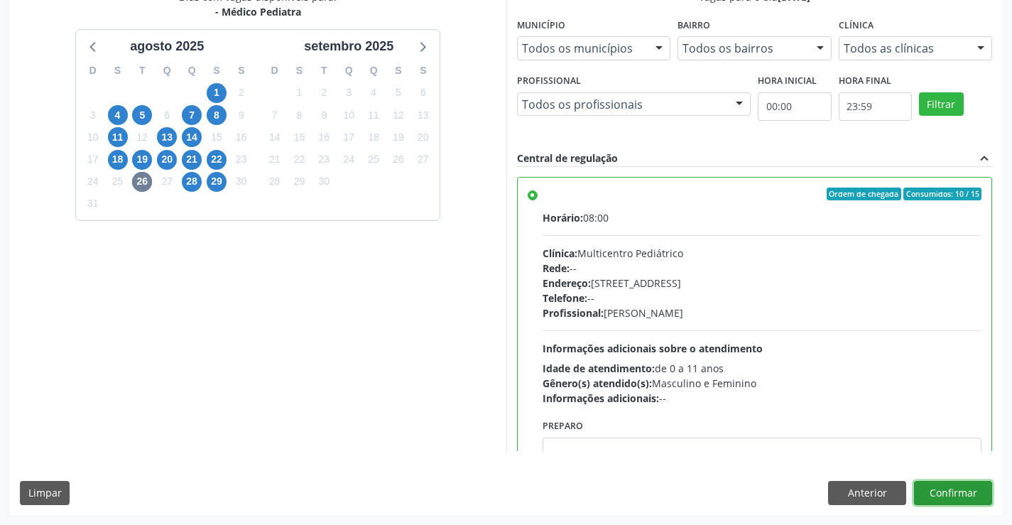
click at [954, 493] on button "Confirmar" at bounding box center [953, 493] width 78 height 24
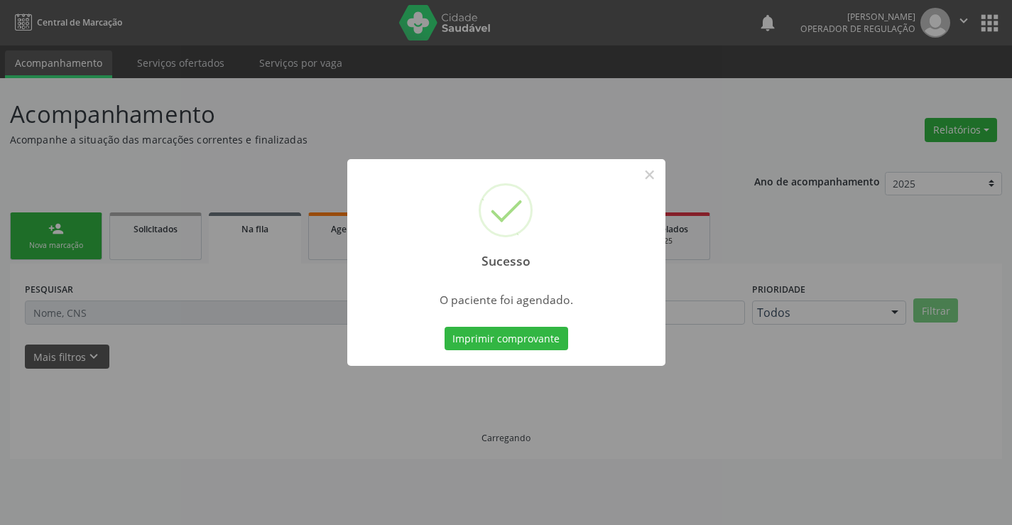
scroll to position [0, 0]
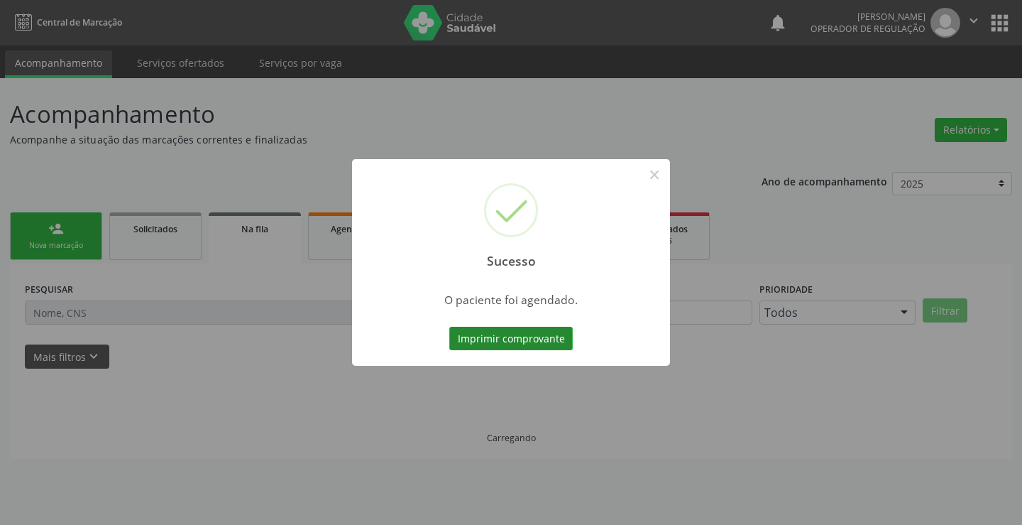
click at [542, 334] on button "Imprimir comprovante" at bounding box center [511, 339] width 124 height 24
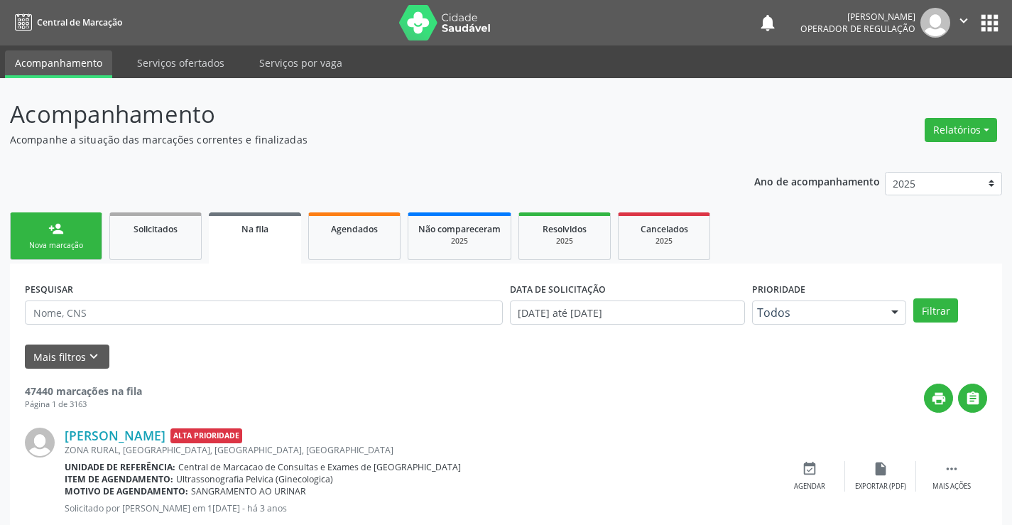
click at [77, 229] on link "person_add Nova marcação" at bounding box center [56, 236] width 92 height 48
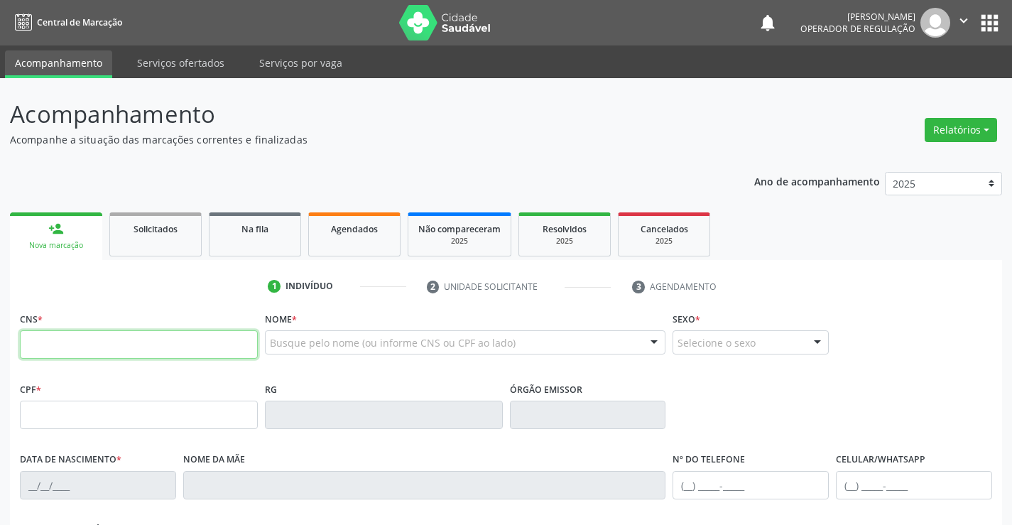
click at [67, 340] on input "text" at bounding box center [139, 344] width 238 height 28
type input "700 4013 8798 2150"
type input "041.234.815-23"
type input "1494210363"
type input "SSPBA"
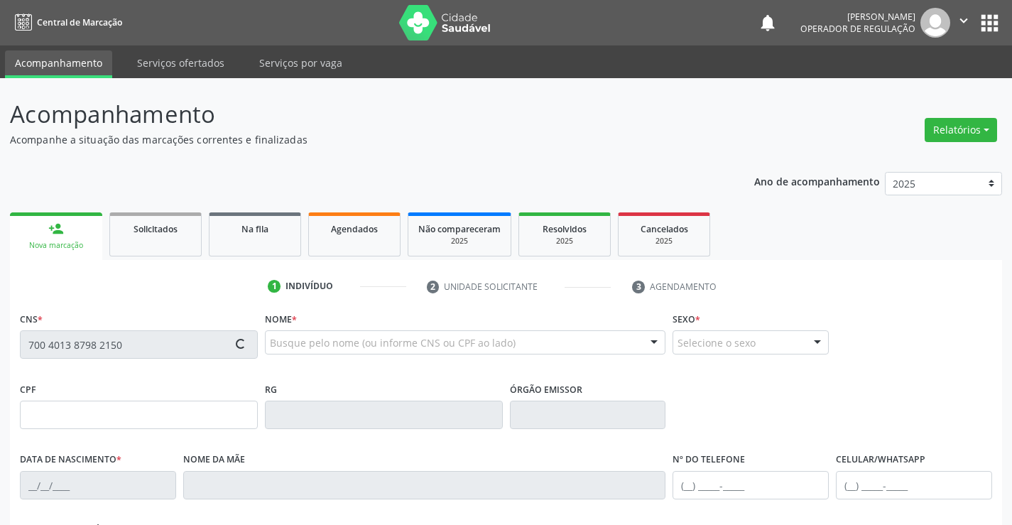
type input "09/12/1982"
type input "(74) 99195-3584"
type input "(74) 99955-5183"
type input "SN"
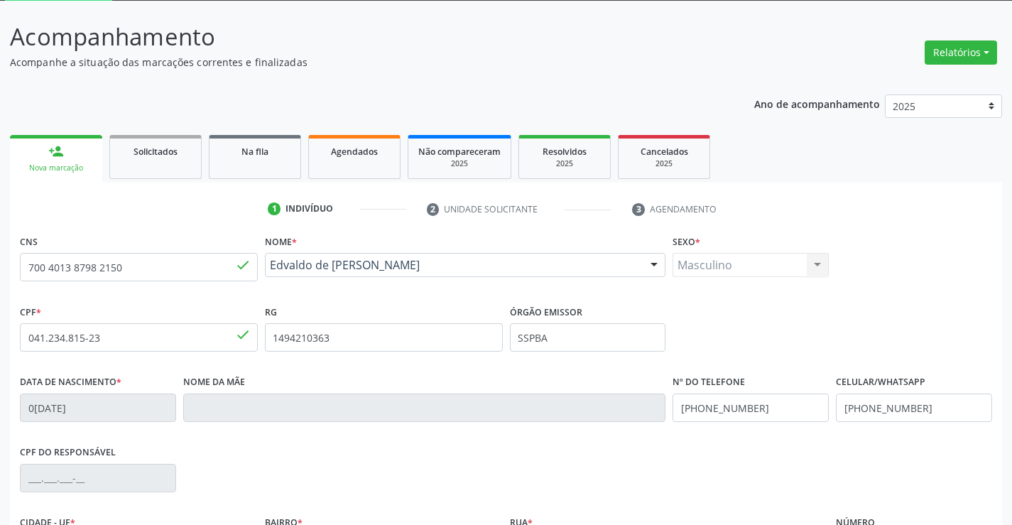
scroll to position [213, 0]
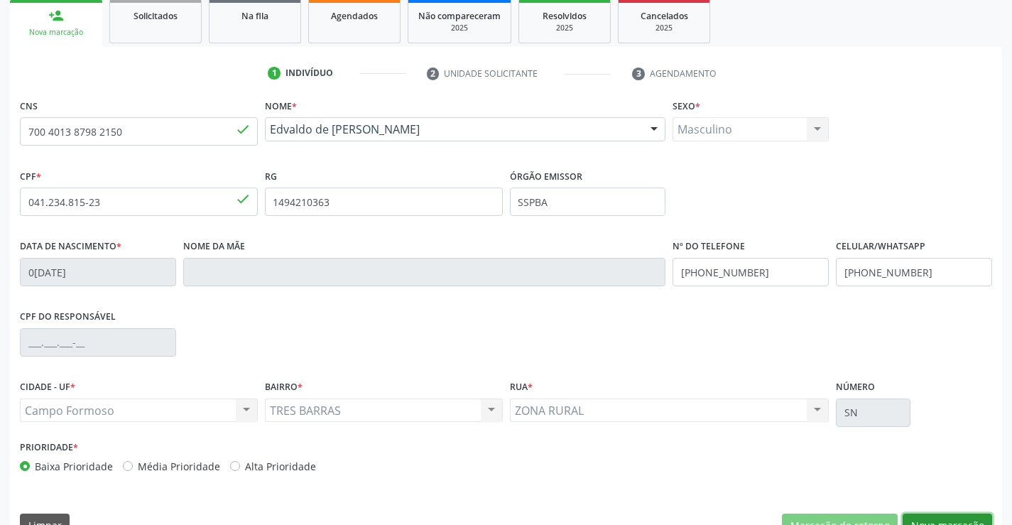
click at [938, 518] on button "Nova marcação" at bounding box center [946, 525] width 89 height 24
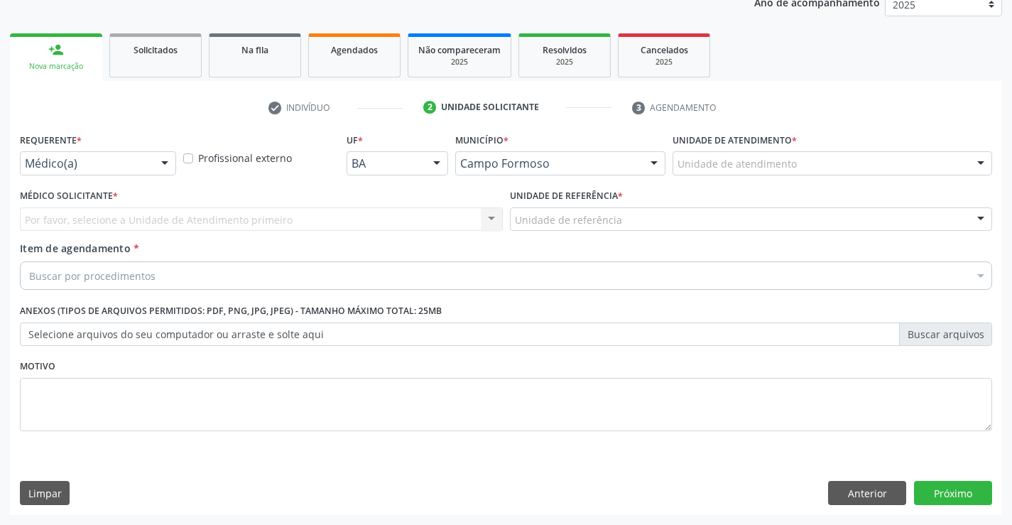
scroll to position [179, 0]
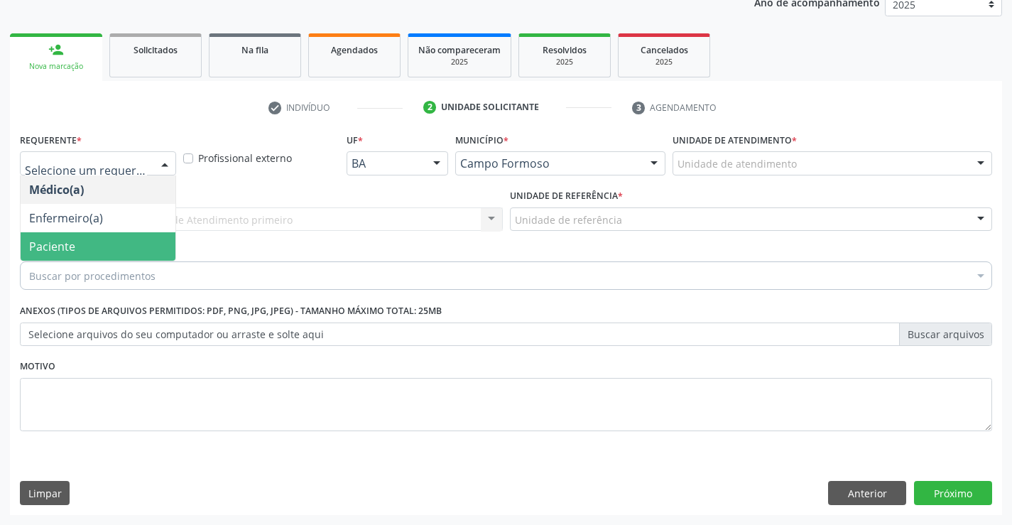
click at [92, 249] on span "Paciente" at bounding box center [98, 246] width 155 height 28
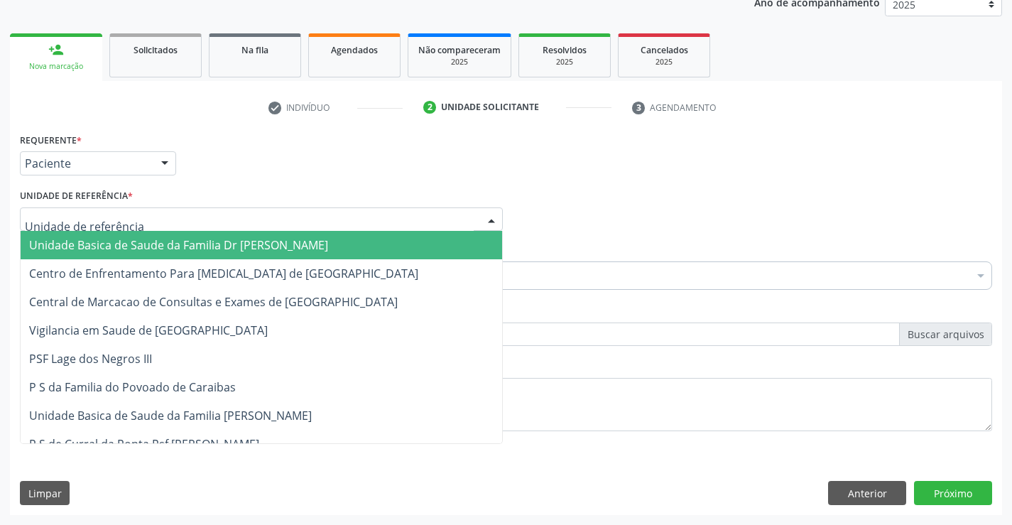
click at [107, 240] on span "Unidade Basica de Saude da Familia Dr [PERSON_NAME]" at bounding box center [178, 245] width 299 height 16
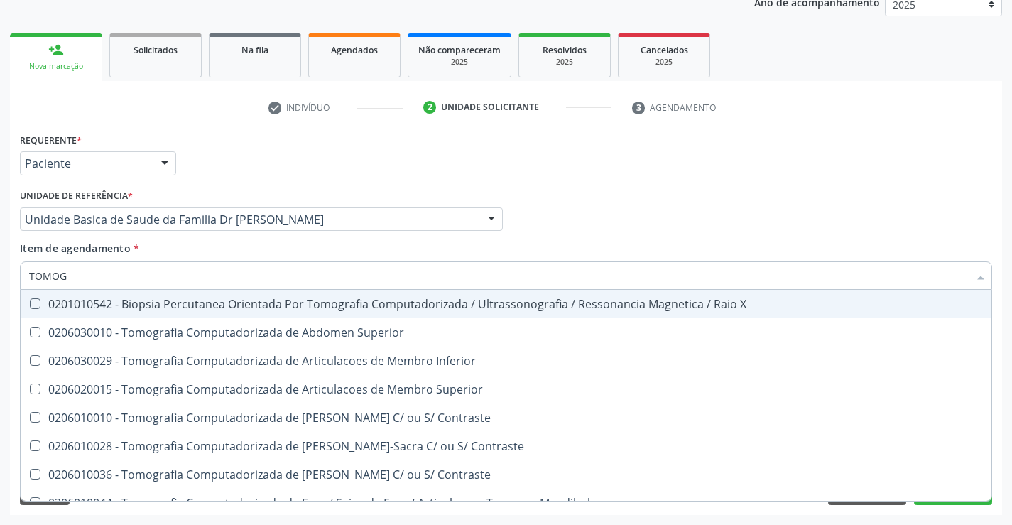
type input "TOMOGR"
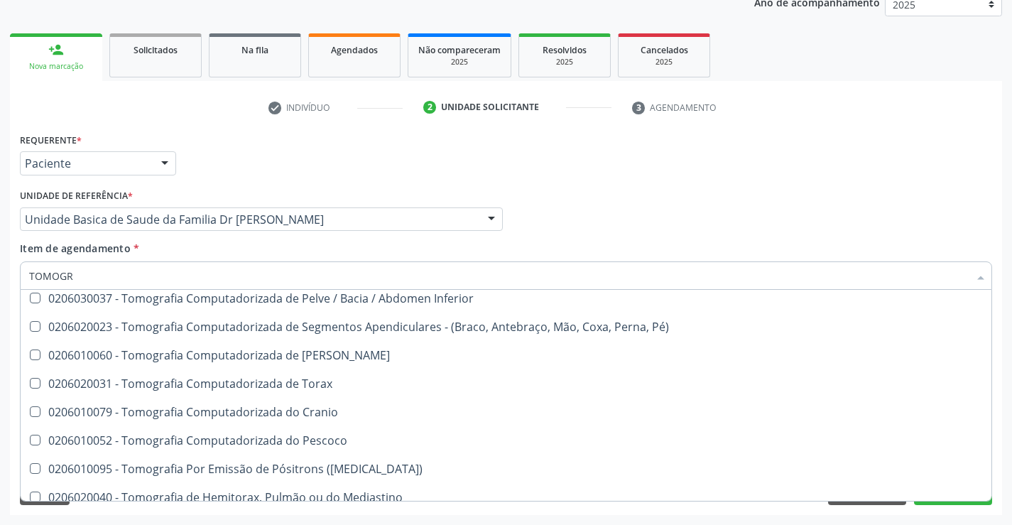
scroll to position [244, 0]
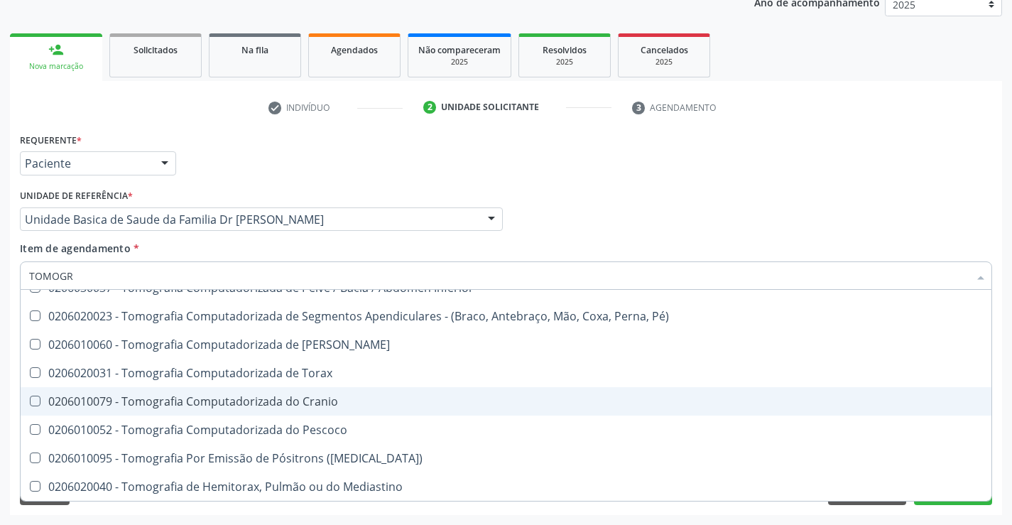
click at [342, 398] on div "0206010079 - Tomografia Computadorizada do Cranio" at bounding box center [506, 400] width 954 height 11
checkbox Cranio "true"
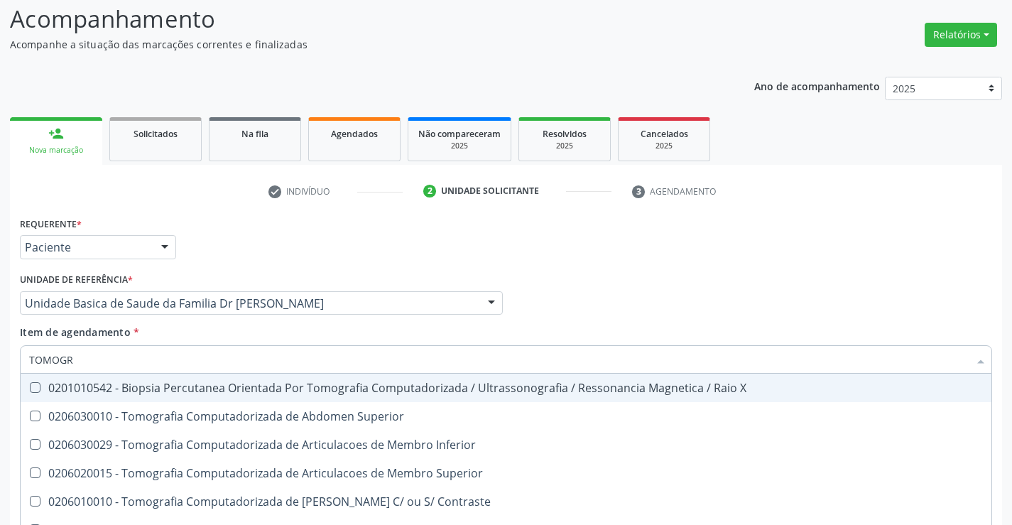
scroll to position [179, 0]
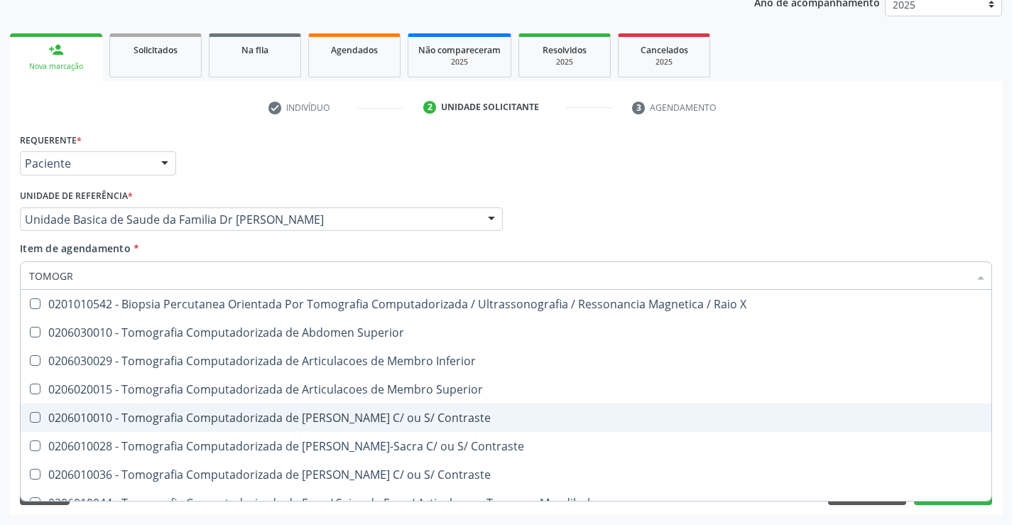
click at [400, 419] on div "0206010010 - Tomografia Computadorizada de Coluna Cervical C/ ou S/ Contraste" at bounding box center [506, 417] width 954 height 11
checkbox Contraste "true"
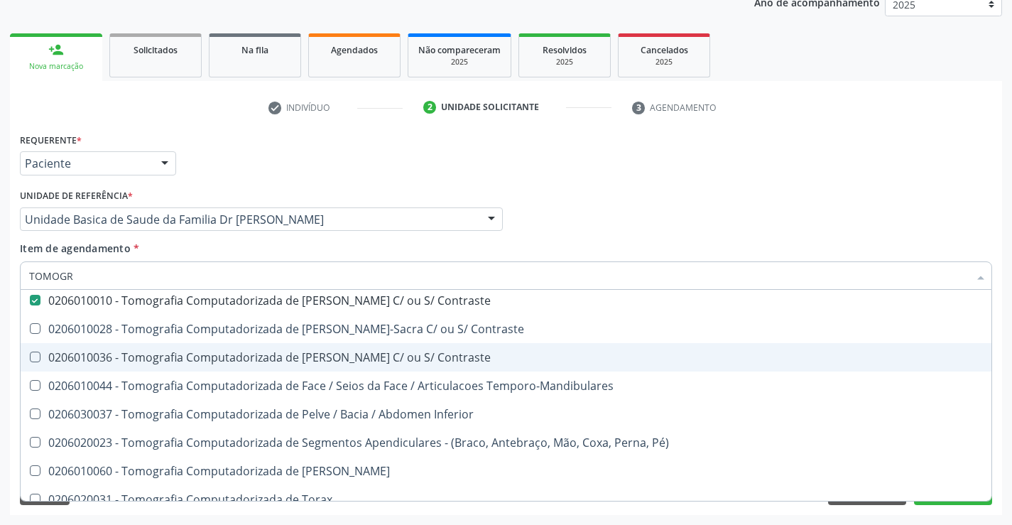
scroll to position [142, 0]
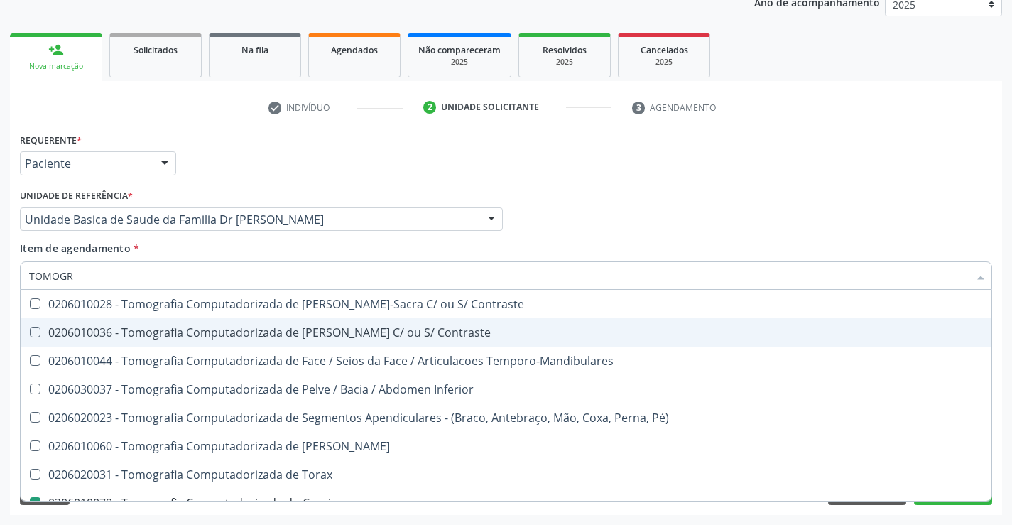
click at [381, 337] on div "0206010036 - Tomografia Computadorizada de Coluna Toracica C/ ou S/ Contraste" at bounding box center [506, 332] width 954 height 11
checkbox Contraste "true"
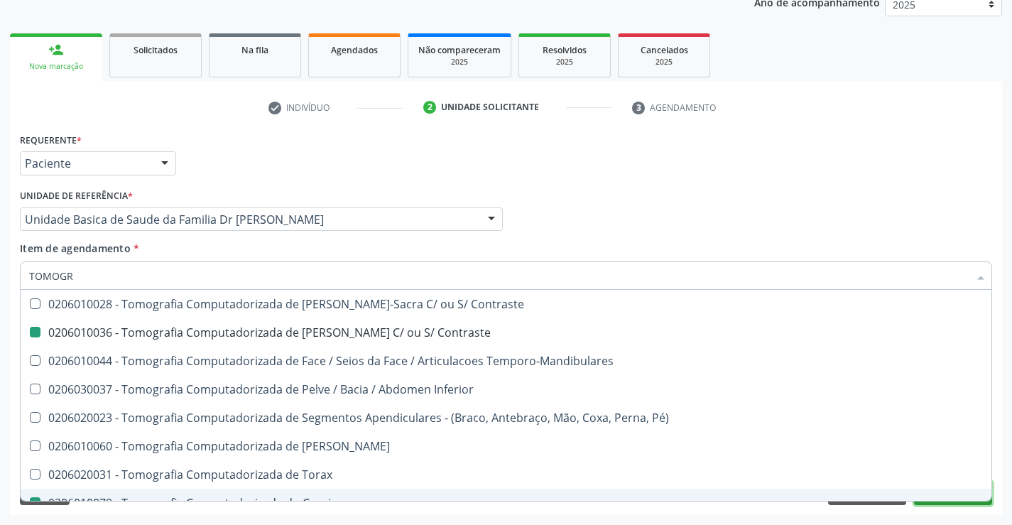
click at [929, 503] on button "Próximo" at bounding box center [953, 493] width 78 height 24
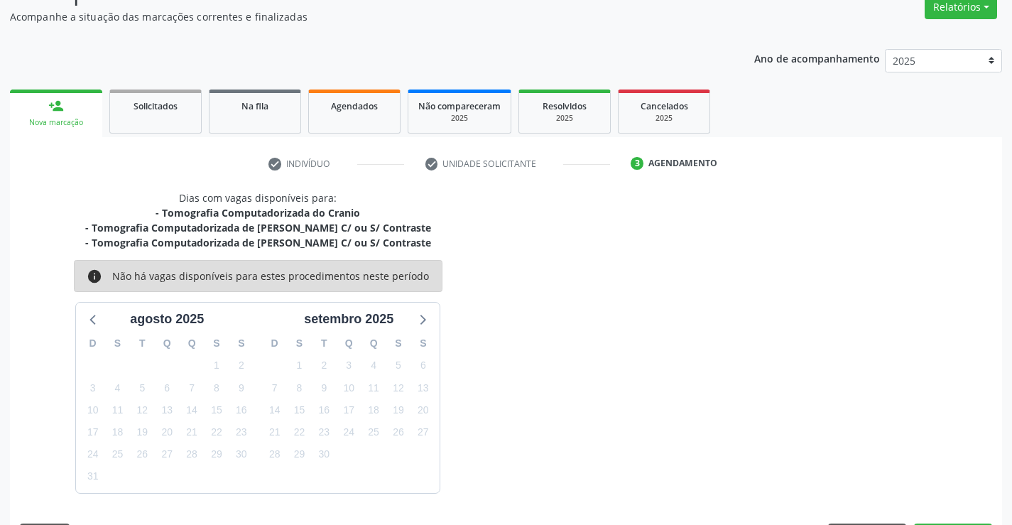
scroll to position [165, 0]
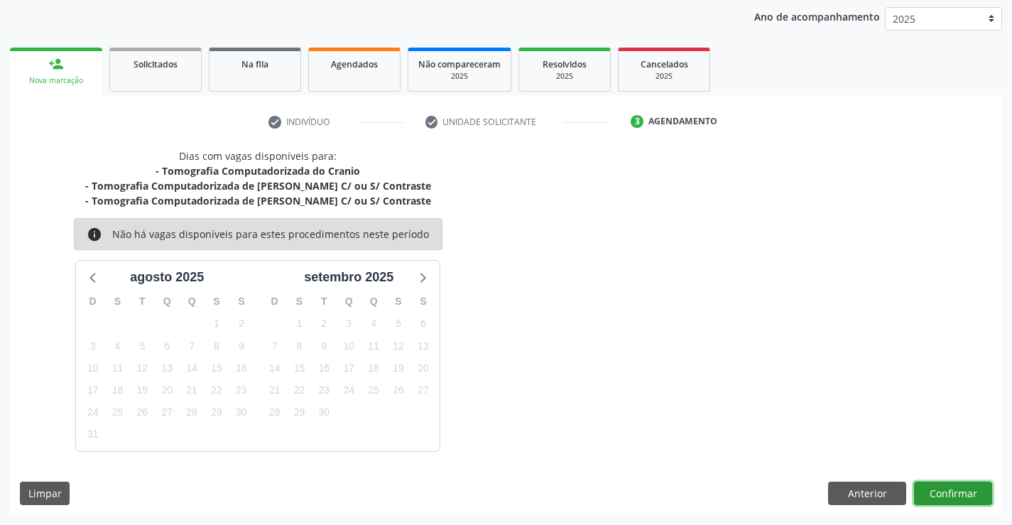
click at [944, 494] on button "Confirmar" at bounding box center [953, 493] width 78 height 24
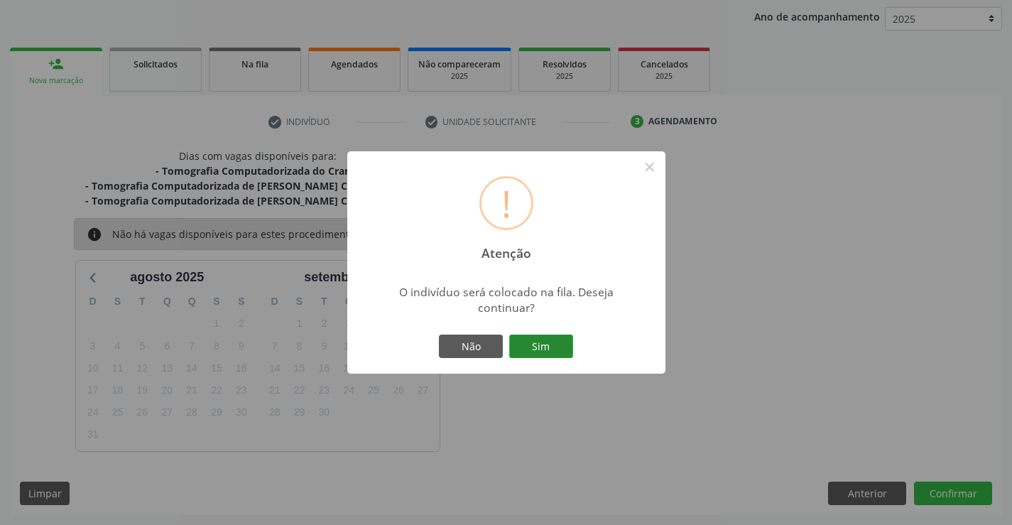
click at [562, 349] on button "Sim" at bounding box center [541, 346] width 64 height 24
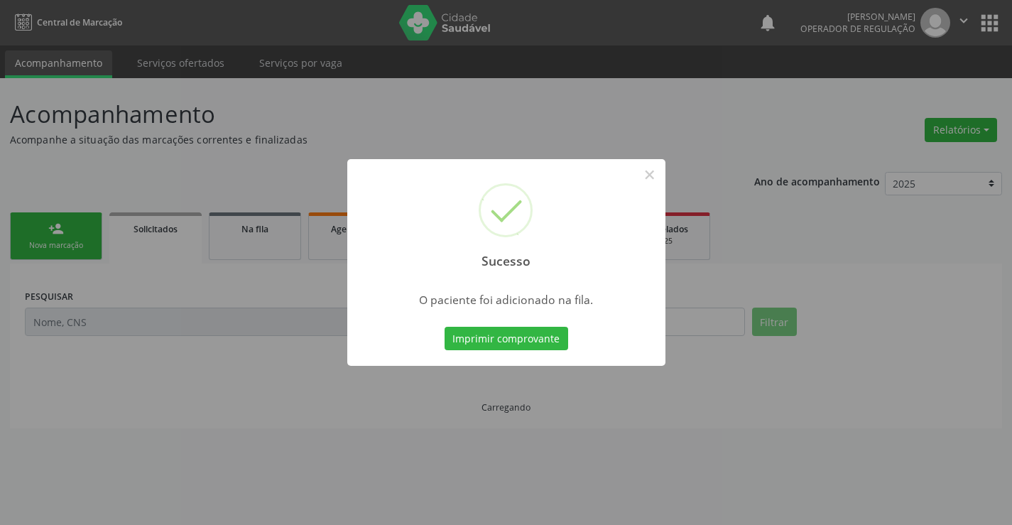
scroll to position [0, 0]
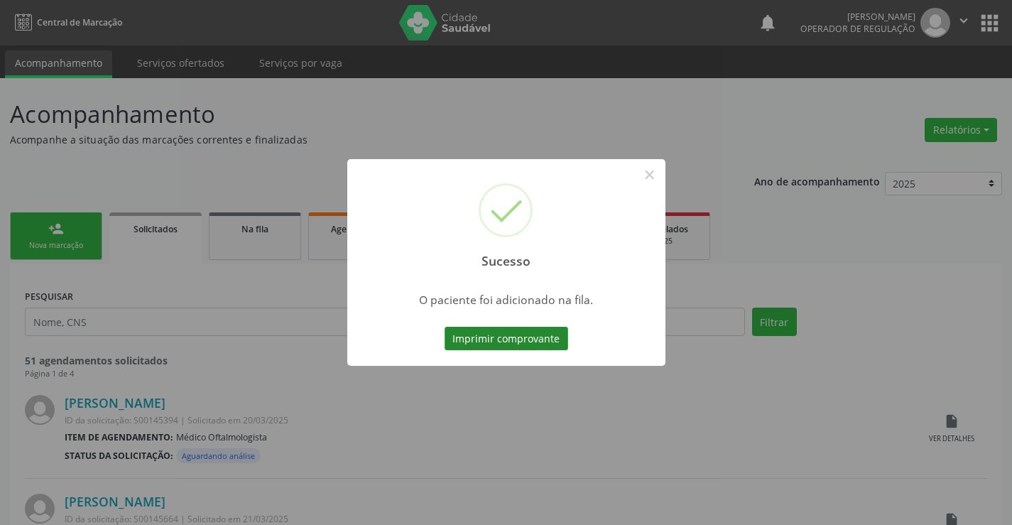
click at [524, 341] on button "Imprimir comprovante" at bounding box center [506, 339] width 124 height 24
